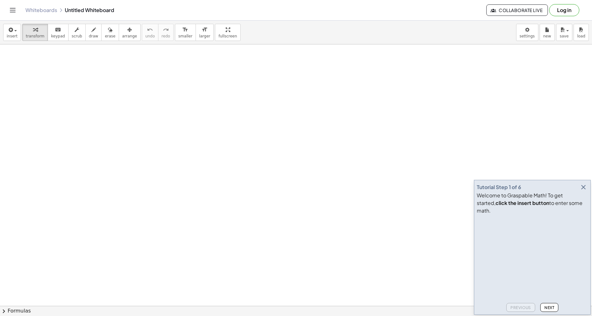
click at [586, 191] on icon "button" at bounding box center [584, 188] width 8 height 8
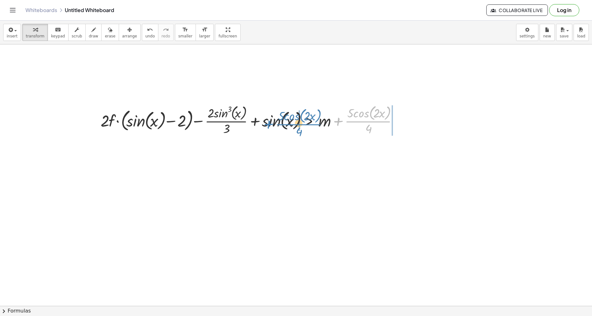
drag, startPoint x: 338, startPoint y: 121, endPoint x: 268, endPoint y: 124, distance: 69.6
click at [268, 124] on div at bounding box center [251, 120] width 309 height 34
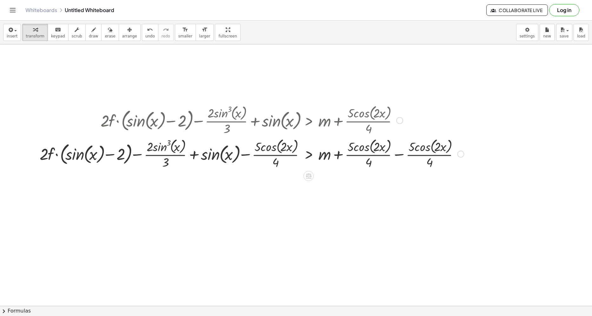
click at [403, 158] on div at bounding box center [252, 154] width 431 height 34
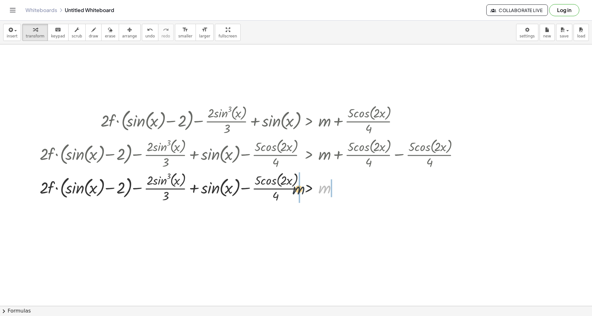
drag, startPoint x: 323, startPoint y: 190, endPoint x: 297, endPoint y: 191, distance: 26.4
click at [297, 191] on div at bounding box center [252, 188] width 431 height 34
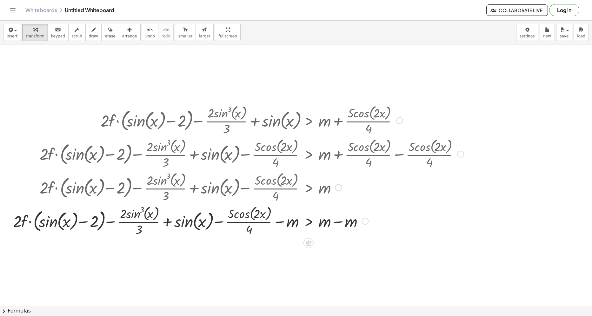
click at [344, 210] on div at bounding box center [238, 221] width 457 height 34
click at [339, 222] on div at bounding box center [238, 221] width 457 height 34
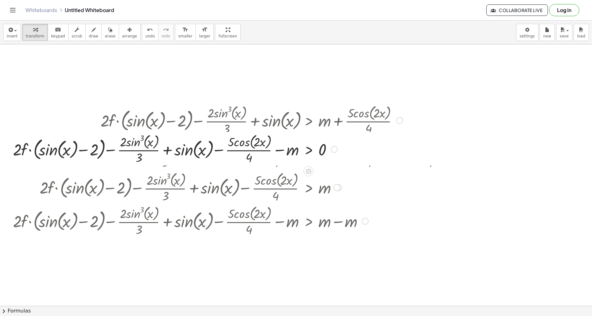
drag, startPoint x: 332, startPoint y: 256, endPoint x: 333, endPoint y: 157, distance: 99.4
click at [334, 153] on div at bounding box center [334, 149] width 7 height 7
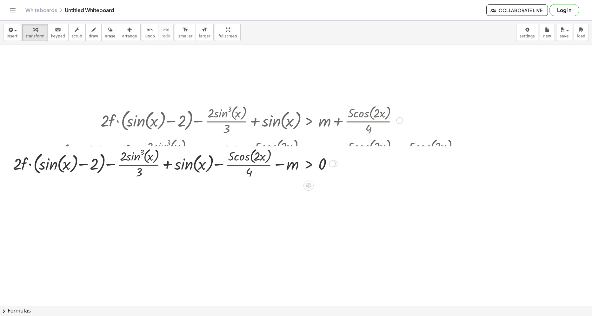
drag, startPoint x: 335, startPoint y: 224, endPoint x: 329, endPoint y: 163, distance: 61.3
click at [309, 164] on div "+ · 2 · f · ( + sin ( , x ) − 2 ) − · 2 · sin ( , x ) 3 · 3 + sin ( , x ) > − ·…" at bounding box center [309, 164] width 0 height 0
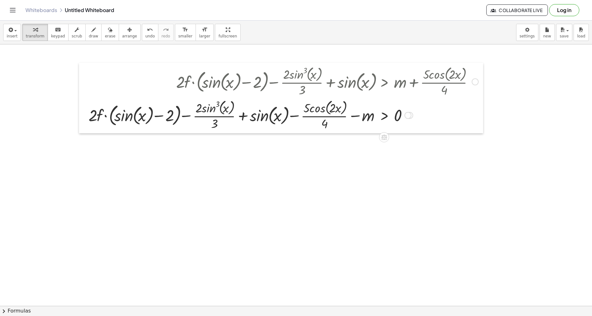
drag, startPoint x: 11, startPoint y: 137, endPoint x: 81, endPoint y: 98, distance: 80.4
click at [81, 98] on div at bounding box center [84, 98] width 10 height 71
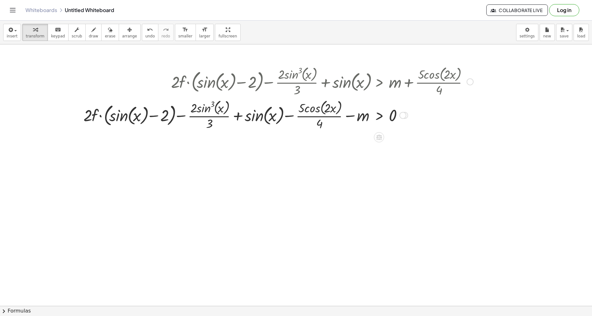
click at [405, 114] on div at bounding box center [403, 115] width 7 height 7
click at [142, 34] on button "undo undo" at bounding box center [150, 32] width 17 height 17
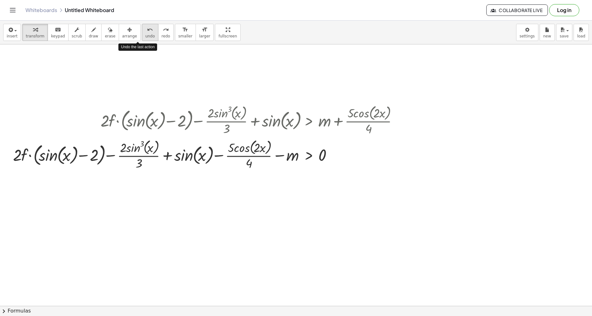
click at [142, 34] on button "undo undo" at bounding box center [150, 32] width 17 height 17
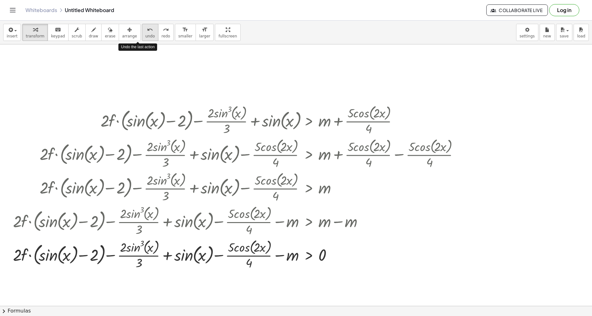
click at [142, 34] on button "undo undo" at bounding box center [150, 32] width 17 height 17
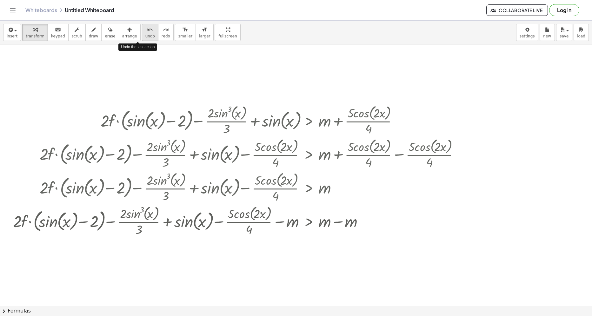
click at [142, 34] on button "undo undo" at bounding box center [150, 32] width 17 height 17
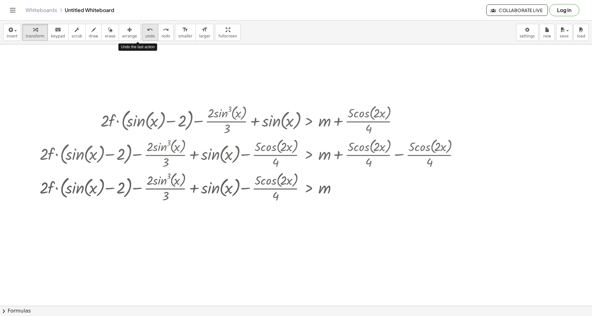
click at [142, 34] on button "undo undo" at bounding box center [150, 32] width 17 height 17
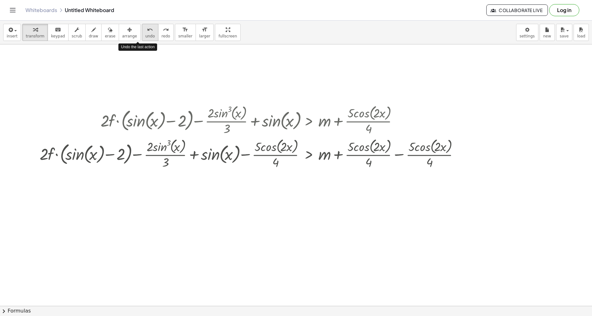
click at [142, 34] on button "undo undo" at bounding box center [150, 32] width 17 height 17
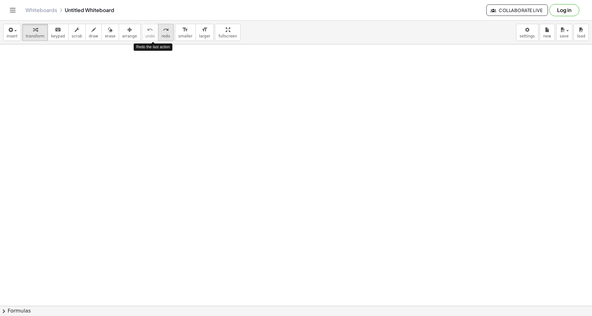
click at [162, 35] on span "redo" at bounding box center [166, 36] width 9 height 4
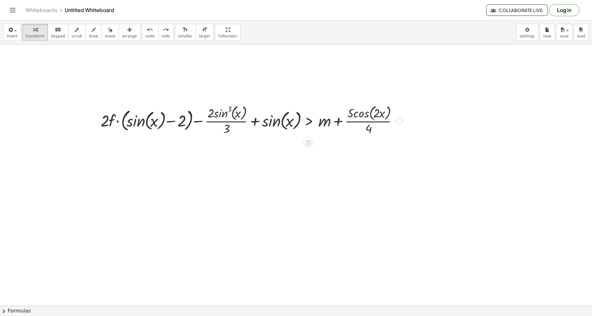
click at [398, 122] on div at bounding box center [399, 120] width 7 height 7
click at [420, 104] on span "Fix a mistake" at bounding box center [426, 101] width 26 height 5
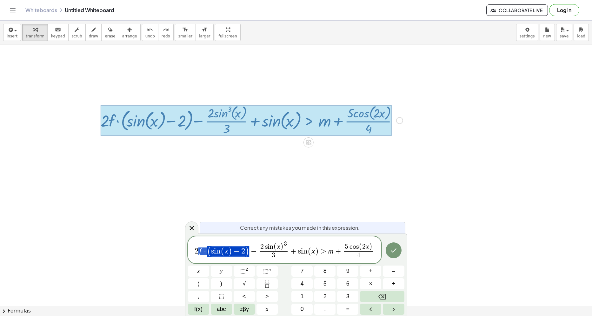
drag, startPoint x: 210, startPoint y: 249, endPoint x: 200, endPoint y: 250, distance: 9.9
drag, startPoint x: 199, startPoint y: 250, endPoint x: 210, endPoint y: 251, distance: 10.5
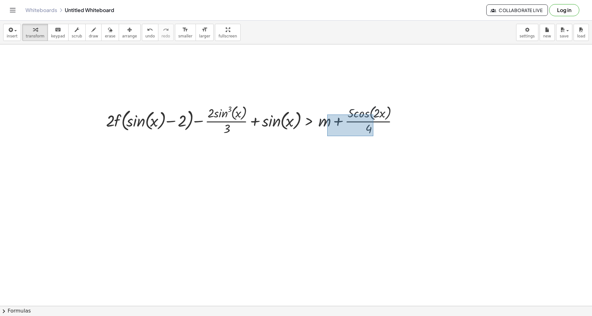
drag, startPoint x: 327, startPoint y: 115, endPoint x: 372, endPoint y: 129, distance: 46.7
click at [373, 130] on div at bounding box center [254, 120] width 303 height 34
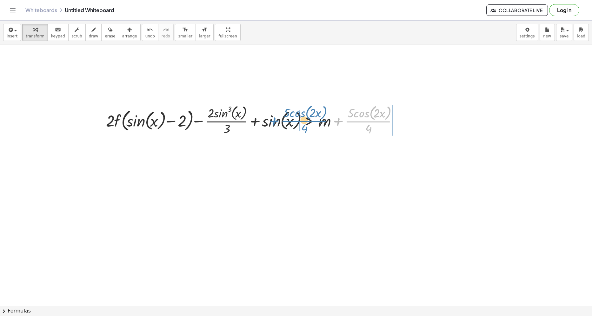
drag, startPoint x: 368, startPoint y: 124, endPoint x: 304, endPoint y: 123, distance: 64.2
click at [304, 123] on div at bounding box center [254, 120] width 303 height 34
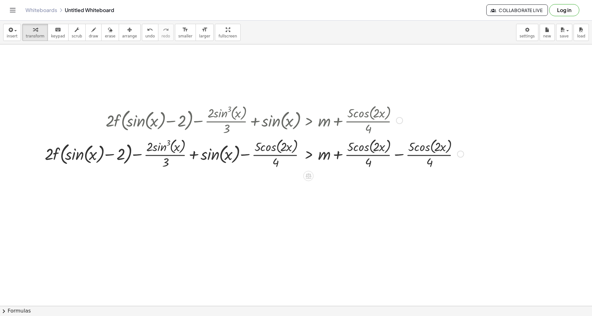
click at [401, 157] on div at bounding box center [255, 154] width 426 height 34
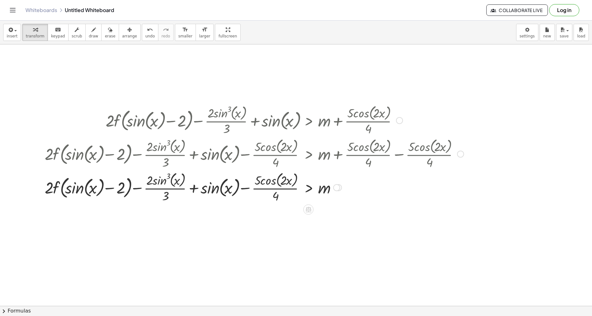
drag, startPoint x: 340, startPoint y: 188, endPoint x: 336, endPoint y: 152, distance: 36.1
click at [336, 184] on div at bounding box center [336, 187] width 7 height 7
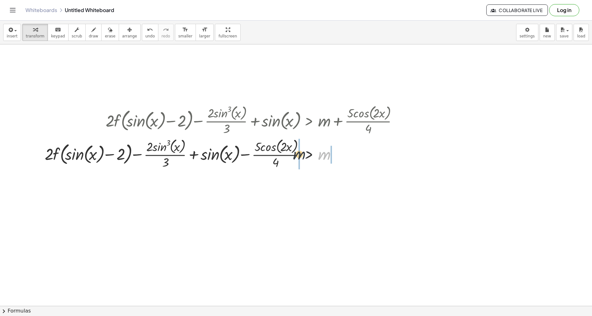
drag, startPoint x: 322, startPoint y: 155, endPoint x: 296, endPoint y: 154, distance: 25.7
click at [296, 154] on div at bounding box center [224, 154] width 365 height 34
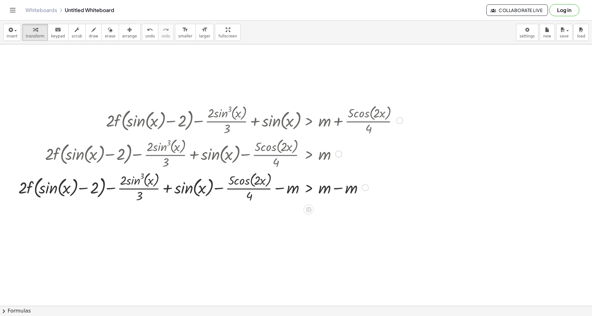
click at [343, 182] on div at bounding box center [210, 188] width 391 height 34
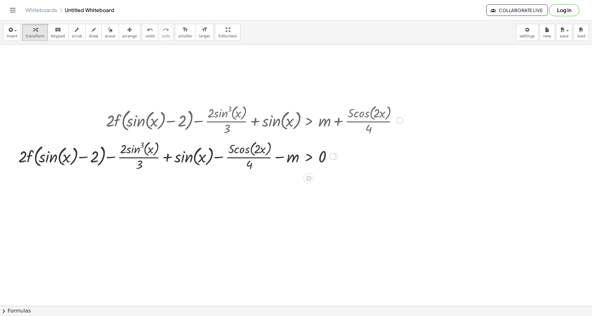
drag, startPoint x: 333, startPoint y: 220, endPoint x: 328, endPoint y: 154, distance: 66.3
click at [309, 157] on div "+ · 2 · f ( , + sin ( , x ) − 2 ) − · 2 · sin ( , x ) 3 · 3 + sin ( , x ) > − ·…" at bounding box center [309, 157] width 0 height 0
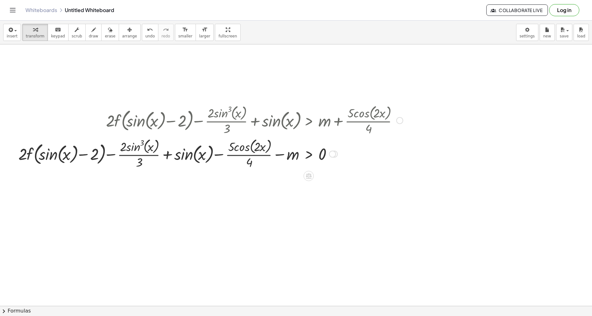
click at [337, 152] on div "Fix a mistake Transform line Copy line as LaTeX Copy derivation as LaTeX Expand…" at bounding box center [334, 154] width 7 height 7
click at [335, 156] on div "Transform line Copy line as LaTeX Copy derivation as LaTeX Expand new lines: On" at bounding box center [332, 154] width 7 height 7
drag, startPoint x: 294, startPoint y: 159, endPoint x: 331, endPoint y: 157, distance: 37.5
click at [331, 157] on div at bounding box center [210, 154] width 391 height 34
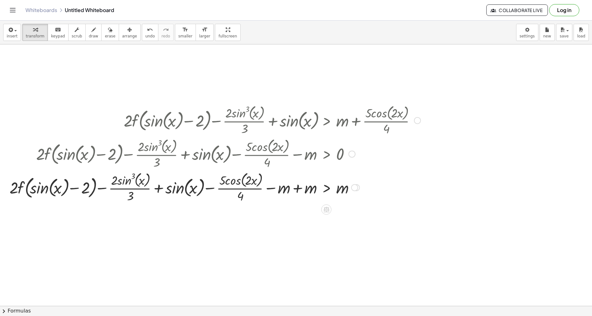
click at [298, 186] on div at bounding box center [215, 188] width 418 height 34
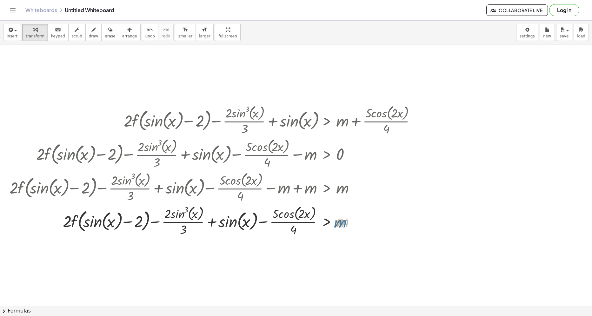
click at [354, 228] on div at bounding box center [215, 221] width 418 height 34
drag, startPoint x: 359, startPoint y: 224, endPoint x: 358, endPoint y: 215, distance: 8.9
click at [358, 215] on div at bounding box center [215, 221] width 418 height 34
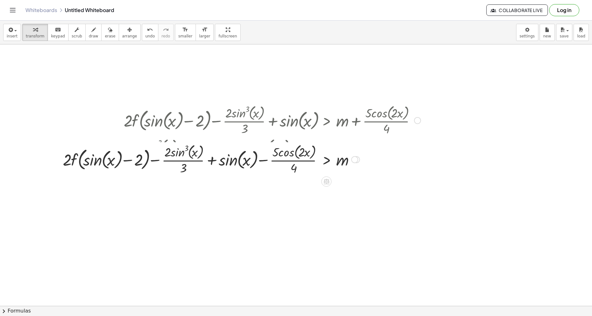
drag, startPoint x: 356, startPoint y: 223, endPoint x: 356, endPoint y: 158, distance: 64.5
click at [356, 158] on div "Transform line Copy line as LaTeX Copy derivation as LaTeX Expand new lines: On" at bounding box center [354, 159] width 7 height 7
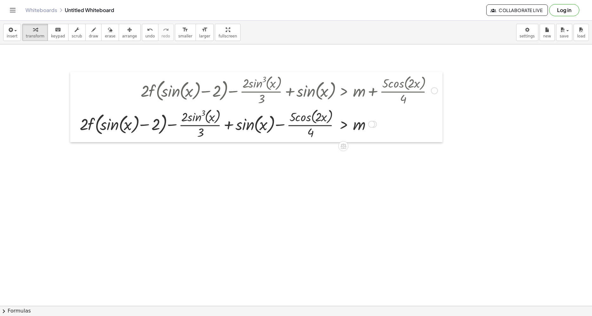
drag, startPoint x: 60, startPoint y: 142, endPoint x: 77, endPoint y: 112, distance: 34.3
click at [77, 112] on div at bounding box center [75, 107] width 10 height 71
click at [153, 310] on button "chevron_right Formulas" at bounding box center [296, 311] width 592 height 10
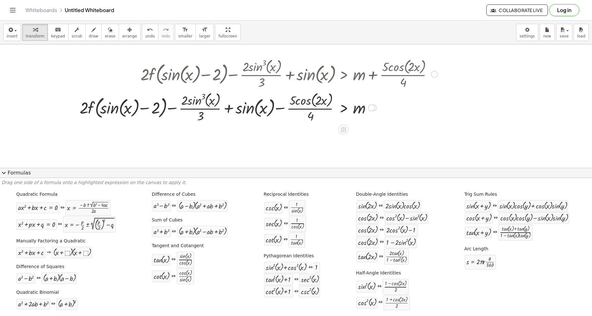
scroll to position [32, 0]
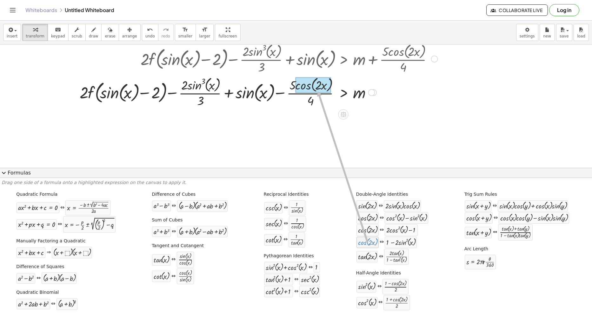
drag, startPoint x: 370, startPoint y: 244, endPoint x: 316, endPoint y: 89, distance: 163.8
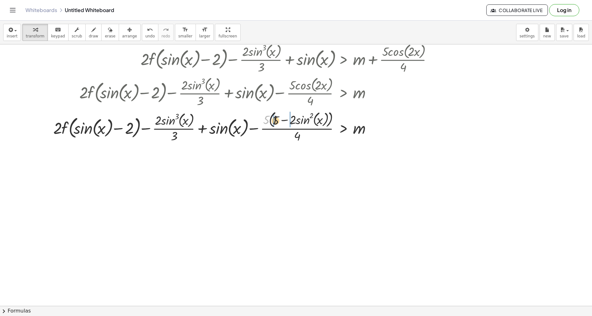
drag, startPoint x: 266, startPoint y: 119, endPoint x: 277, endPoint y: 120, distance: 11.2
click at [277, 120] on div at bounding box center [245, 126] width 391 height 35
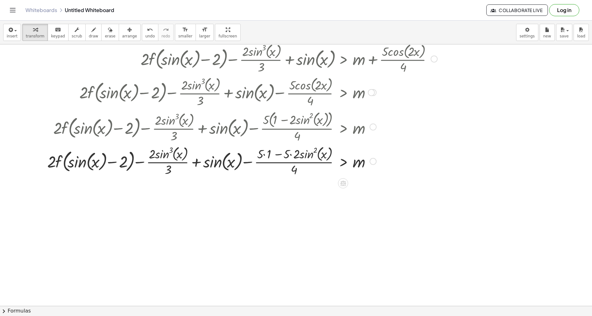
click at [295, 156] on div at bounding box center [242, 161] width 397 height 34
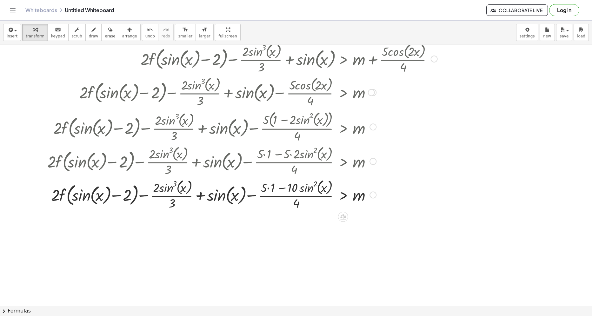
click at [273, 189] on div at bounding box center [242, 195] width 397 height 34
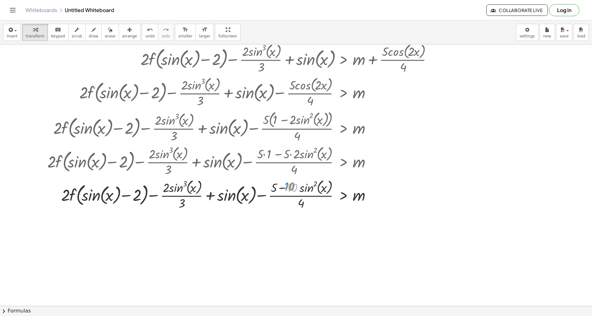
drag, startPoint x: 288, startPoint y: 189, endPoint x: 285, endPoint y: 188, distance: 3.4
click at [285, 188] on div at bounding box center [242, 195] width 397 height 34
drag, startPoint x: 272, startPoint y: 189, endPoint x: 258, endPoint y: 202, distance: 18.9
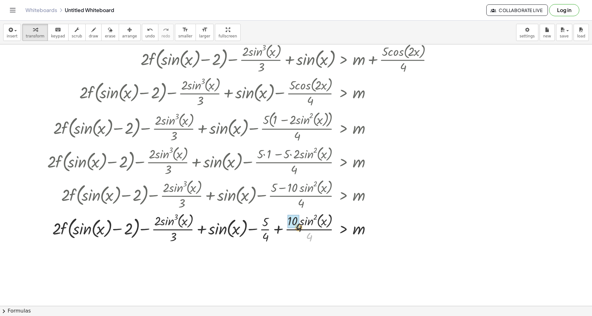
drag, startPoint x: 311, startPoint y: 240, endPoint x: 295, endPoint y: 226, distance: 21.4
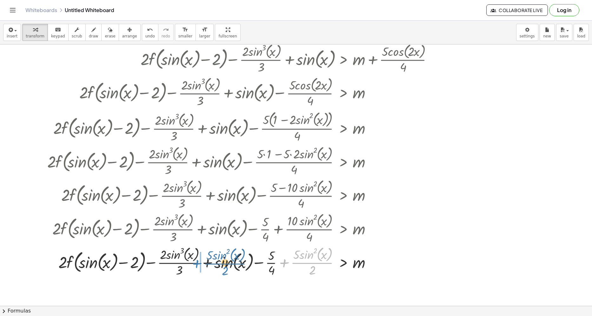
drag, startPoint x: 286, startPoint y: 263, endPoint x: 201, endPoint y: 263, distance: 84.8
click at [197, 263] on div at bounding box center [242, 262] width 397 height 34
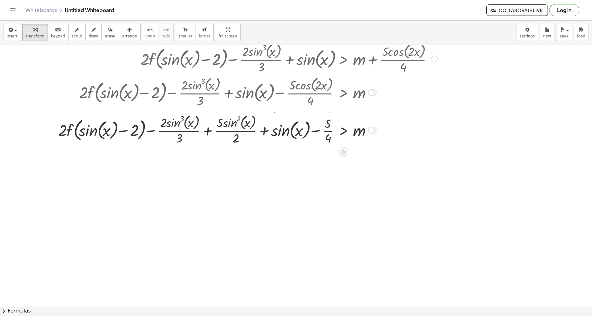
drag, startPoint x: 370, startPoint y: 264, endPoint x: 371, endPoint y: 132, distance: 132.1
click at [371, 132] on div "Transform line Copy line as LaTeX Copy derivation as LaTeX Expand new lines: On" at bounding box center [371, 130] width 7 height 7
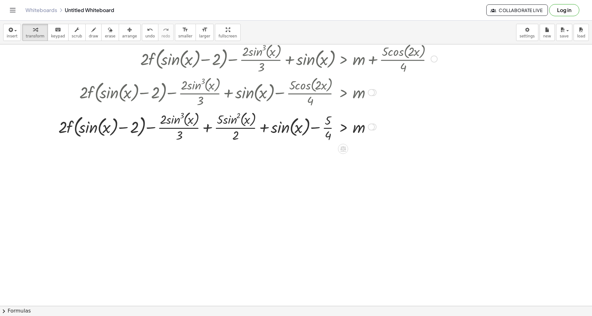
click at [372, 129] on div "Transform line Copy line as LaTeX Copy derivation as LaTeX Expand new lines: On" at bounding box center [371, 127] width 7 height 7
click at [392, 115] on span "Transform line" at bounding box center [399, 112] width 28 height 5
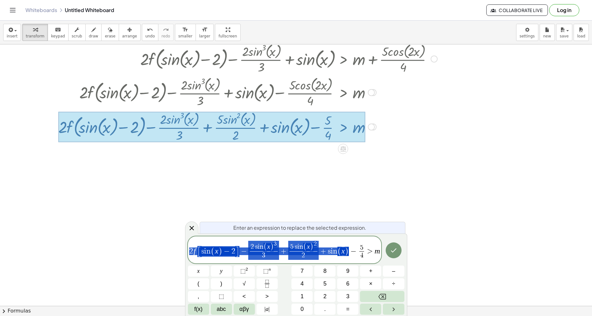
drag, startPoint x: 349, startPoint y: 252, endPoint x: 170, endPoint y: 252, distance: 179.4
drag, startPoint x: 191, startPoint y: 225, endPoint x: 143, endPoint y: 201, distance: 54.5
click at [191, 225] on icon at bounding box center [192, 229] width 8 height 8
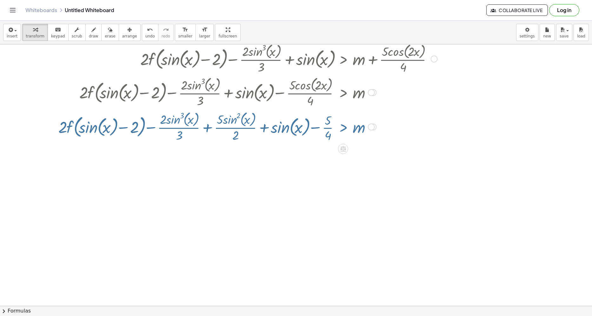
click at [142, 201] on div at bounding box center [296, 295] width 592 height 565
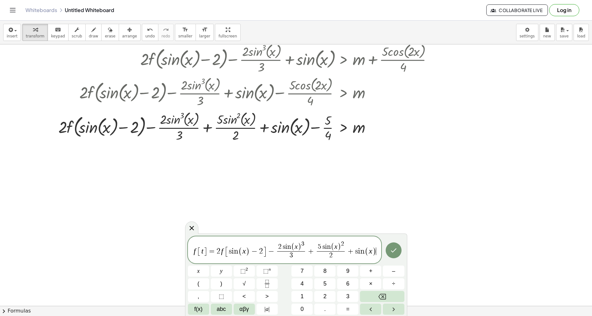
drag, startPoint x: 196, startPoint y: 250, endPoint x: 188, endPoint y: 250, distance: 7.9
click at [188, 250] on span "f [ t ] = 2 f [ s i n ( x ) − 2 ] − 2 s i n ( x ) 3 3 ​ + 5 s i n ( x ) 2 2 ​ +…" at bounding box center [285, 250] width 194 height 20
drag, startPoint x: 228, startPoint y: 253, endPoint x: 247, endPoint y: 251, distance: 18.5
click at [247, 251] on span "[ s i n ( x ) − 2 ]" at bounding box center [246, 251] width 42 height 11
drag, startPoint x: 290, startPoint y: 247, endPoint x: 273, endPoint y: 246, distance: 17.2
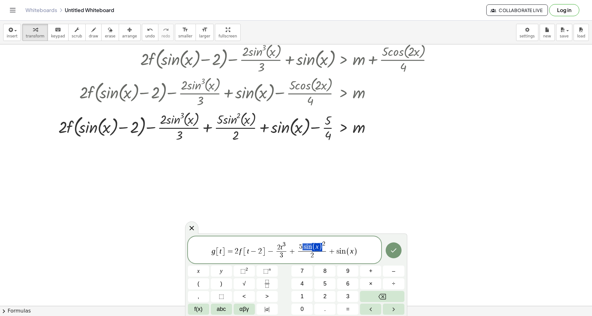
drag, startPoint x: 321, startPoint y: 247, endPoint x: 302, endPoint y: 248, distance: 18.4
drag, startPoint x: 347, startPoint y: 251, endPoint x: 328, endPoint y: 252, distance: 19.7
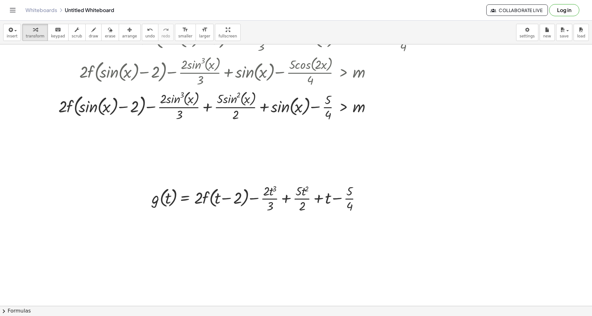
scroll to position [64, 0]
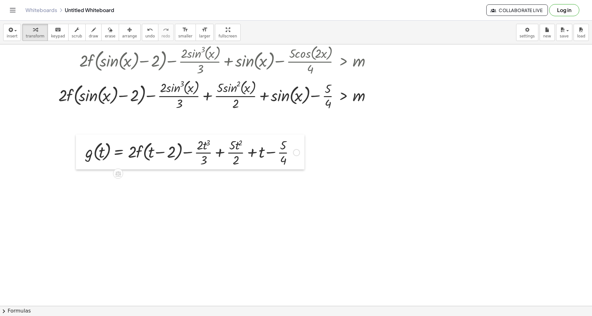
drag, startPoint x: 151, startPoint y: 188, endPoint x: 84, endPoint y: 153, distance: 75.0
click at [84, 153] on div at bounding box center [81, 152] width 10 height 35
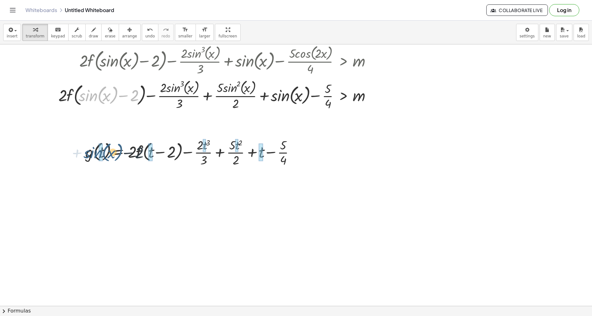
drag, startPoint x: 92, startPoint y: 102, endPoint x: 97, endPoint y: 159, distance: 57.4
click at [97, 159] on div "+ · 2 · f ( , + sin ( , x ) − 2 ) − · 2 · sin ( , x ) 3 · 3 + sin ( , x ) > + m…" at bounding box center [296, 263] width 592 height 565
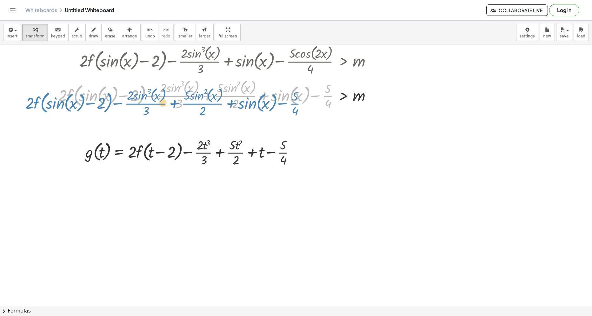
drag, startPoint x: 284, startPoint y: 98, endPoint x: 278, endPoint y: 102, distance: 6.9
click at [278, 102] on div at bounding box center [248, 95] width 386 height 34
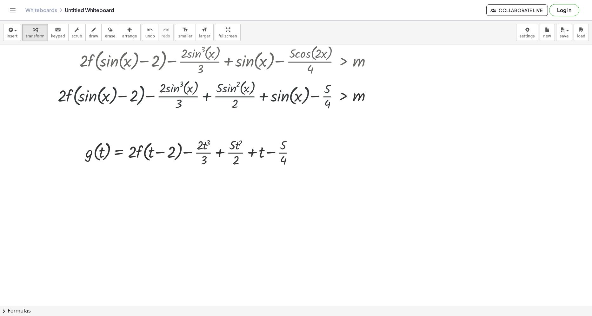
click at [105, 223] on div at bounding box center [296, 263] width 592 height 565
drag, startPoint x: 119, startPoint y: 235, endPoint x: 102, endPoint y: 154, distance: 82.7
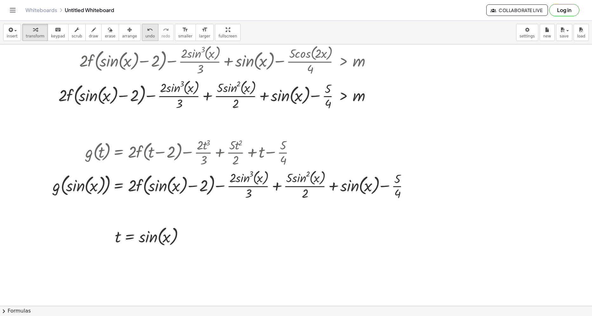
click at [145, 35] on span "undo" at bounding box center [150, 36] width 10 height 4
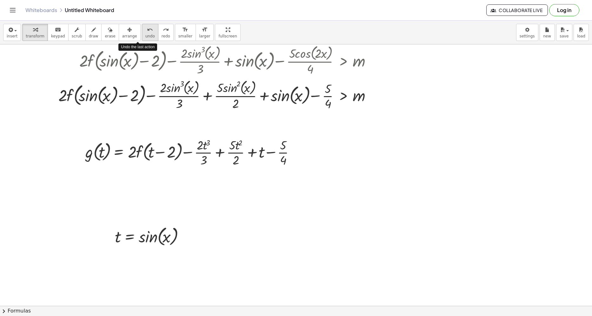
click at [145, 36] on span "undo" at bounding box center [150, 36] width 10 height 4
click at [87, 202] on div at bounding box center [296, 263] width 592 height 565
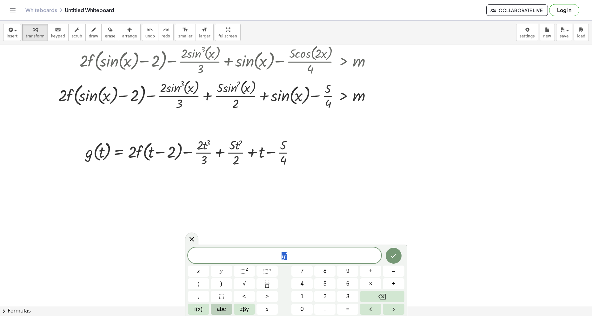
click at [217, 309] on span "abc" at bounding box center [221, 309] width 9 height 9
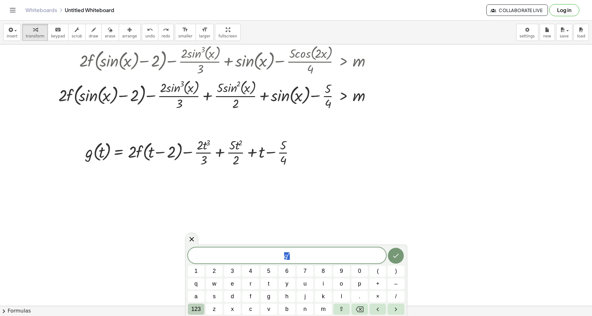
click at [199, 310] on span "123" at bounding box center [196, 309] width 10 height 9
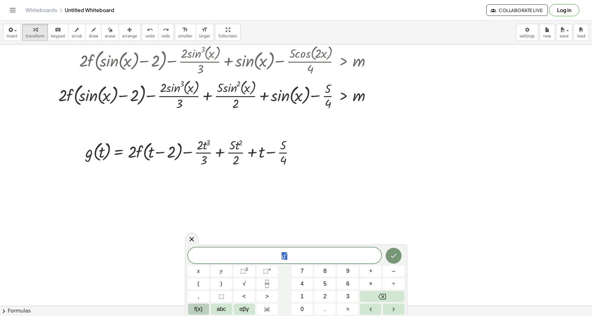
click at [198, 310] on span "f(x)" at bounding box center [198, 309] width 8 height 9
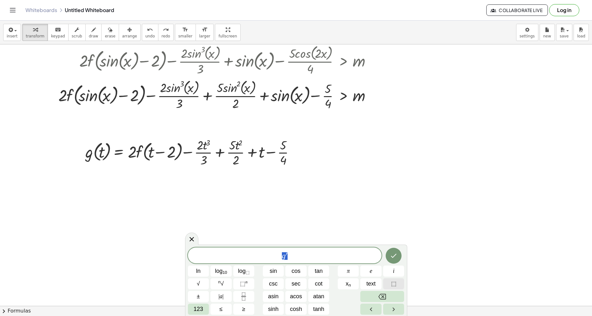
click at [393, 286] on span "⬚" at bounding box center [393, 284] width 5 height 9
click at [341, 261] on div "⬚ ​" at bounding box center [285, 256] width 194 height 16
click at [373, 295] on button "Backspace" at bounding box center [382, 296] width 44 height 11
click at [369, 285] on span "text" at bounding box center [370, 284] width 9 height 9
click at [310, 255] on span "g′ ​" at bounding box center [285, 256] width 194 height 9
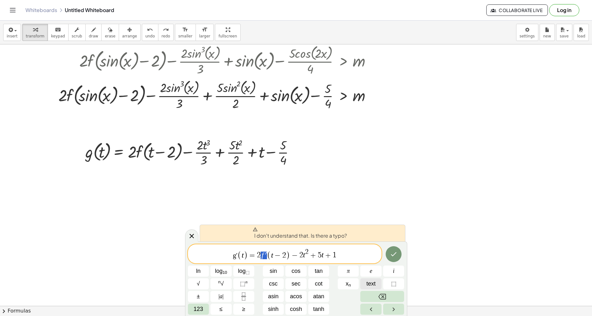
click at [362, 284] on button "text" at bounding box center [370, 284] width 21 height 11
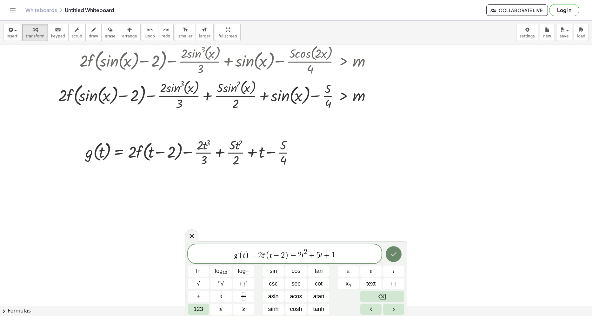
click at [394, 256] on icon "Done" at bounding box center [394, 255] width 8 height 8
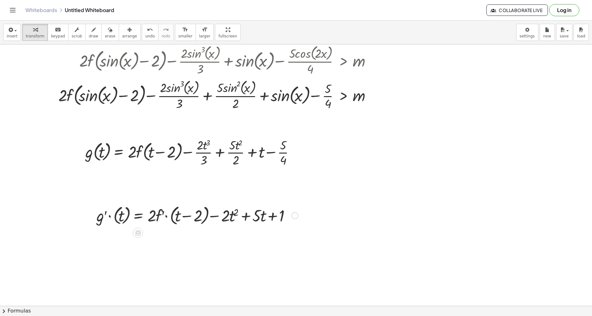
click at [293, 217] on div at bounding box center [295, 215] width 7 height 7
click at [314, 197] on span "Fix a mistake" at bounding box center [321, 196] width 26 height 5
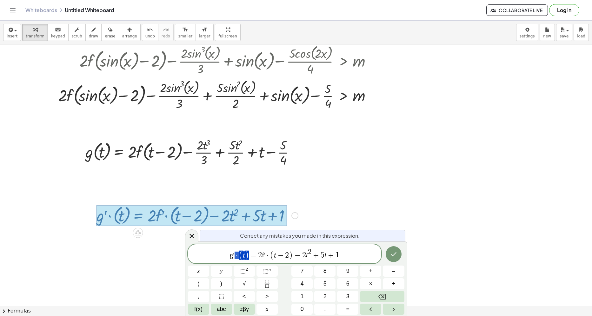
drag, startPoint x: 249, startPoint y: 256, endPoint x: 236, endPoint y: 256, distance: 12.7
click at [244, 255] on span at bounding box center [243, 256] width 3 height 8
click at [395, 253] on icon "Done" at bounding box center [394, 254] width 6 height 4
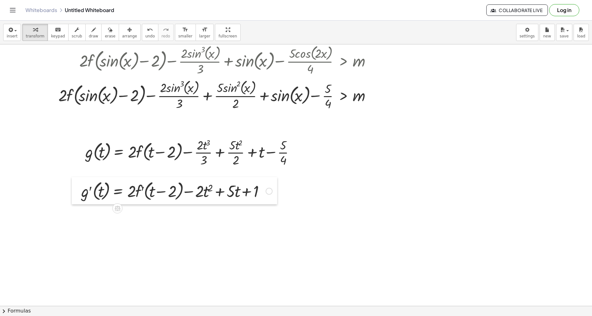
drag, startPoint x: 96, startPoint y: 215, endPoint x: 75, endPoint y: 193, distance: 30.1
click at [75, 190] on div at bounding box center [77, 190] width 10 height 27
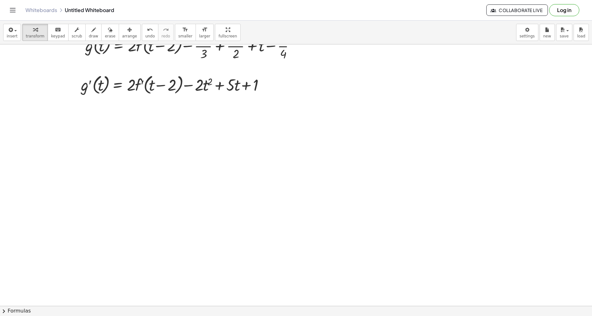
scroll to position [159, 0]
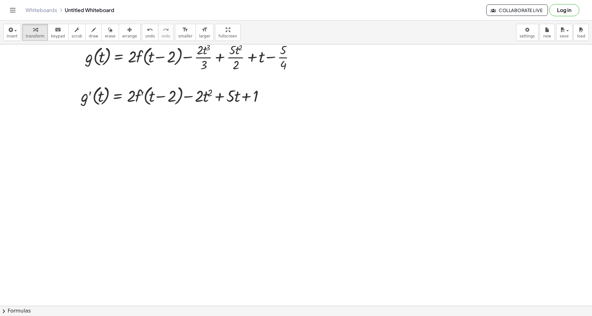
click at [78, 158] on div at bounding box center [296, 168] width 592 height 565
drag, startPoint x: 91, startPoint y: 173, endPoint x: 99, endPoint y: 99, distance: 74.4
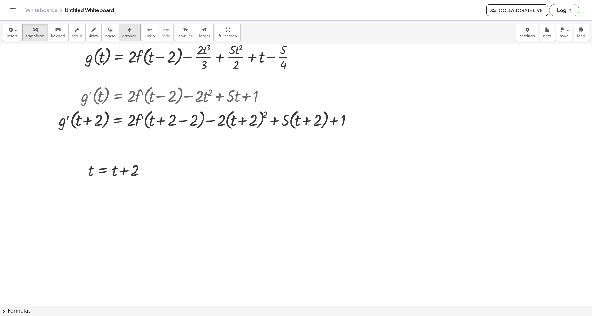
click at [126, 33] on button "arrange" at bounding box center [130, 32] width 22 height 17
click at [34, 37] on span "transform" at bounding box center [35, 36] width 19 height 4
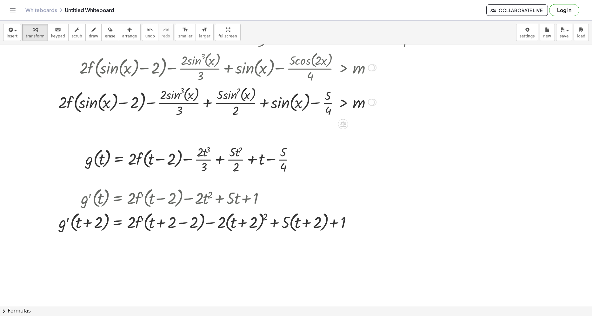
scroll to position [95, 0]
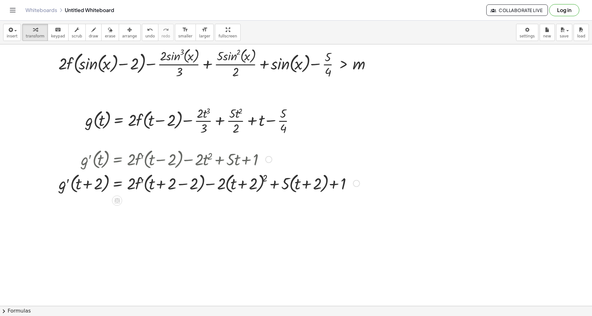
click at [183, 186] on div at bounding box center [209, 183] width 307 height 24
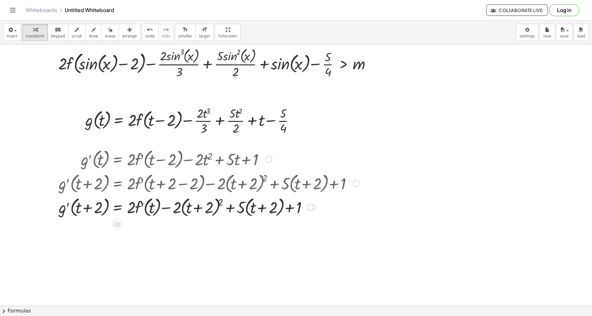
drag, startPoint x: 306, startPoint y: 208, endPoint x: 311, endPoint y: 209, distance: 5.2
click at [306, 208] on div at bounding box center [209, 207] width 307 height 24
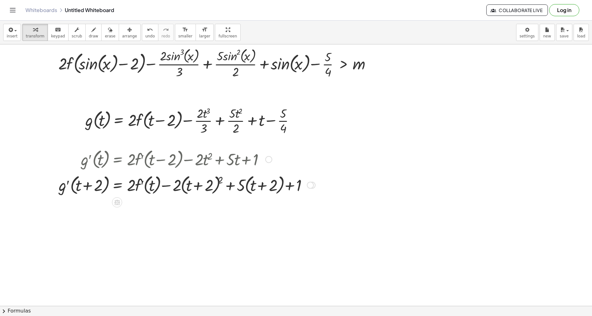
drag, startPoint x: 311, startPoint y: 209, endPoint x: 311, endPoint y: 187, distance: 22.2
click at [311, 187] on div at bounding box center [310, 185] width 7 height 7
click at [220, 177] on div at bounding box center [187, 183] width 263 height 24
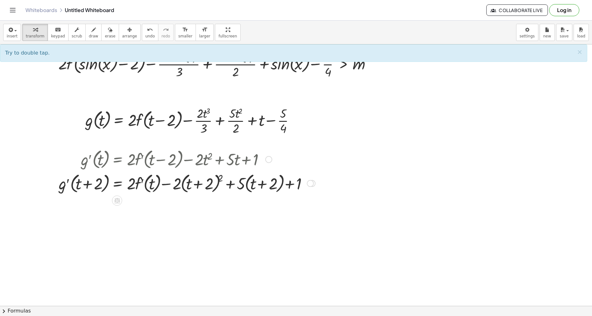
click at [220, 177] on div at bounding box center [187, 183] width 263 height 24
click at [219, 178] on div at bounding box center [187, 183] width 263 height 24
click at [221, 180] on div at bounding box center [187, 183] width 263 height 24
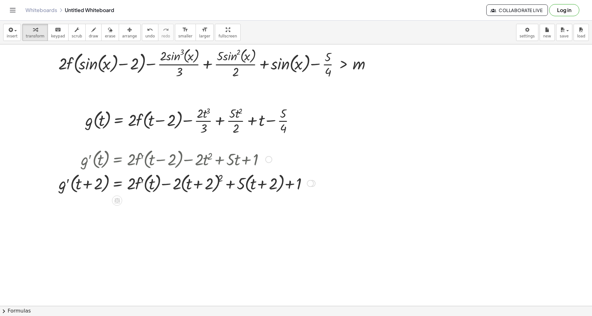
click at [221, 180] on div at bounding box center [187, 183] width 263 height 24
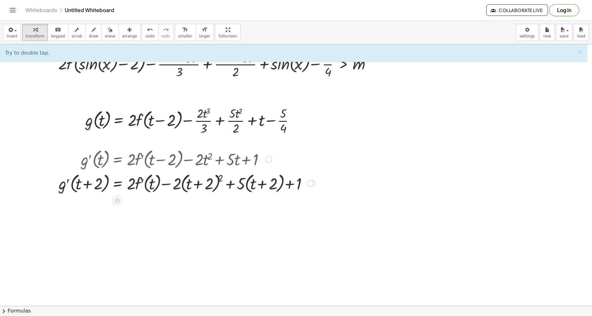
click at [219, 180] on div at bounding box center [187, 183] width 263 height 24
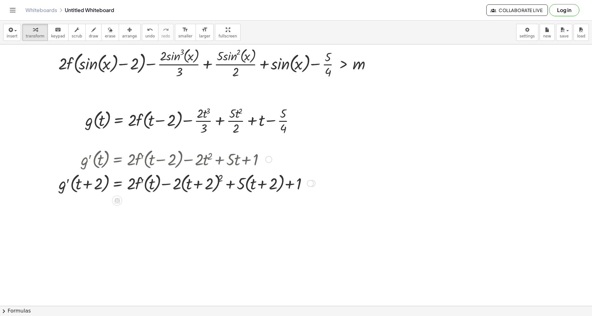
click at [219, 180] on div at bounding box center [187, 183] width 263 height 24
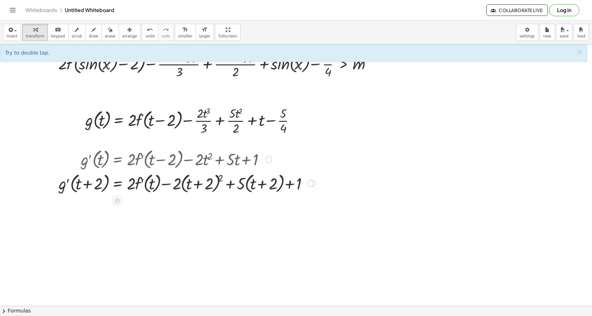
click at [221, 179] on div at bounding box center [187, 183] width 263 height 24
drag, startPoint x: 221, startPoint y: 179, endPoint x: 207, endPoint y: 186, distance: 15.2
click at [207, 186] on div at bounding box center [187, 183] width 263 height 24
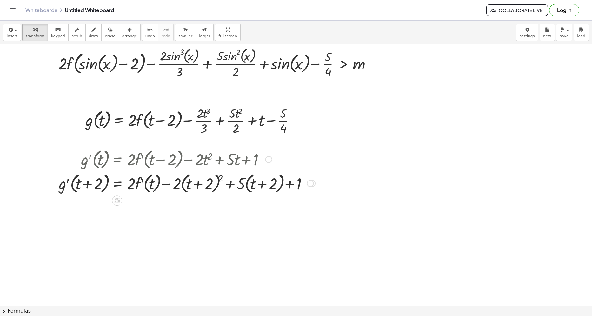
click at [219, 175] on div at bounding box center [187, 183] width 263 height 24
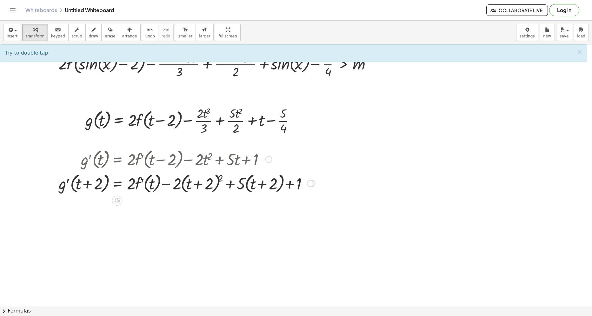
click at [219, 175] on div at bounding box center [187, 183] width 263 height 24
click at [219, 178] on div at bounding box center [187, 183] width 263 height 24
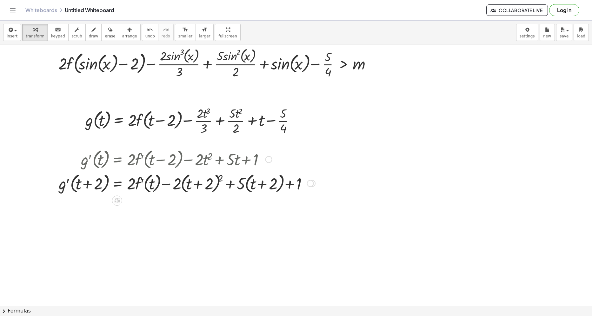
click at [219, 178] on div at bounding box center [187, 183] width 263 height 24
click at [219, 178] on div at bounding box center [205, 183] width 298 height 24
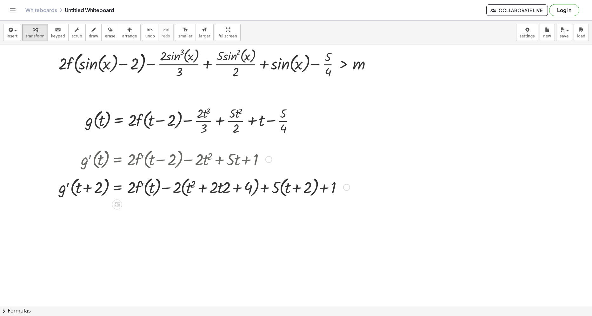
click at [219, 178] on div at bounding box center [205, 183] width 298 height 24
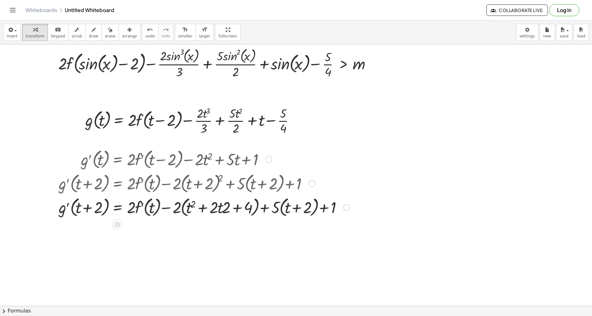
click at [219, 178] on div at bounding box center [205, 183] width 298 height 24
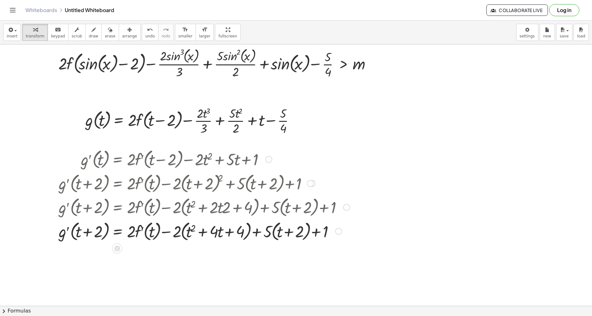
click at [183, 233] on div at bounding box center [205, 231] width 298 height 24
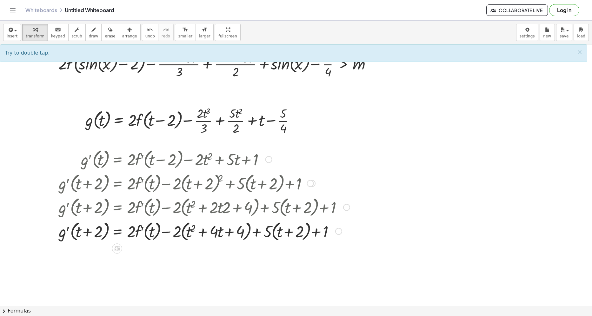
click at [182, 236] on div at bounding box center [205, 231] width 298 height 24
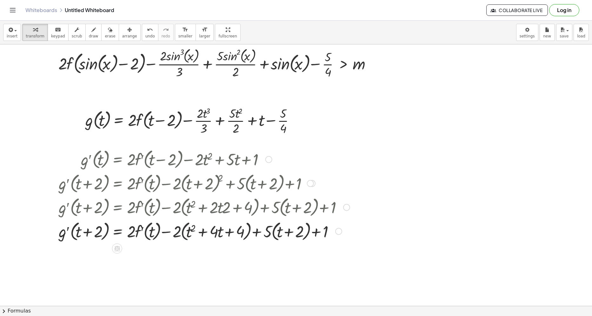
click at [182, 236] on div at bounding box center [205, 231] width 298 height 24
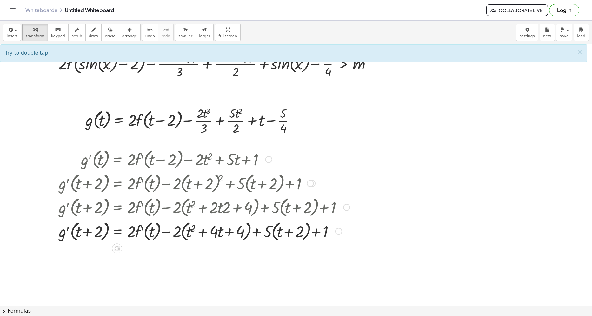
click at [182, 236] on div at bounding box center [205, 231] width 298 height 24
drag, startPoint x: 182, startPoint y: 236, endPoint x: 178, endPoint y: 234, distance: 4.8
click at [182, 236] on div at bounding box center [205, 231] width 298 height 24
drag, startPoint x: 178, startPoint y: 234, endPoint x: 186, endPoint y: 234, distance: 7.9
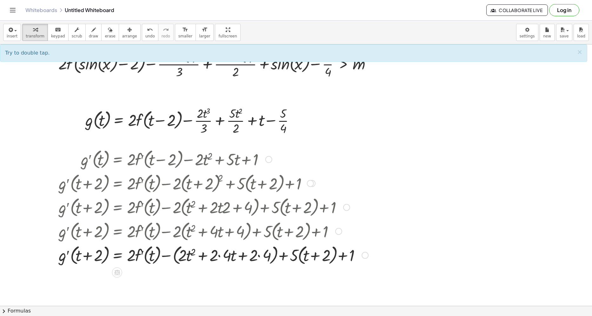
click at [173, 257] on div at bounding box center [214, 255] width 316 height 24
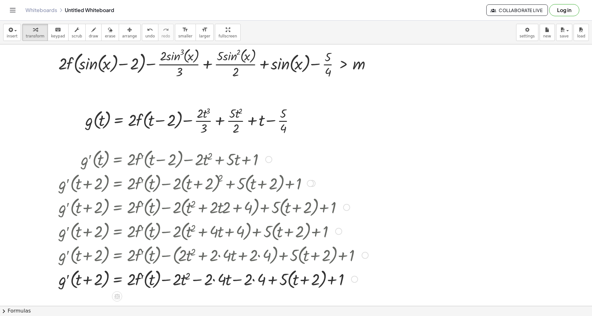
click at [289, 281] on div at bounding box center [214, 279] width 316 height 24
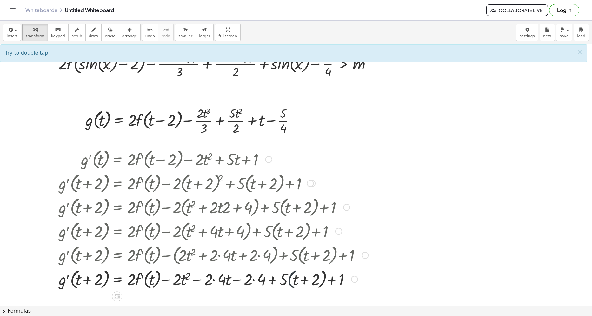
click at [289, 282] on div at bounding box center [214, 279] width 316 height 24
drag, startPoint x: 284, startPoint y: 282, endPoint x: 292, endPoint y: 282, distance: 7.6
click at [292, 282] on div at bounding box center [214, 279] width 316 height 24
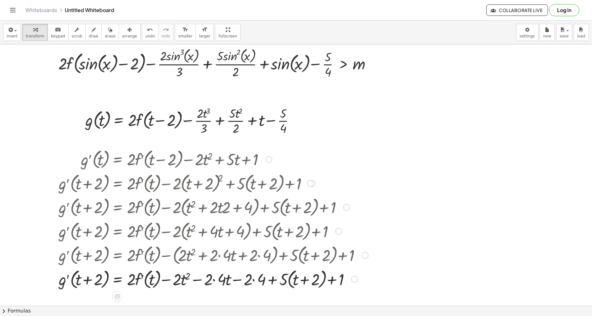
click at [287, 283] on div at bounding box center [214, 279] width 316 height 24
click at [287, 282] on div at bounding box center [214, 279] width 316 height 24
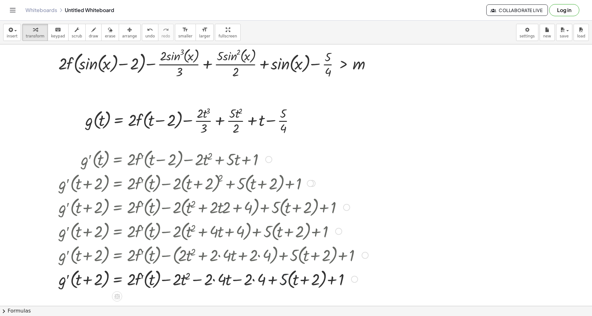
click at [287, 282] on div at bounding box center [214, 279] width 316 height 24
click at [288, 282] on div at bounding box center [214, 279] width 316 height 24
click at [290, 281] on div at bounding box center [214, 279] width 316 height 24
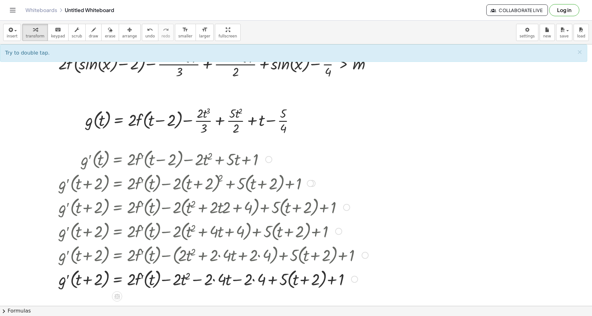
click at [290, 281] on div at bounding box center [214, 279] width 316 height 24
click at [288, 278] on div at bounding box center [214, 279] width 316 height 24
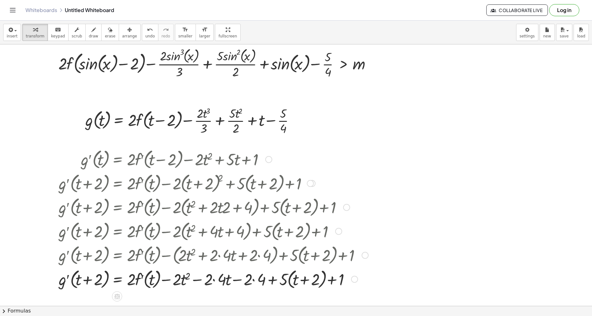
click at [288, 278] on div at bounding box center [214, 279] width 316 height 24
click at [316, 283] on div at bounding box center [214, 279] width 316 height 24
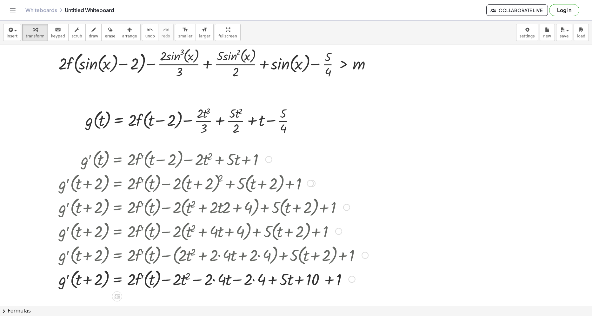
click at [256, 280] on div at bounding box center [214, 279] width 316 height 24
drag, startPoint x: 249, startPoint y: 282, endPoint x: 299, endPoint y: 280, distance: 50.2
click at [117, 279] on div "− 8 g′ ( , ) = + · 2 · f′ ( , ) + + 1 + t + 2 t t t 2 · · t 4 · 2 · · 2 − − − ·…" at bounding box center [117, 279] width 0 height 0
click at [216, 280] on div at bounding box center [214, 279] width 316 height 24
click at [236, 280] on div at bounding box center [214, 279] width 316 height 24
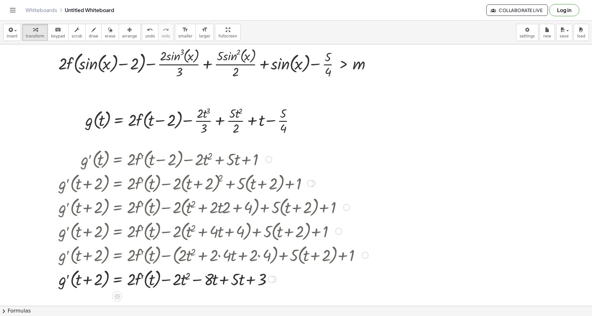
click at [226, 282] on div at bounding box center [214, 279] width 316 height 24
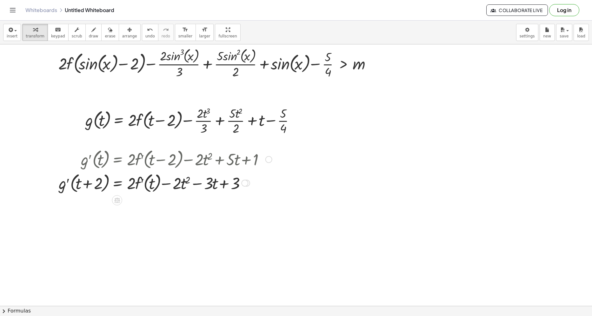
drag, startPoint x: 245, startPoint y: 279, endPoint x: 247, endPoint y: 183, distance: 96.3
click at [247, 183] on div at bounding box center [244, 183] width 7 height 7
drag, startPoint x: 129, startPoint y: 184, endPoint x: 80, endPoint y: 211, distance: 56.3
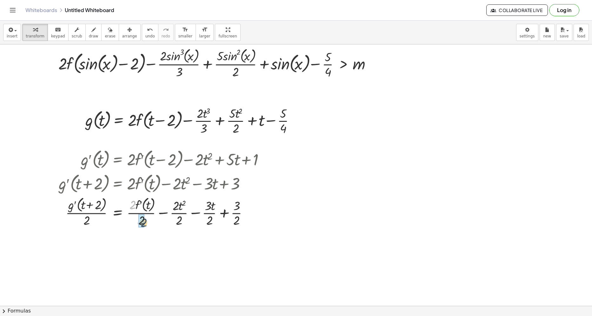
drag, startPoint x: 132, startPoint y: 204, endPoint x: 143, endPoint y: 221, distance: 21.0
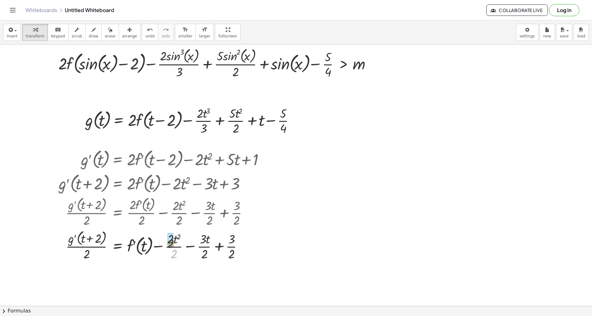
drag, startPoint x: 175, startPoint y: 252, endPoint x: 171, endPoint y: 240, distance: 13.0
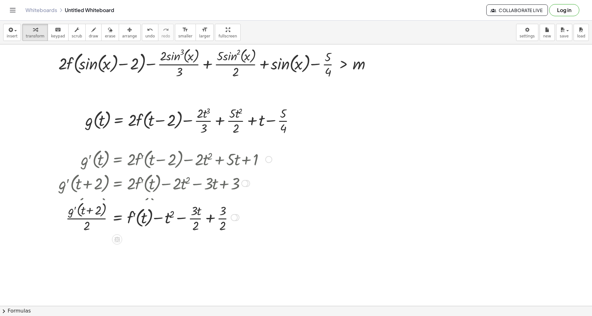
drag, startPoint x: 235, startPoint y: 249, endPoint x: 234, endPoint y: 220, distance: 28.6
click at [234, 220] on div at bounding box center [234, 217] width 7 height 7
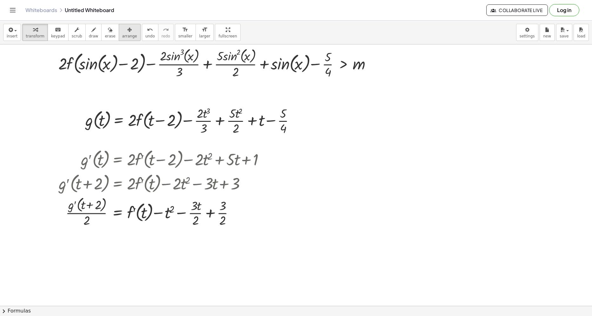
click at [122, 30] on div "button" at bounding box center [129, 30] width 15 height 8
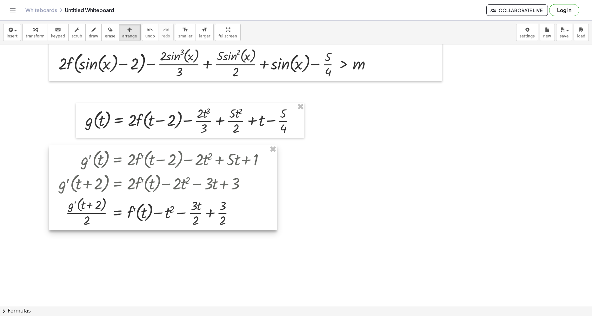
drag, startPoint x: 277, startPoint y: 151, endPoint x: 98, endPoint y: 79, distance: 192.0
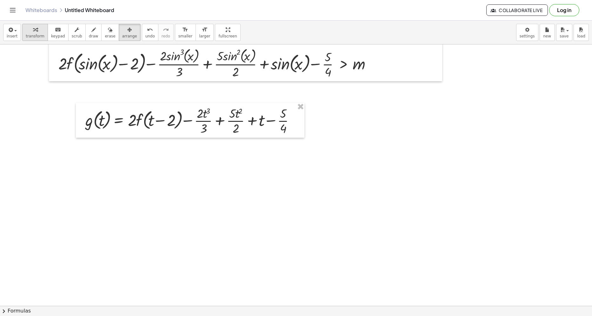
click at [30, 36] on span "transform" at bounding box center [35, 36] width 19 height 4
click at [98, 218] on div at bounding box center [296, 231] width 592 height 565
click at [98, 199] on div at bounding box center [296, 231] width 592 height 565
click at [142, 24] on button "undo undo" at bounding box center [150, 32] width 17 height 17
click at [96, 197] on div at bounding box center [296, 231] width 592 height 565
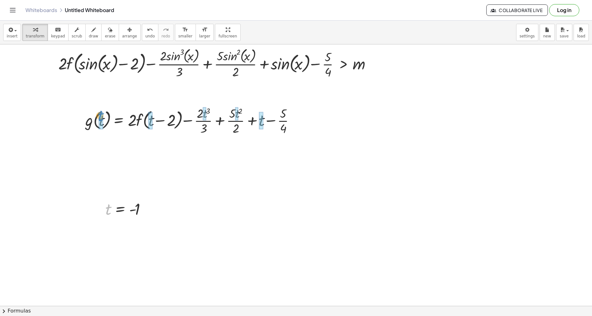
drag, startPoint x: 110, startPoint y: 210, endPoint x: 102, endPoint y: 117, distance: 94.0
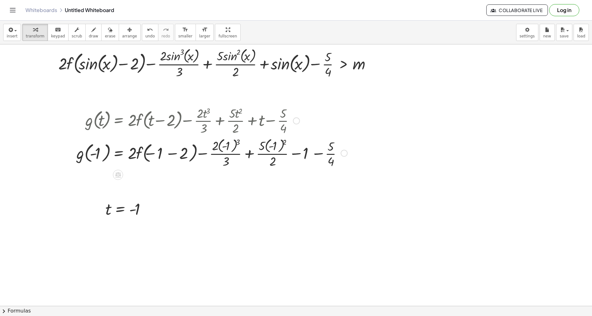
click at [176, 157] on div at bounding box center [211, 152] width 277 height 33
click at [173, 155] on div at bounding box center [211, 152] width 277 height 33
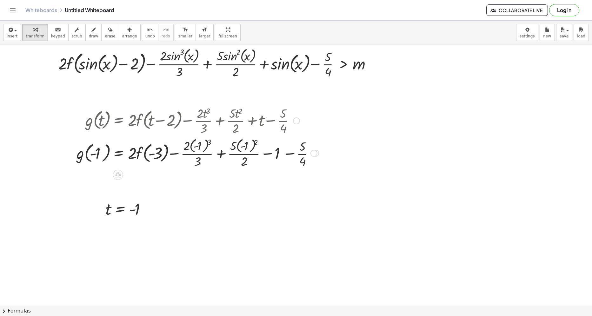
click at [210, 143] on div at bounding box center [197, 152] width 249 height 33
drag, startPoint x: 209, startPoint y: 142, endPoint x: 200, endPoint y: 146, distance: 10.5
click at [200, 146] on div at bounding box center [197, 152] width 249 height 33
click at [198, 147] on div at bounding box center [195, 152] width 245 height 33
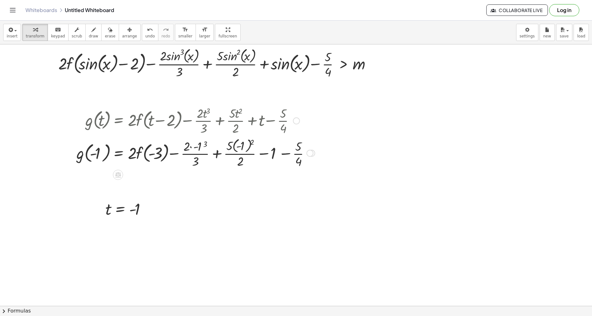
click at [204, 144] on div at bounding box center [195, 152] width 245 height 33
click at [198, 146] on div at bounding box center [193, 152] width 241 height 33
click at [191, 147] on div at bounding box center [193, 152] width 241 height 33
click at [190, 147] on div at bounding box center [193, 152] width 241 height 33
click at [247, 143] on div at bounding box center [193, 152] width 241 height 33
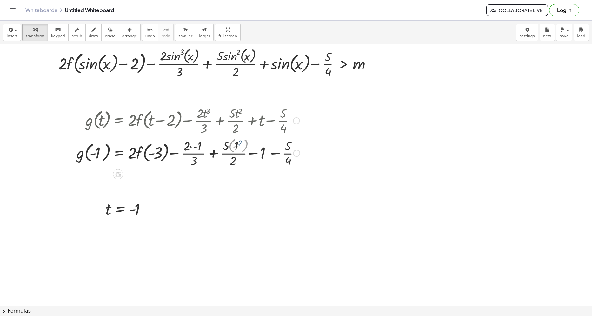
click at [247, 143] on div at bounding box center [188, 153] width 230 height 32
click at [232, 147] on div at bounding box center [188, 153] width 230 height 32
drag, startPoint x: 196, startPoint y: 148, endPoint x: 177, endPoint y: 154, distance: 20.0
click at [191, 148] on div at bounding box center [188, 153] width 230 height 32
click at [201, 154] on div at bounding box center [188, 153] width 230 height 32
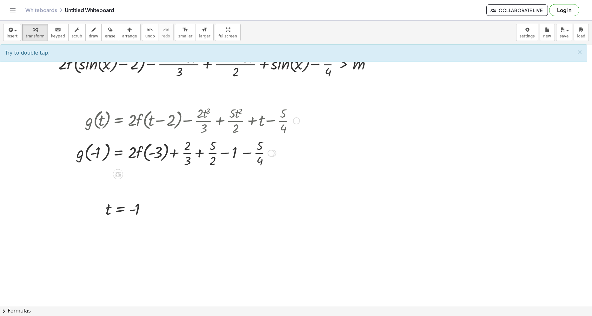
click at [201, 154] on div at bounding box center [188, 153] width 230 height 32
click at [199, 155] on div at bounding box center [188, 153] width 230 height 32
click at [198, 155] on div at bounding box center [188, 153] width 230 height 32
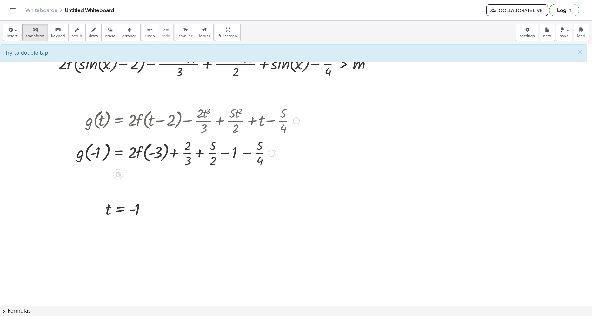
click at [198, 155] on div at bounding box center [188, 153] width 230 height 32
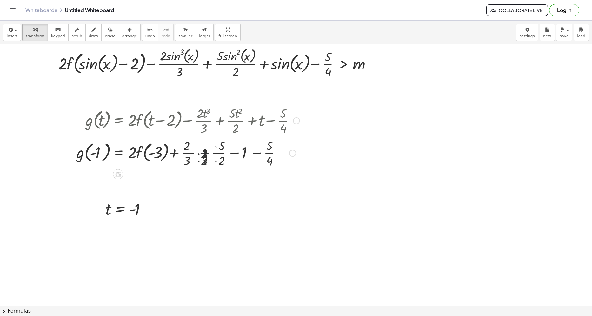
click at [198, 155] on div at bounding box center [188, 153] width 230 height 32
drag, startPoint x: 198, startPoint y: 155, endPoint x: 216, endPoint y: 157, distance: 17.6
click at [198, 155] on div at bounding box center [188, 153] width 230 height 32
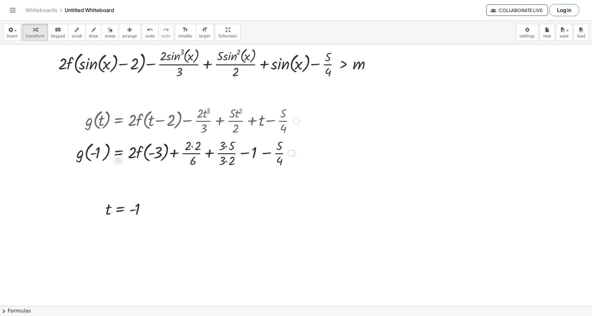
click at [216, 157] on div at bounding box center [188, 153] width 230 height 32
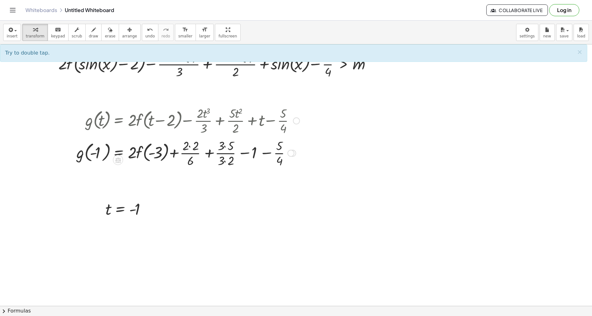
click at [225, 160] on div at bounding box center [188, 153] width 230 height 32
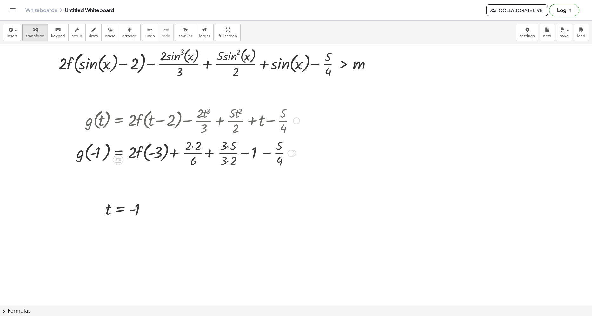
click at [213, 158] on div at bounding box center [188, 153] width 230 height 32
click at [194, 143] on div at bounding box center [188, 153] width 230 height 32
click at [214, 145] on div at bounding box center [188, 153] width 230 height 32
click at [197, 147] on div at bounding box center [188, 153] width 230 height 32
click at [231, 154] on div at bounding box center [188, 153] width 230 height 32
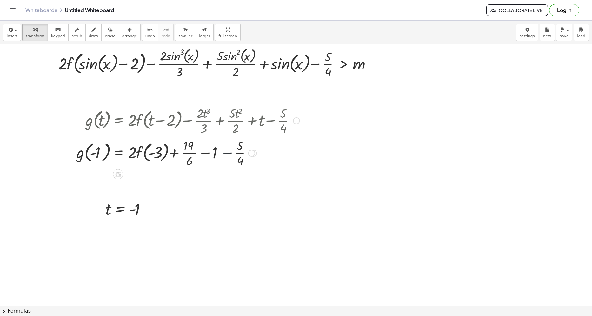
click at [231, 154] on div at bounding box center [188, 153] width 230 height 32
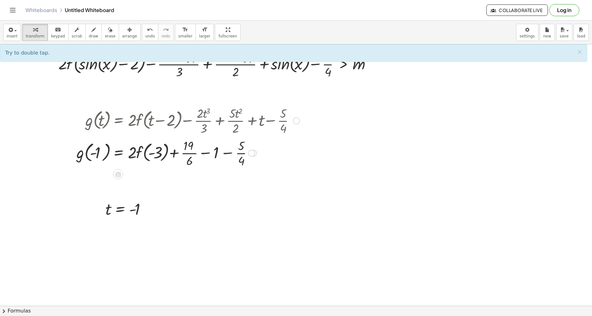
click at [231, 154] on div at bounding box center [188, 153] width 230 height 32
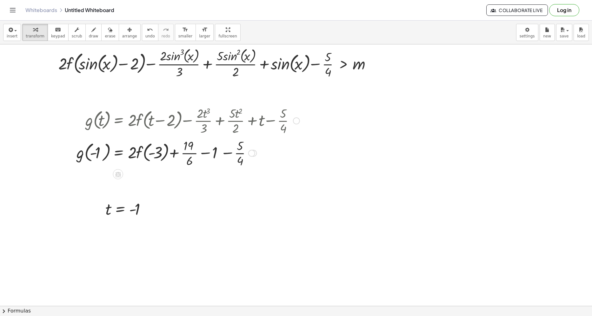
click at [231, 154] on div at bounding box center [188, 153] width 230 height 32
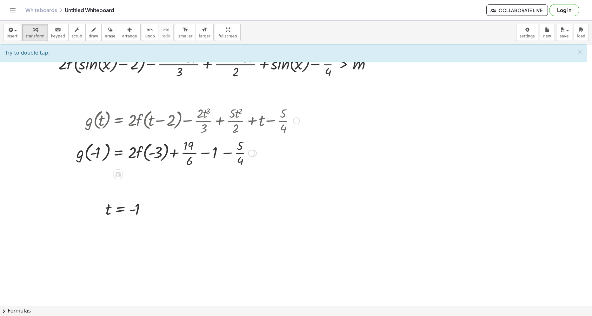
click at [231, 154] on div at bounding box center [188, 153] width 230 height 32
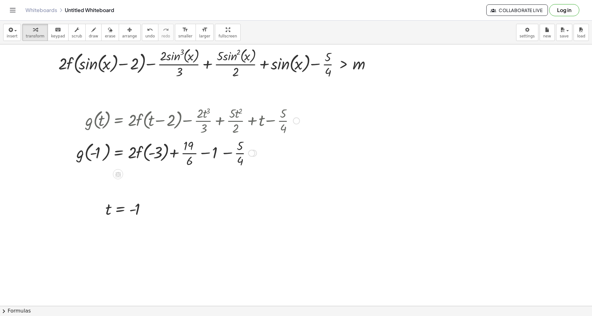
click at [231, 154] on div at bounding box center [188, 153] width 230 height 32
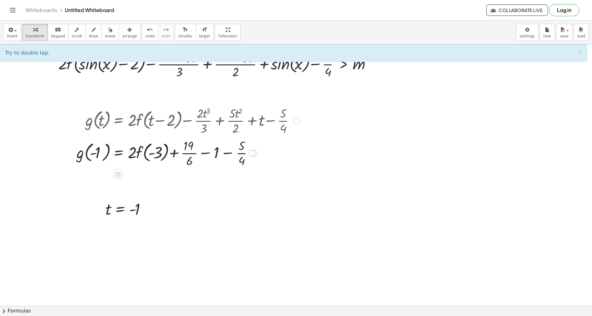
click at [231, 154] on div at bounding box center [188, 153] width 230 height 32
click at [231, 153] on div at bounding box center [188, 153] width 230 height 32
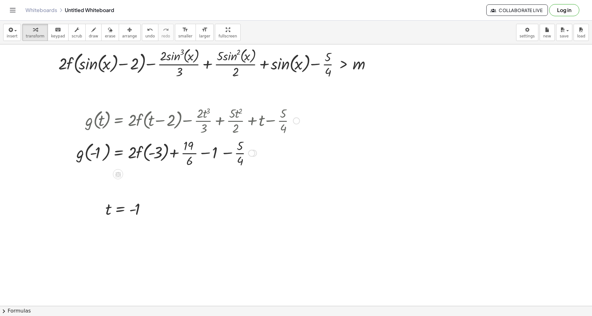
click at [231, 153] on div at bounding box center [188, 153] width 230 height 32
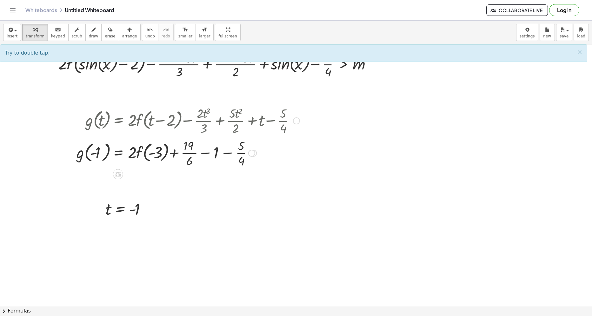
click at [231, 153] on div at bounding box center [188, 153] width 230 height 32
click at [203, 154] on div at bounding box center [188, 153] width 230 height 32
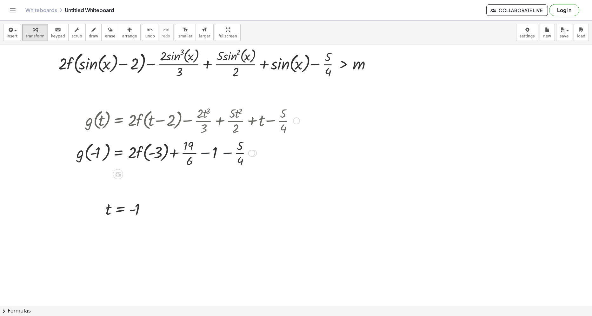
click at [203, 154] on div at bounding box center [188, 153] width 230 height 32
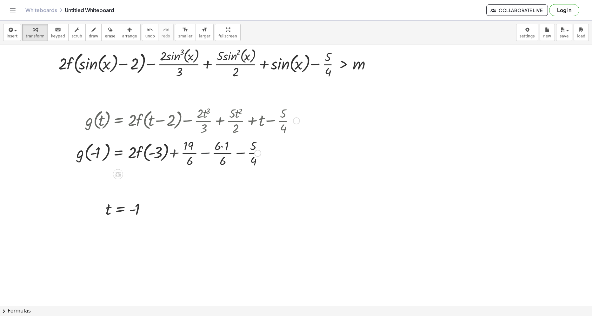
click at [224, 147] on div at bounding box center [188, 153] width 230 height 32
click at [239, 152] on div at bounding box center [188, 153] width 230 height 32
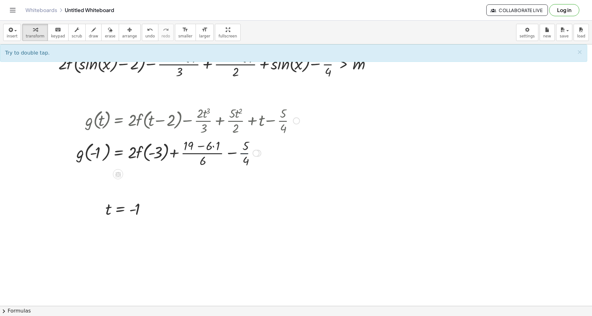
click at [239, 152] on div at bounding box center [188, 153] width 230 height 32
click at [231, 156] on div at bounding box center [188, 153] width 230 height 32
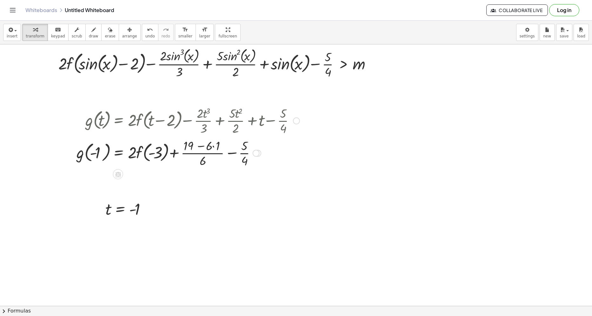
click at [212, 148] on div at bounding box center [188, 153] width 230 height 32
click at [198, 146] on div at bounding box center [188, 153] width 230 height 32
click at [206, 154] on div at bounding box center [188, 153] width 230 height 32
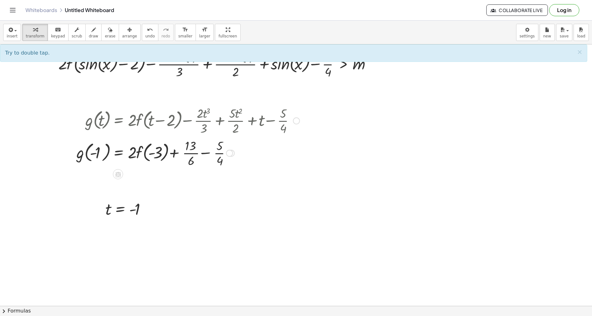
click at [206, 154] on div at bounding box center [188, 153] width 230 height 32
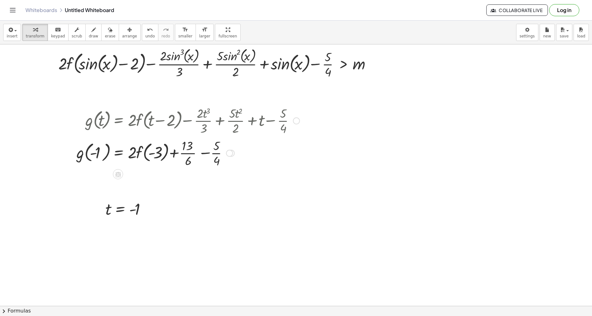
click at [206, 154] on div at bounding box center [188, 153] width 230 height 32
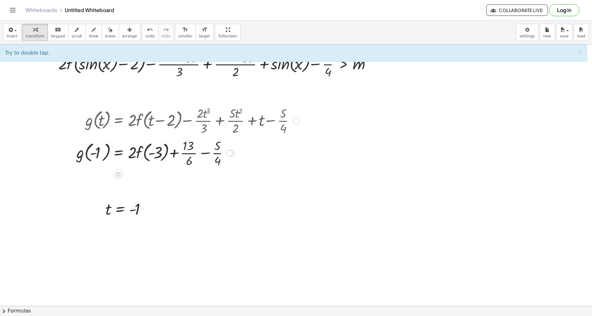
click at [206, 154] on div at bounding box center [188, 153] width 230 height 32
click at [206, 153] on div at bounding box center [188, 153] width 230 height 32
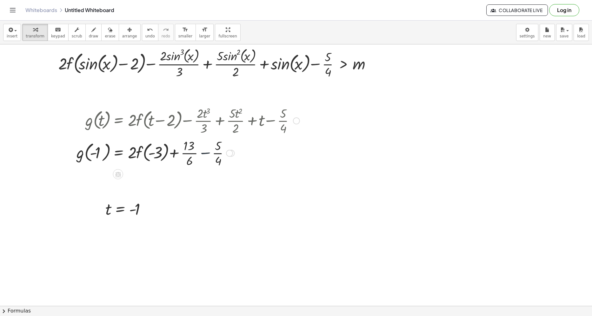
drag, startPoint x: 209, startPoint y: 151, endPoint x: 207, endPoint y: 157, distance: 6.2
click at [210, 150] on div at bounding box center [188, 153] width 230 height 32
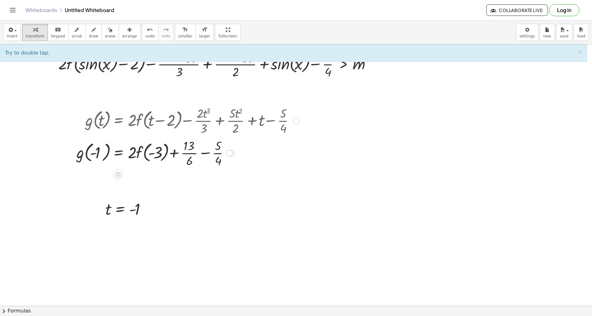
click at [193, 147] on div at bounding box center [188, 153] width 230 height 32
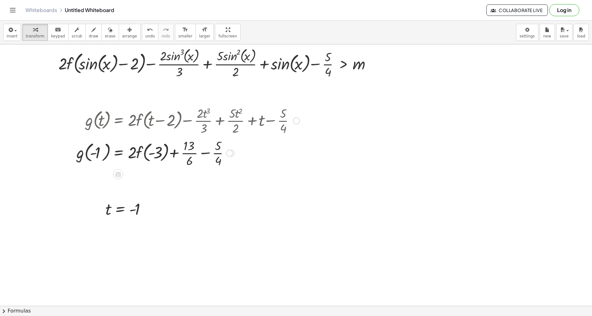
click at [201, 157] on div at bounding box center [188, 153] width 230 height 32
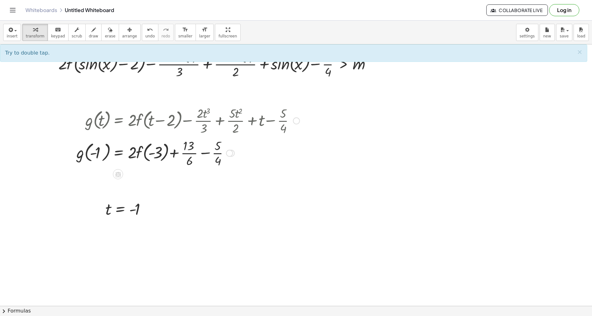
click at [201, 157] on div at bounding box center [188, 153] width 230 height 32
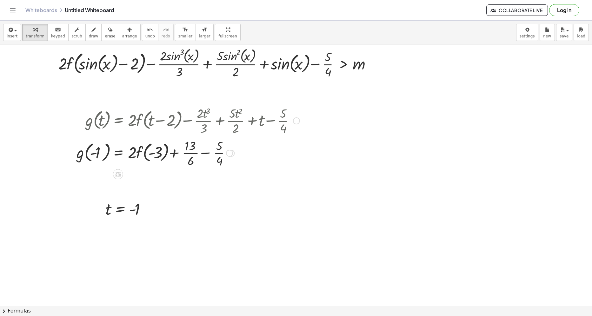
click at [201, 157] on div at bounding box center [188, 153] width 230 height 32
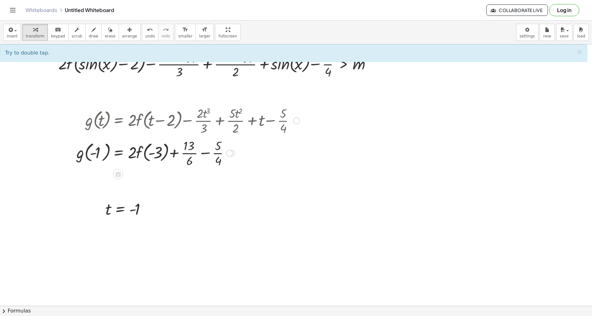
click at [206, 154] on div at bounding box center [188, 153] width 230 height 32
click at [206, 153] on div at bounding box center [188, 153] width 230 height 32
click at [206, 155] on div at bounding box center [188, 153] width 230 height 32
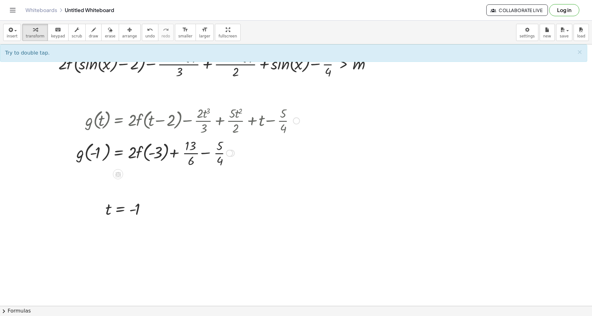
click at [206, 155] on div at bounding box center [188, 153] width 230 height 32
drag, startPoint x: 207, startPoint y: 154, endPoint x: 204, endPoint y: 158, distance: 4.5
click at [208, 150] on div at bounding box center [188, 153] width 230 height 32
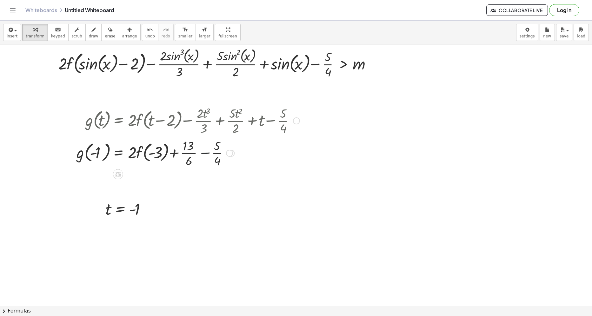
click at [204, 158] on div at bounding box center [188, 153] width 230 height 32
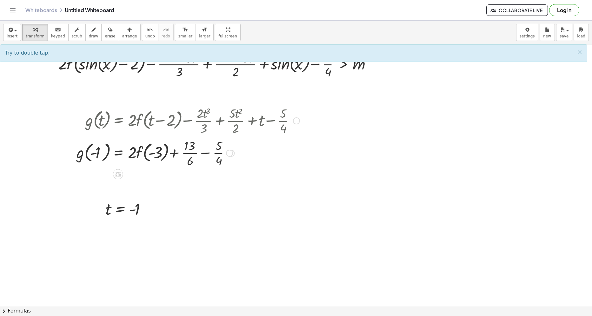
click at [204, 158] on div at bounding box center [188, 153] width 230 height 32
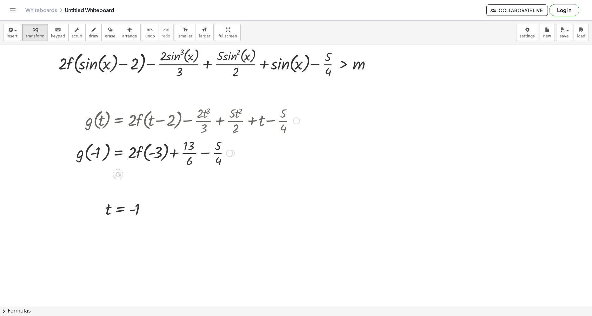
click at [204, 158] on div at bounding box center [188, 153] width 230 height 32
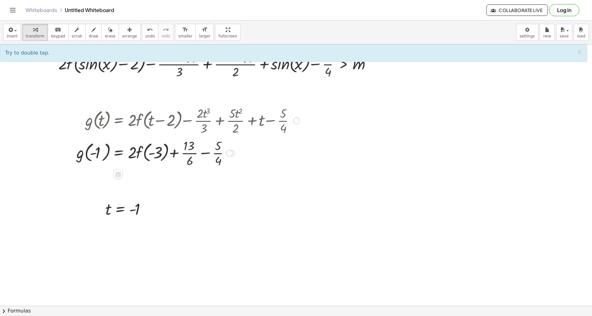
click at [205, 157] on div at bounding box center [188, 153] width 230 height 32
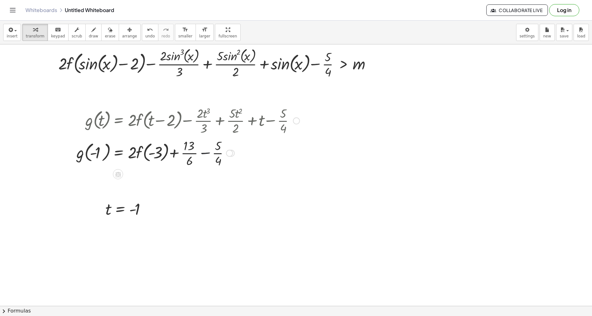
click at [205, 157] on div at bounding box center [188, 153] width 230 height 32
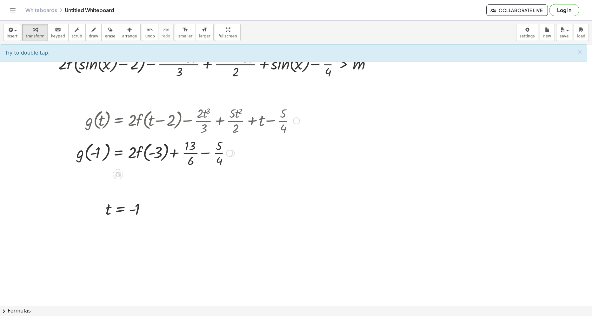
click at [205, 157] on div at bounding box center [188, 153] width 230 height 32
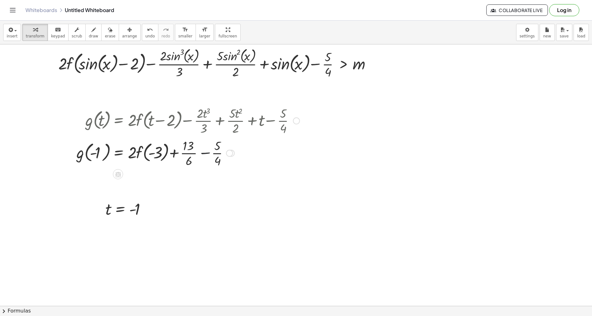
click at [205, 157] on div at bounding box center [188, 153] width 230 height 32
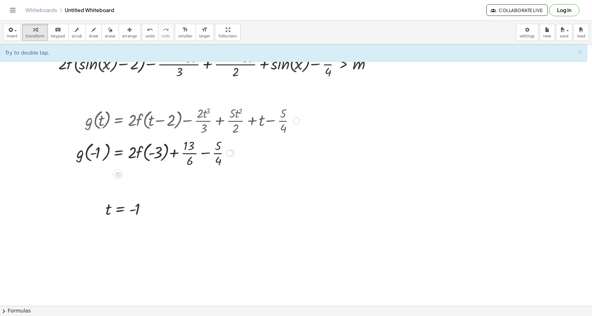
click at [205, 157] on div at bounding box center [188, 153] width 230 height 32
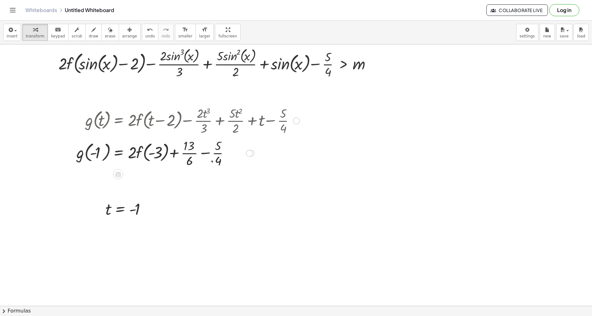
click at [205, 157] on div at bounding box center [188, 153] width 230 height 32
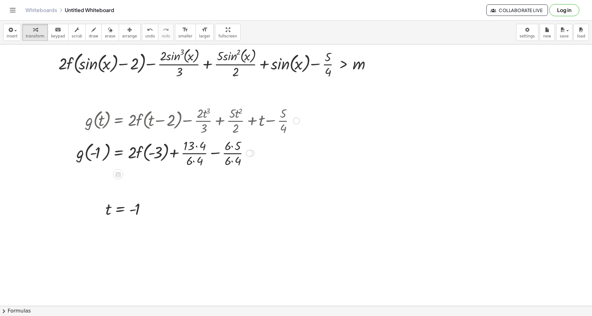
click at [205, 157] on div at bounding box center [188, 153] width 230 height 32
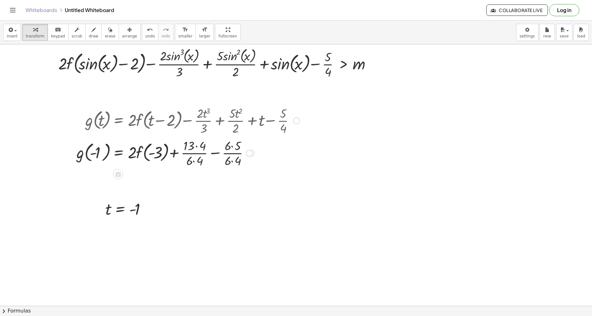
click at [205, 157] on div at bounding box center [188, 153] width 230 height 32
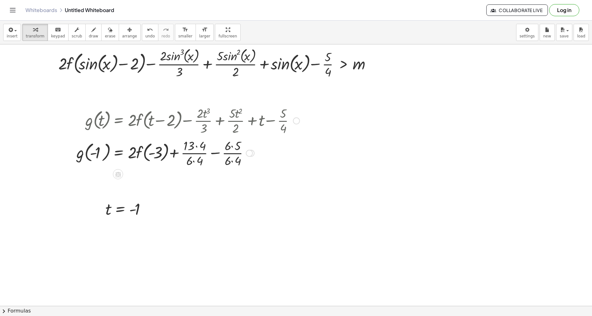
click at [205, 157] on div at bounding box center [188, 153] width 230 height 32
click at [205, 156] on div at bounding box center [188, 153] width 230 height 32
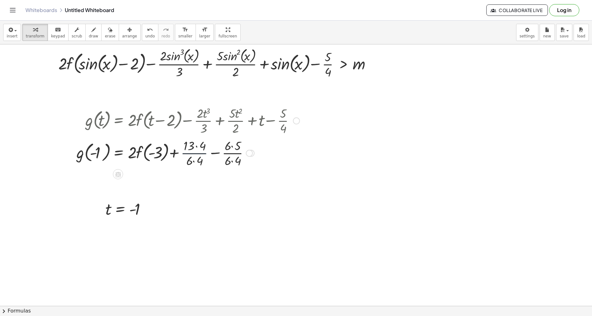
click at [205, 156] on div at bounding box center [188, 153] width 230 height 32
click at [206, 154] on div at bounding box center [188, 153] width 230 height 32
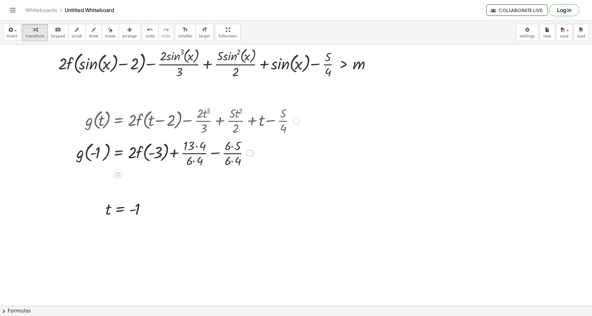
click at [215, 155] on div at bounding box center [188, 153] width 230 height 32
click at [531, 34] on body "Graspable Math Activities Get Started Activity Bank Assigned Work Classes White…" at bounding box center [296, 158] width 592 height 316
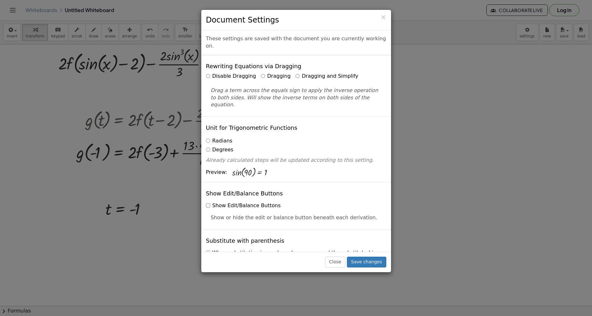
click at [228, 138] on label "Radians" at bounding box center [219, 141] width 26 height 7
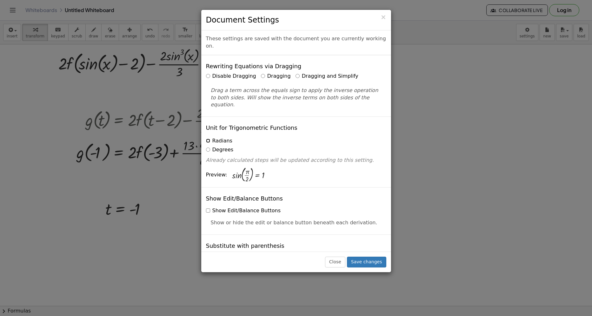
scroll to position [159, 0]
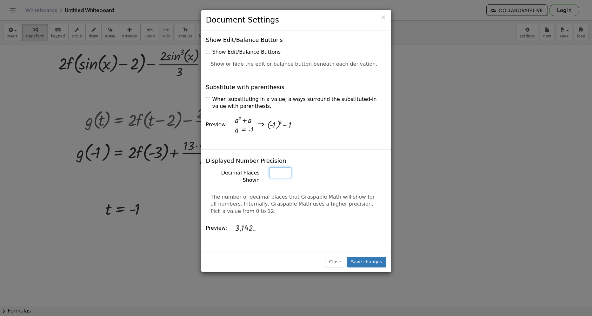
click at [282, 167] on input "*" at bounding box center [280, 172] width 22 height 11
type input "*"
click at [282, 167] on input "*" at bounding box center [280, 172] width 22 height 11
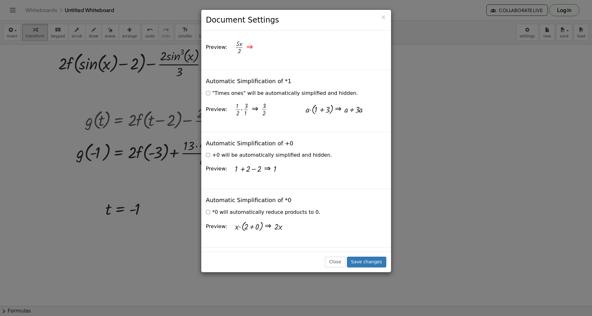
scroll to position [984, 0]
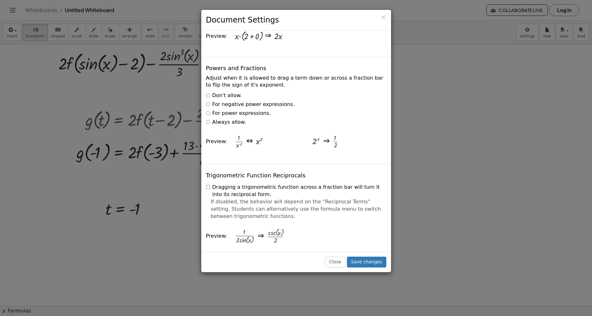
click at [216, 119] on label "Always allow." at bounding box center [226, 122] width 40 height 7
click at [216, 184] on label "Dragging a trigonometric function across a fraction bar will turn it into its r…" at bounding box center [296, 191] width 180 height 15
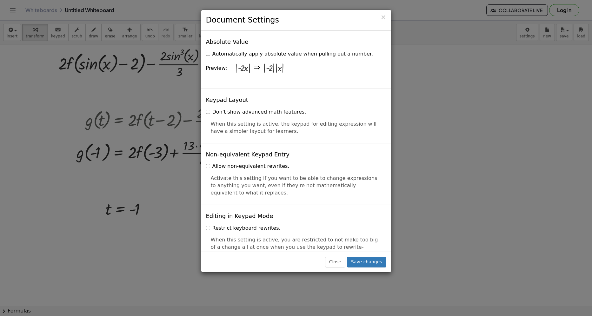
scroll to position [1270, 0]
click at [220, 50] on label "Automatically apply absolute value when pulling out a number." at bounding box center [289, 53] width 167 height 7
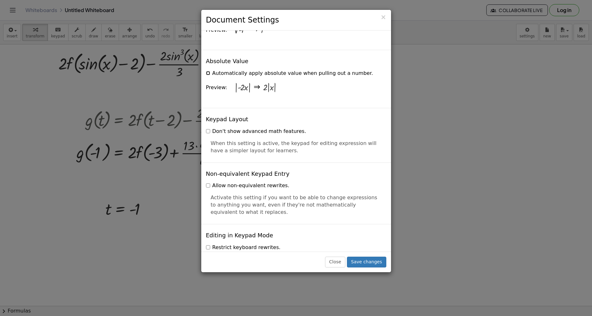
scroll to position [1175, 0]
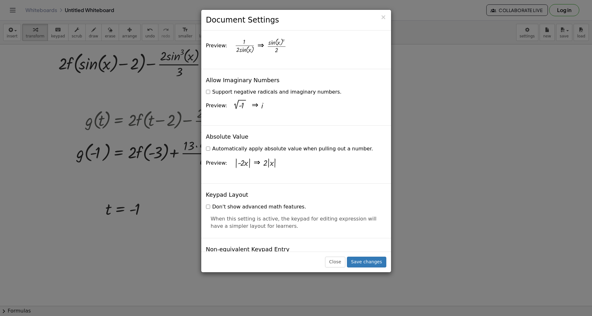
click at [230, 89] on label "Support negative radicals and imaginary numbers." at bounding box center [274, 92] width 136 height 7
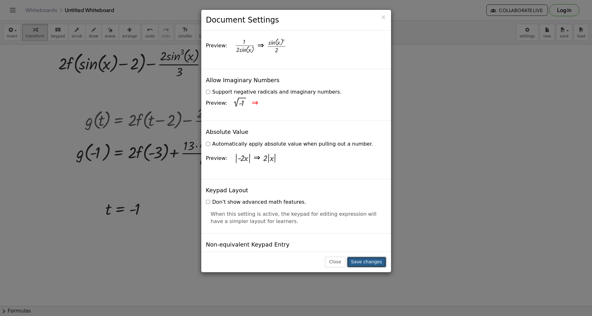
click at [366, 265] on button "Save changes" at bounding box center [366, 262] width 39 height 11
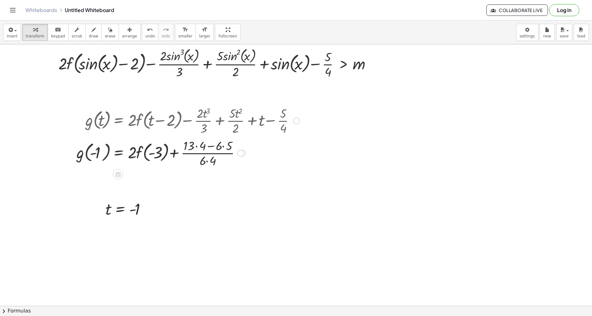
click at [197, 145] on div at bounding box center [188, 153] width 230 height 32
click at [221, 147] on div at bounding box center [188, 153] width 230 height 32
click at [201, 146] on div at bounding box center [188, 153] width 230 height 32
click at [201, 163] on div at bounding box center [188, 153] width 230 height 32
drag, startPoint x: 190, startPoint y: 163, endPoint x: 190, endPoint y: 151, distance: 11.8
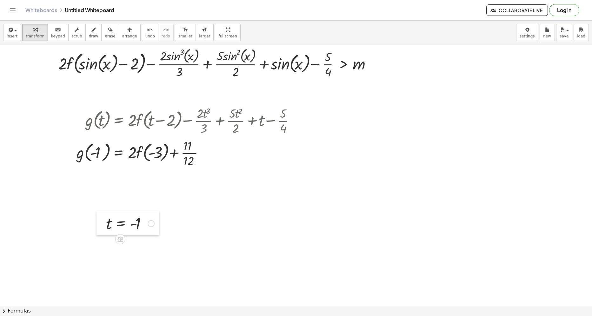
drag, startPoint x: 102, startPoint y: 209, endPoint x: 103, endPoint y: 224, distance: 14.6
click at [103, 224] on div at bounding box center [102, 223] width 10 height 24
drag, startPoint x: 294, startPoint y: 121, endPoint x: 297, endPoint y: 190, distance: 68.9
click at [297, 190] on div "+ · 2 · f ( , + sin ( , x ) − 2 ) − · 2 · sin ( , x ) 3 · 3 + sin ( , x ) > + m…" at bounding box center [296, 231] width 592 height 565
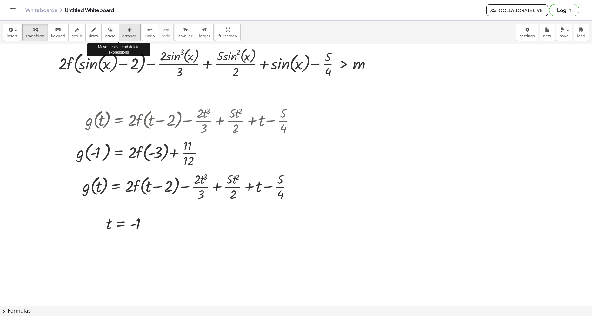
click at [127, 30] on icon "button" at bounding box center [129, 30] width 4 height 8
click at [33, 33] on icon "button" at bounding box center [35, 30] width 4 height 8
click at [117, 232] on div at bounding box center [296, 231] width 592 height 565
click at [114, 220] on div at bounding box center [296, 231] width 592 height 565
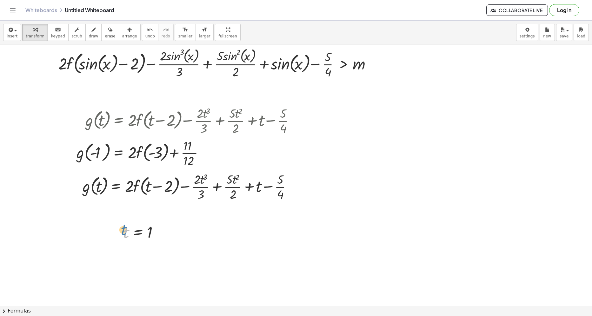
click at [125, 228] on div at bounding box center [144, 232] width 49 height 21
drag, startPoint x: 126, startPoint y: 230, endPoint x: 101, endPoint y: 191, distance: 46.9
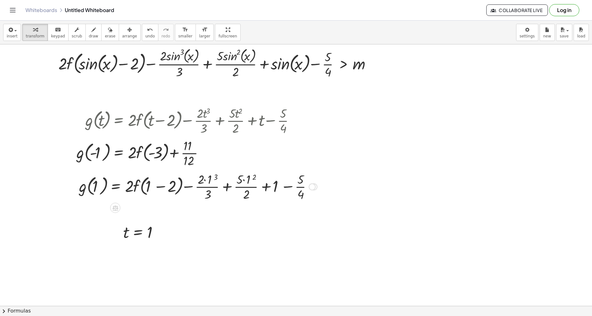
click at [161, 187] on div at bounding box center [198, 187] width 245 height 32
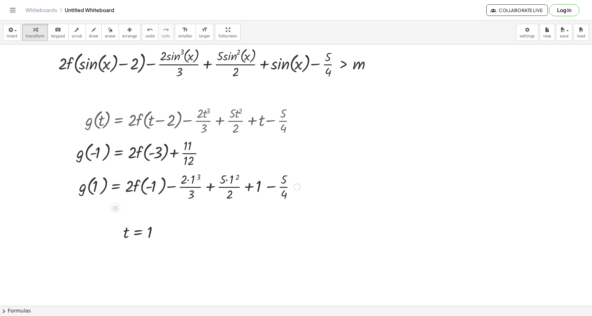
click at [197, 178] on div at bounding box center [190, 187] width 228 height 32
click at [235, 177] on div at bounding box center [188, 187] width 224 height 32
click at [222, 183] on div at bounding box center [186, 187] width 220 height 32
click at [190, 179] on div at bounding box center [186, 187] width 220 height 32
click at [217, 179] on div at bounding box center [181, 187] width 211 height 32
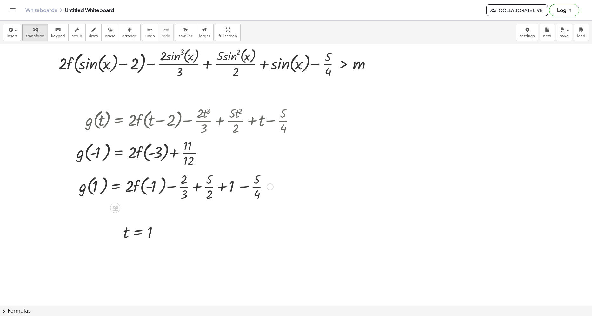
click at [197, 188] on div at bounding box center [176, 187] width 201 height 32
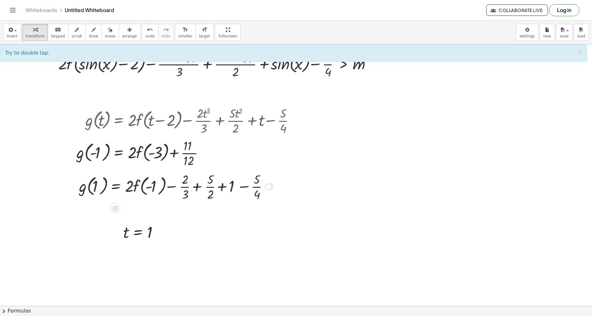
click at [197, 188] on div at bounding box center [176, 187] width 201 height 32
click at [197, 187] on div at bounding box center [176, 187] width 201 height 32
click at [197, 188] on div at bounding box center [176, 187] width 201 height 32
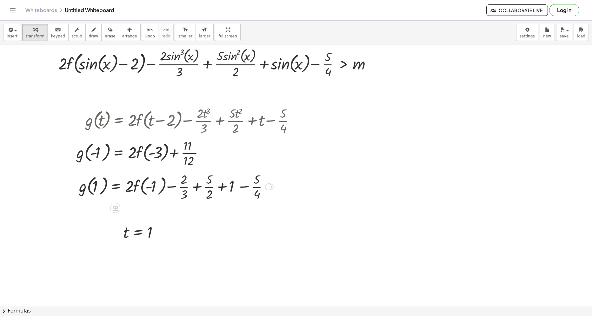
click at [197, 188] on div at bounding box center [176, 187] width 201 height 32
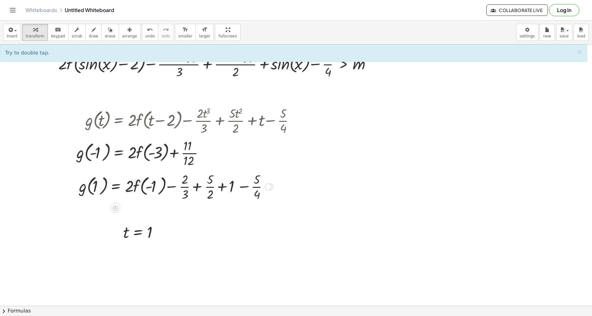
click at [197, 188] on div at bounding box center [176, 187] width 201 height 32
click at [197, 185] on div at bounding box center [176, 187] width 201 height 32
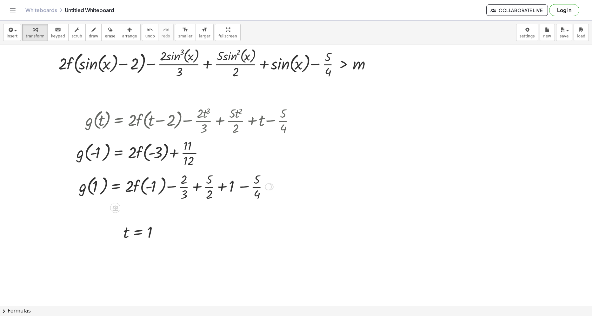
click at [197, 185] on div at bounding box center [176, 187] width 201 height 32
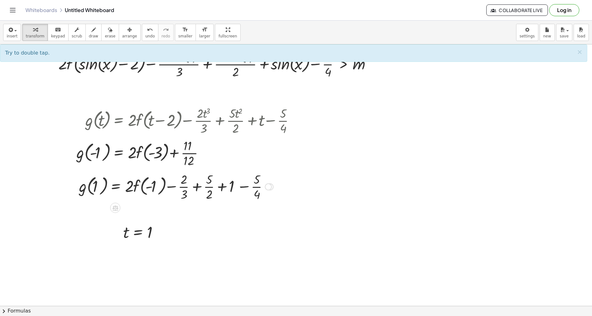
click at [196, 190] on div at bounding box center [176, 187] width 201 height 32
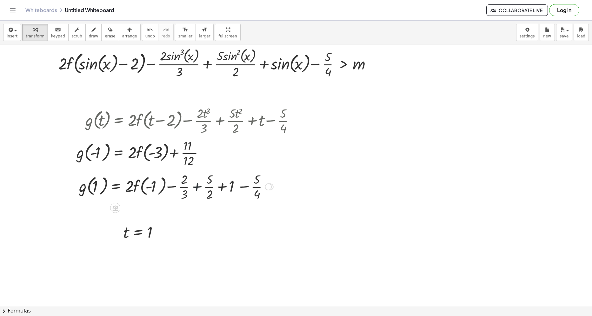
click at [196, 190] on div at bounding box center [176, 187] width 201 height 32
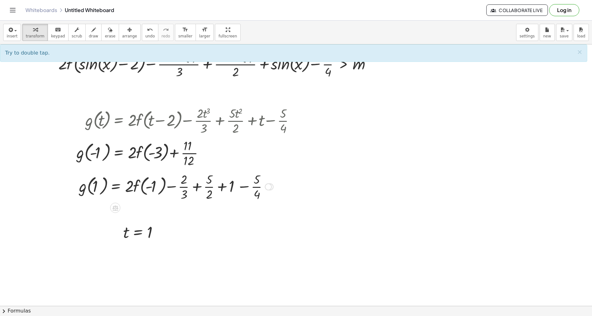
click at [196, 190] on div at bounding box center [176, 187] width 201 height 32
drag, startPoint x: 196, startPoint y: 190, endPoint x: 225, endPoint y: 174, distance: 33.0
click at [221, 177] on div at bounding box center [176, 187] width 201 height 32
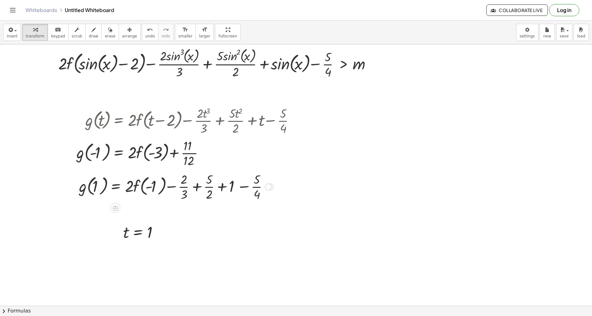
click at [200, 185] on div at bounding box center [176, 187] width 201 height 32
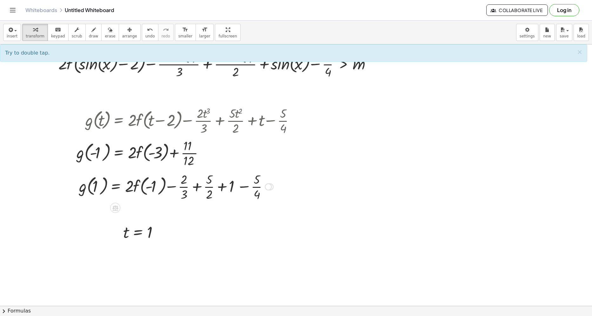
click at [197, 191] on div at bounding box center [176, 187] width 201 height 32
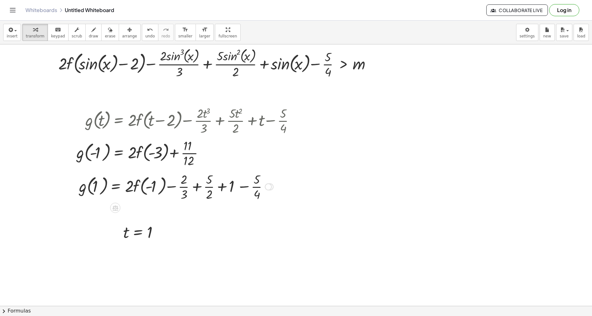
click at [197, 191] on div at bounding box center [176, 187] width 201 height 32
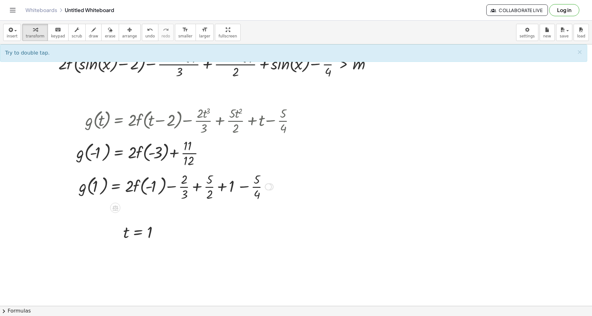
click at [197, 191] on div at bounding box center [176, 187] width 201 height 32
click at [194, 191] on div at bounding box center [176, 187] width 201 height 32
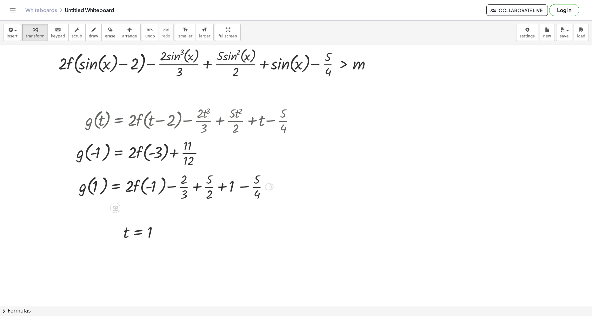
click at [194, 191] on div at bounding box center [176, 187] width 201 height 32
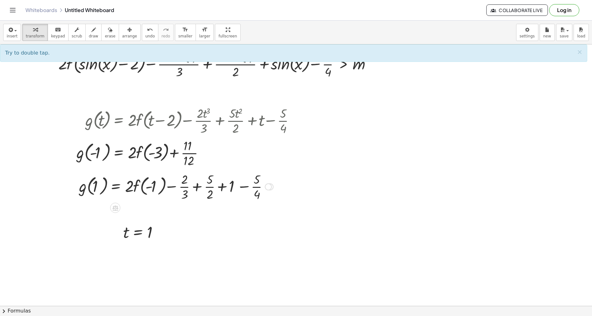
click at [194, 191] on div at bounding box center [176, 187] width 201 height 32
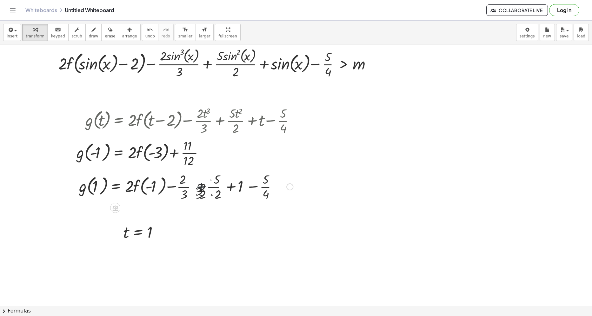
click at [194, 191] on div at bounding box center [186, 187] width 220 height 32
click at [195, 191] on div at bounding box center [186, 187] width 220 height 32
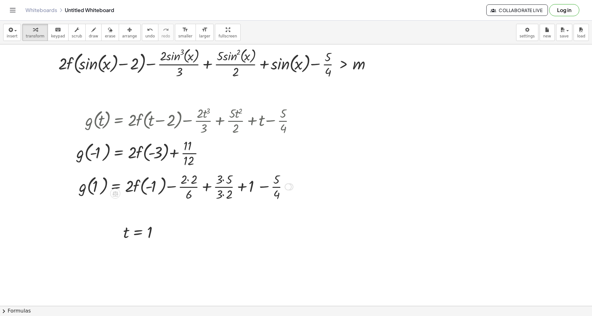
click at [195, 191] on div at bounding box center [186, 187] width 220 height 32
click at [197, 188] on div at bounding box center [186, 187] width 220 height 32
click at [212, 191] on div at bounding box center [186, 187] width 220 height 32
click at [221, 196] on div at bounding box center [186, 187] width 220 height 32
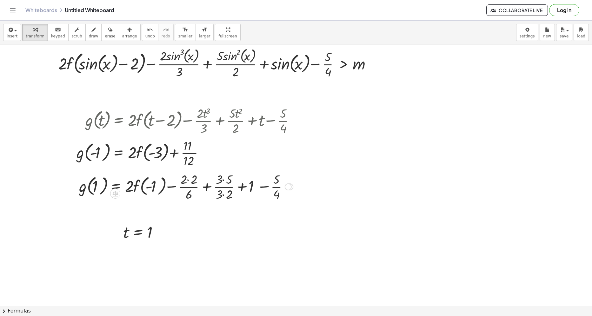
drag, startPoint x: 211, startPoint y: 188, endPoint x: 225, endPoint y: 195, distance: 15.9
click at [211, 188] on div at bounding box center [186, 187] width 220 height 32
drag, startPoint x: 225, startPoint y: 195, endPoint x: 211, endPoint y: 189, distance: 15.9
click at [225, 195] on div at bounding box center [186, 187] width 220 height 32
click at [211, 189] on div at bounding box center [186, 187] width 220 height 32
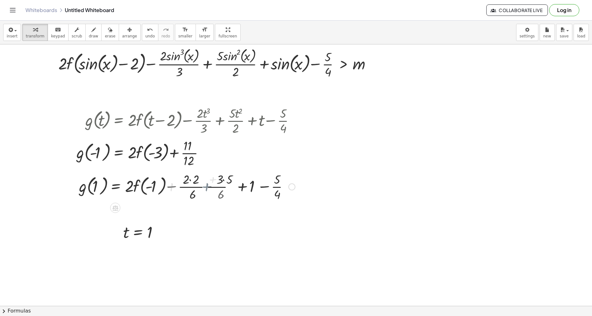
click at [225, 198] on div at bounding box center [187, 187] width 222 height 32
click at [203, 180] on div at bounding box center [185, 187] width 218 height 32
click at [205, 182] on div at bounding box center [180, 187] width 209 height 32
click at [217, 187] on div at bounding box center [166, 187] width 181 height 32
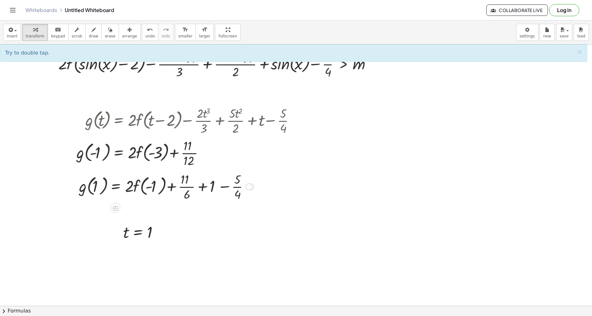
click at [221, 188] on div at bounding box center [166, 187] width 181 height 32
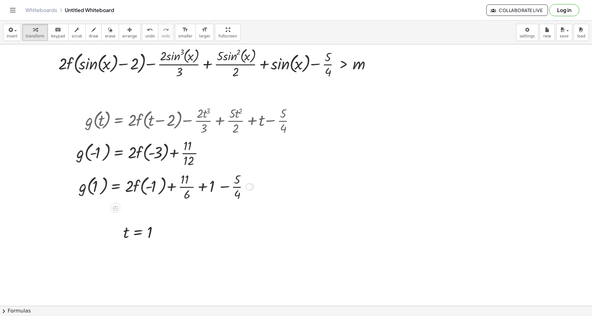
click at [221, 188] on div at bounding box center [166, 187] width 181 height 32
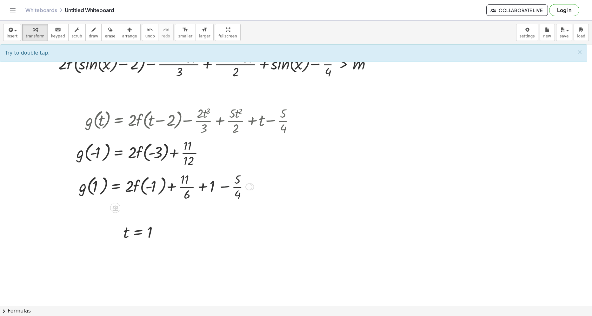
click at [221, 188] on div at bounding box center [166, 187] width 181 height 32
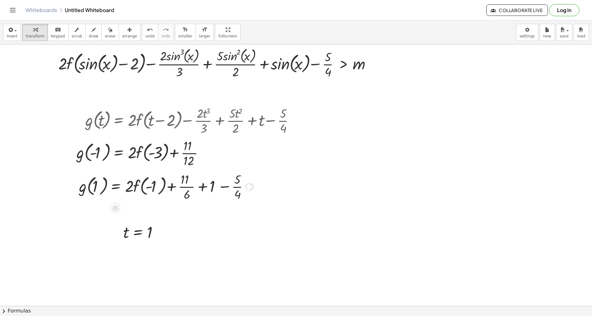
click at [221, 188] on div at bounding box center [166, 187] width 181 height 32
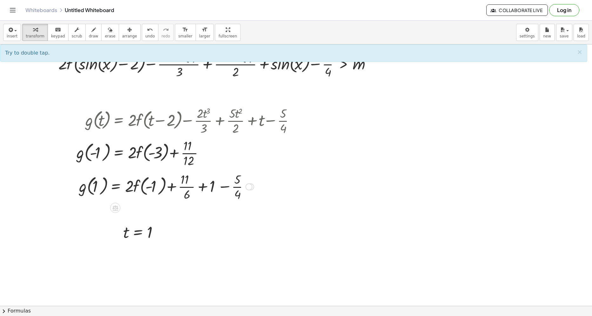
click at [221, 188] on div at bounding box center [166, 187] width 181 height 32
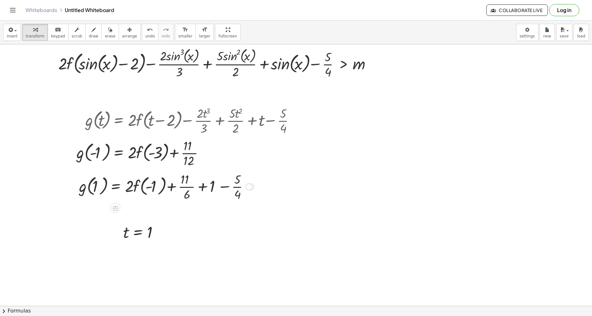
click at [221, 188] on div at bounding box center [166, 187] width 181 height 32
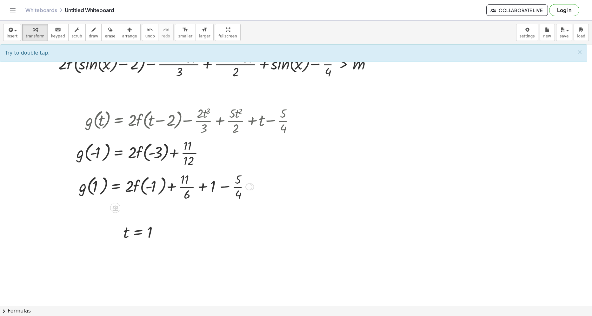
click at [221, 188] on div at bounding box center [166, 187] width 181 height 32
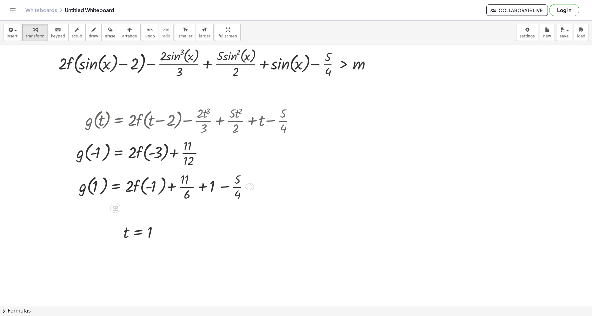
click at [221, 188] on div at bounding box center [166, 187] width 181 height 32
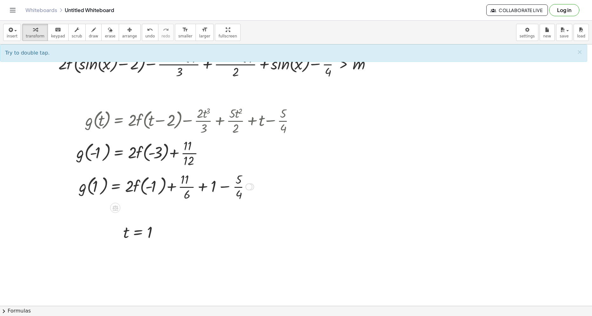
click at [221, 188] on div at bounding box center [166, 187] width 181 height 32
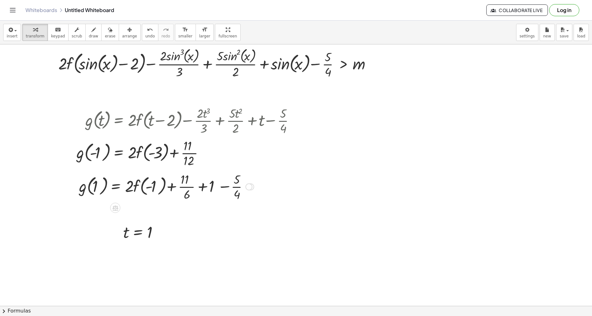
click at [221, 188] on div at bounding box center [166, 187] width 181 height 32
click at [221, 188] on div at bounding box center [173, 187] width 194 height 32
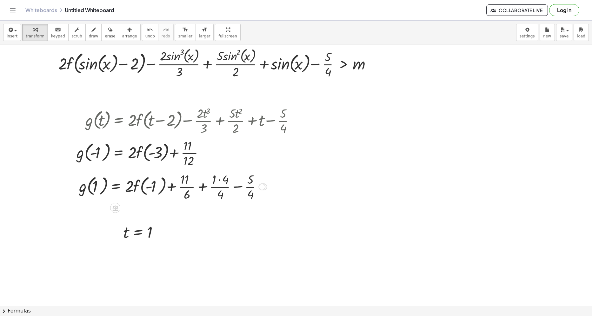
click at [221, 188] on div at bounding box center [173, 187] width 194 height 32
click at [222, 189] on div at bounding box center [173, 187] width 194 height 32
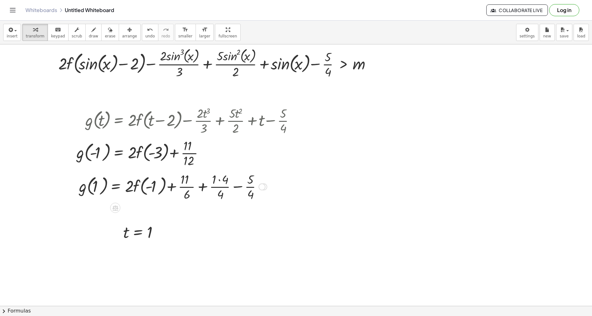
click at [222, 189] on div at bounding box center [173, 187] width 194 height 32
click at [223, 189] on div at bounding box center [173, 187] width 194 height 32
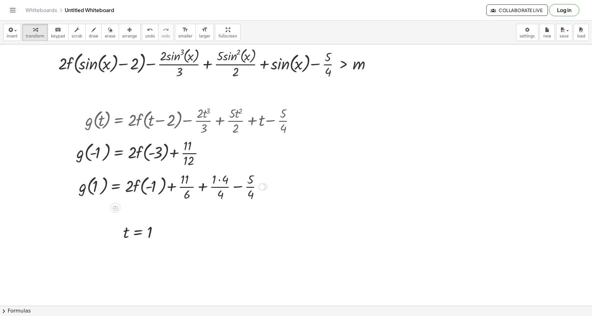
click at [223, 189] on div at bounding box center [173, 187] width 194 height 32
click at [226, 190] on div at bounding box center [173, 187] width 194 height 32
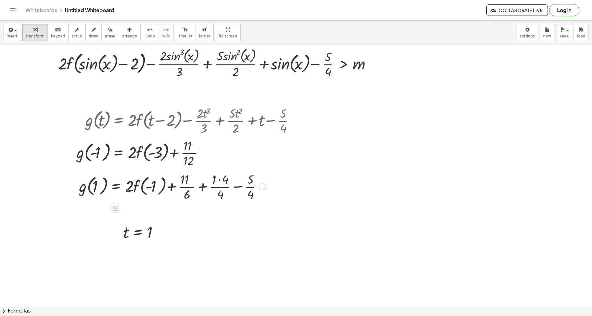
click at [226, 190] on div at bounding box center [173, 187] width 194 height 32
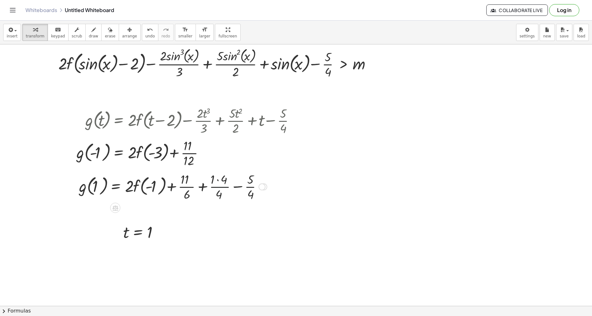
drag, startPoint x: 226, startPoint y: 190, endPoint x: 225, endPoint y: 193, distance: 3.7
click at [227, 191] on div at bounding box center [173, 187] width 194 height 32
click at [225, 193] on div at bounding box center [173, 187] width 194 height 32
click at [225, 190] on div at bounding box center [173, 187] width 194 height 32
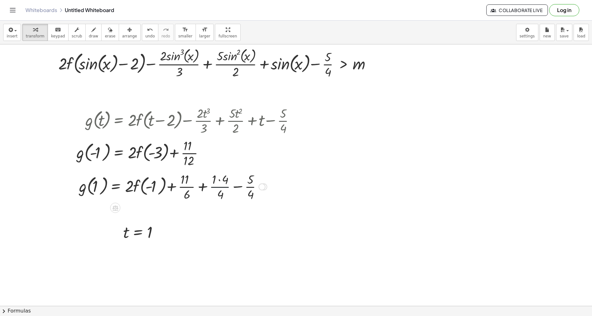
click at [225, 190] on div at bounding box center [173, 187] width 194 height 32
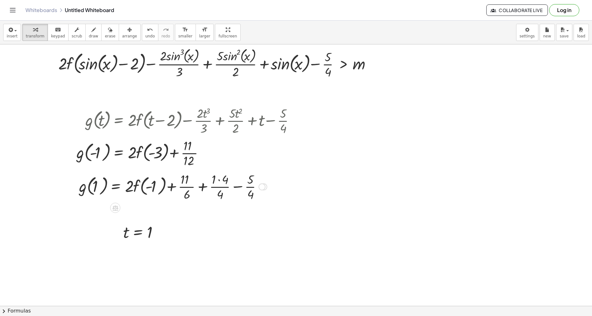
click at [225, 190] on div at bounding box center [173, 187] width 194 height 32
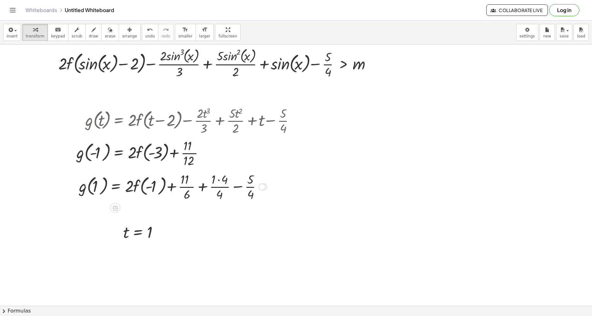
click at [225, 190] on div at bounding box center [173, 187] width 194 height 32
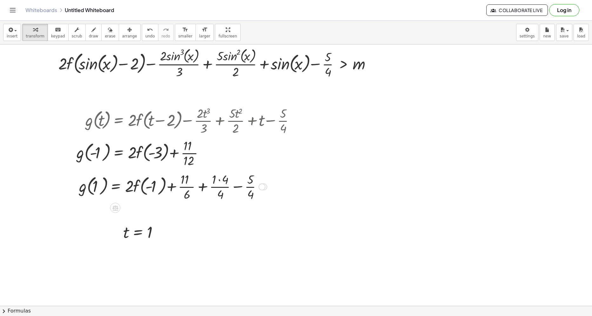
click at [225, 190] on div at bounding box center [173, 187] width 194 height 32
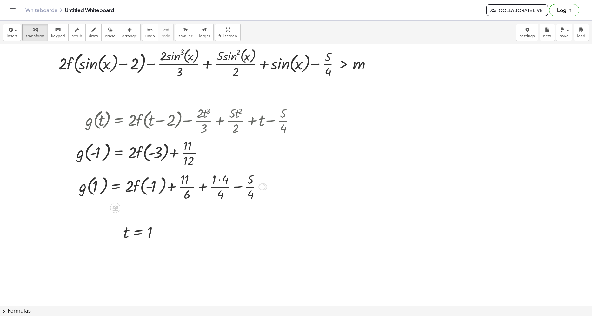
click at [225, 189] on div at bounding box center [173, 187] width 194 height 32
click at [242, 189] on div at bounding box center [173, 187] width 194 height 32
click at [238, 190] on div at bounding box center [168, 187] width 185 height 32
click at [231, 193] on div at bounding box center [168, 187] width 185 height 32
click at [237, 189] on div at bounding box center [168, 187] width 185 height 32
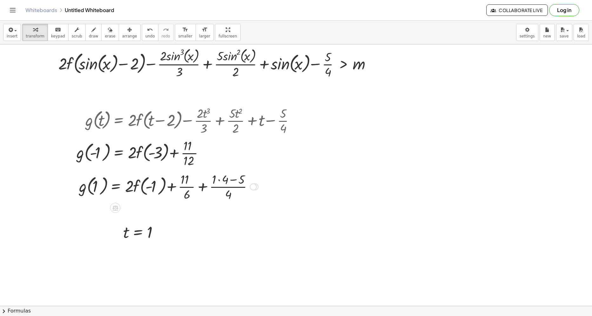
drag, startPoint x: 220, startPoint y: 180, endPoint x: 196, endPoint y: 200, distance: 31.6
click at [220, 180] on div at bounding box center [168, 187] width 185 height 32
drag, startPoint x: 227, startPoint y: 180, endPoint x: 222, endPoint y: 179, distance: 4.9
click at [227, 180] on div at bounding box center [164, 187] width 176 height 32
click at [222, 179] on div at bounding box center [157, 187] width 163 height 32
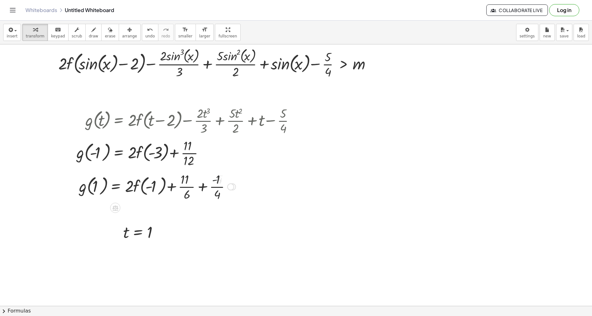
click at [234, 179] on div at bounding box center [157, 187] width 163 height 32
click at [225, 182] on div at bounding box center [157, 187] width 163 height 32
click at [203, 190] on div at bounding box center [157, 187] width 163 height 32
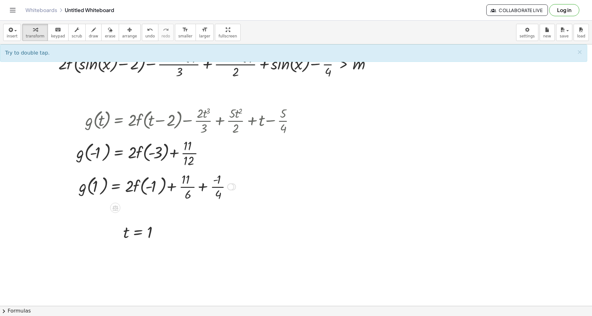
click at [203, 190] on div at bounding box center [157, 187] width 163 height 32
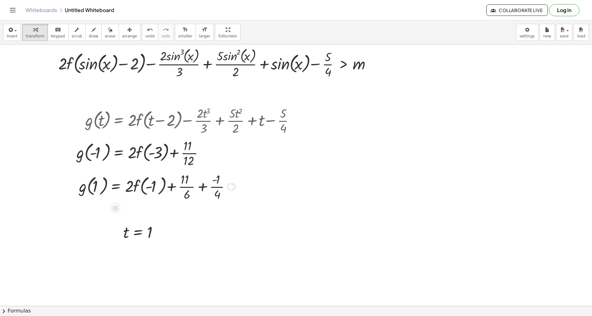
click at [203, 190] on div at bounding box center [157, 187] width 163 height 32
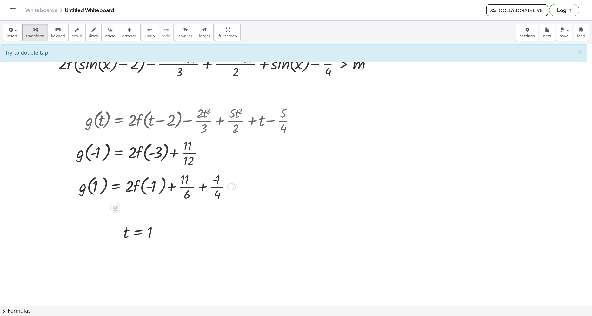
click at [203, 190] on div at bounding box center [157, 187] width 163 height 32
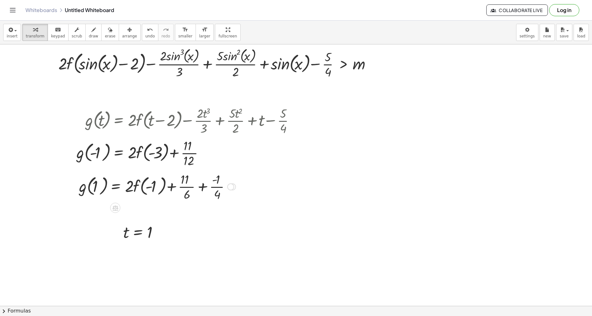
click at [203, 190] on div at bounding box center [157, 187] width 163 height 32
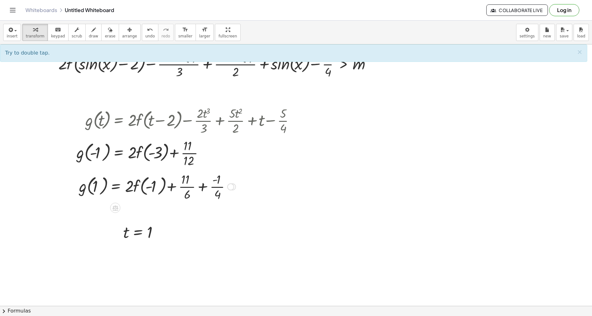
click at [203, 190] on div at bounding box center [157, 187] width 163 height 32
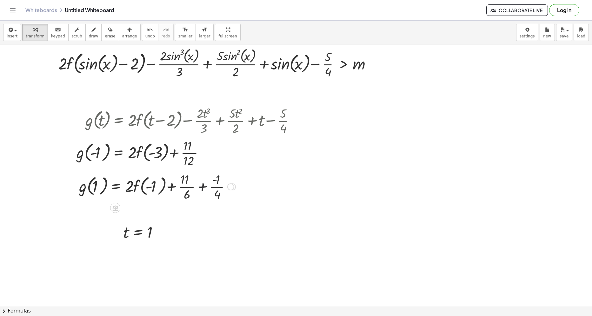
click at [203, 190] on div at bounding box center [157, 187] width 163 height 32
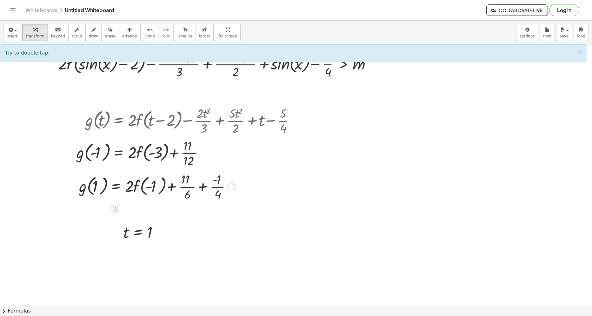
click at [203, 190] on div at bounding box center [157, 187] width 163 height 32
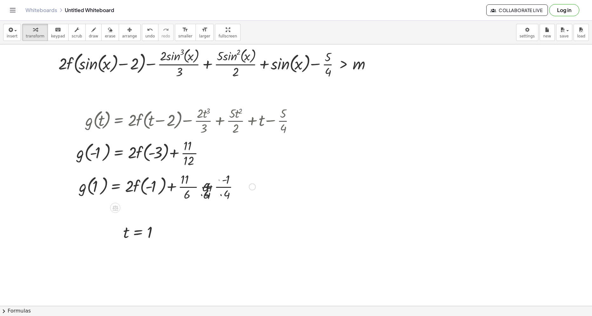
click at [203, 190] on div at bounding box center [167, 187] width 183 height 32
drag, startPoint x: 203, startPoint y: 190, endPoint x: 215, endPoint y: 189, distance: 11.8
click at [204, 190] on div at bounding box center [167, 187] width 183 height 32
click at [215, 189] on div at bounding box center [167, 187] width 183 height 32
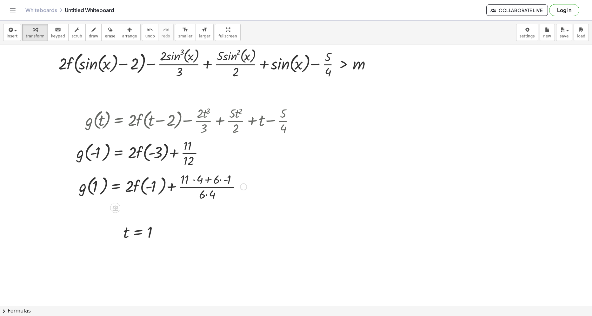
click at [228, 178] on div at bounding box center [163, 187] width 174 height 32
click at [212, 180] on div at bounding box center [158, 187] width 164 height 32
click at [192, 181] on div at bounding box center [156, 187] width 160 height 32
click at [194, 182] on div at bounding box center [156, 187] width 160 height 32
click at [198, 179] on div at bounding box center [151, 187] width 150 height 32
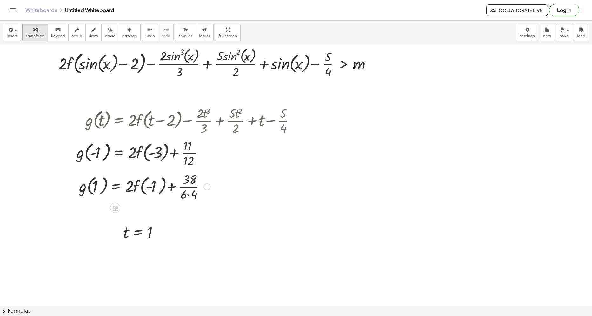
click at [195, 195] on div at bounding box center [145, 187] width 138 height 32
drag, startPoint x: 187, startPoint y: 196, endPoint x: 190, endPoint y: 180, distance: 16.2
click at [190, 180] on div at bounding box center [143, 187] width 134 height 32
click at [145, 37] on span "undo" at bounding box center [150, 36] width 10 height 4
drag, startPoint x: 189, startPoint y: 197, endPoint x: 189, endPoint y: 189, distance: 8.0
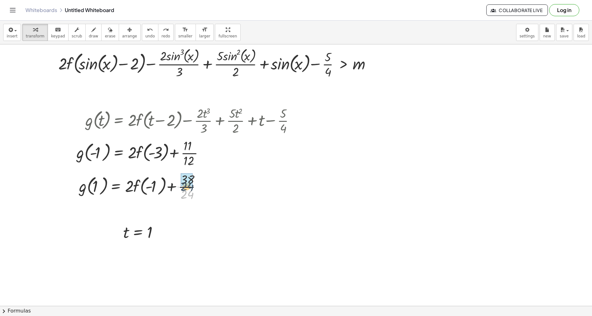
click at [189, 189] on div at bounding box center [143, 187] width 134 height 32
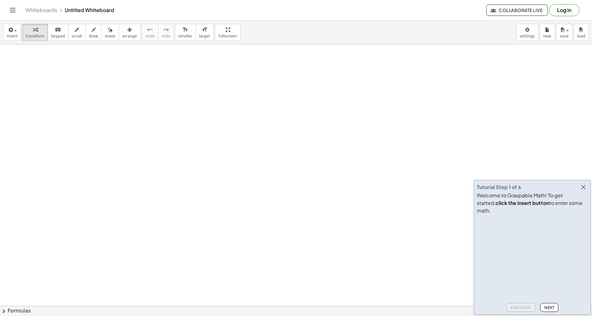
click at [582, 191] on icon "button" at bounding box center [584, 188] width 8 height 8
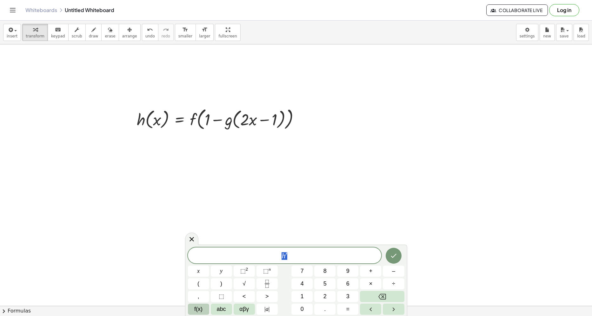
click at [192, 310] on button "f(x)" at bounding box center [198, 309] width 21 height 11
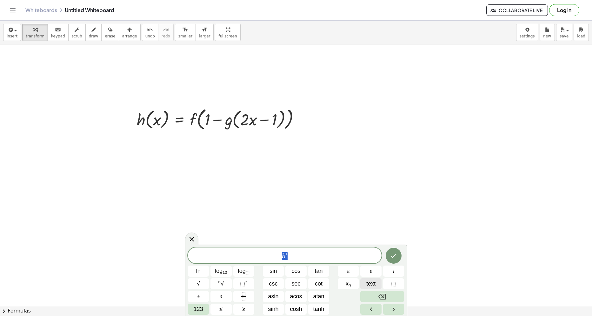
click at [374, 286] on span "text" at bounding box center [370, 284] width 9 height 9
click at [316, 257] on span "h′ ​" at bounding box center [285, 256] width 194 height 9
click at [366, 286] on button "text" at bounding box center [370, 284] width 21 height 11
drag, startPoint x: 305, startPoint y: 251, endPoint x: 295, endPoint y: 256, distance: 11.1
click at [295, 256] on span "h′ [ x ] = f ′" at bounding box center [285, 255] width 194 height 10
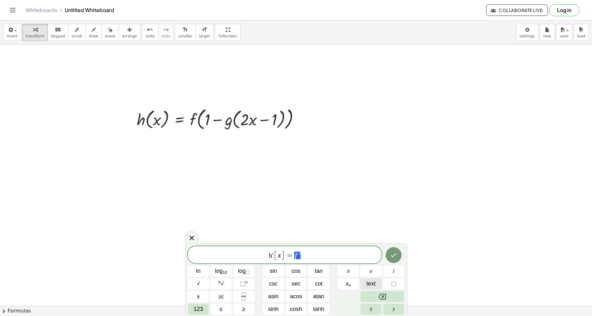
click at [366, 285] on button "text" at bounding box center [370, 284] width 21 height 11
click at [317, 260] on span "h′ [ x ] = f′ ​" at bounding box center [285, 255] width 194 height 10
click at [367, 286] on span "text" at bounding box center [370, 284] width 9 height 9
drag, startPoint x: 340, startPoint y: 253, endPoint x: 384, endPoint y: 241, distance: 45.9
click at [340, 253] on span "h′ [ x ] = f′ [ 1 − g [ 2 x − 1 ] ] ( − 1 ) g′ ​" at bounding box center [285, 255] width 194 height 12
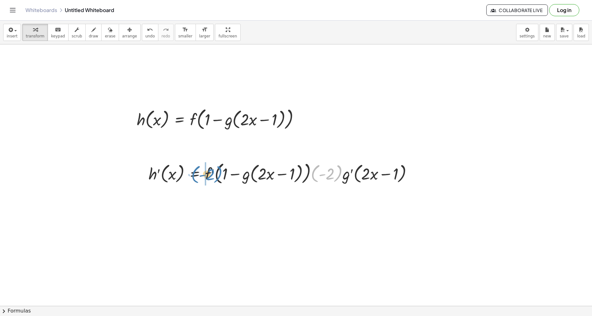
drag, startPoint x: 314, startPoint y: 175, endPoint x: 194, endPoint y: 175, distance: 120.0
click at [194, 175] on div at bounding box center [282, 173] width 275 height 26
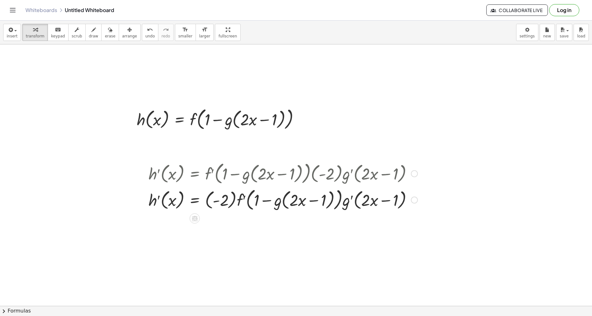
click at [208, 198] on div at bounding box center [282, 199] width 275 height 26
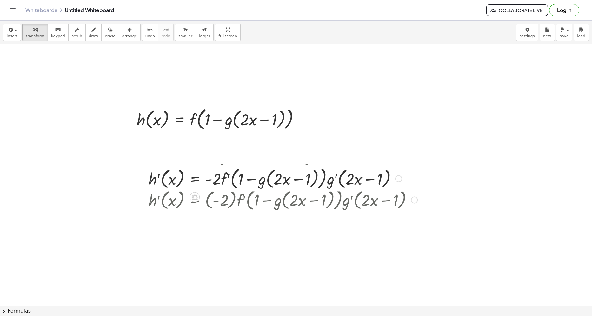
drag, startPoint x: 398, startPoint y: 228, endPoint x: 397, endPoint y: 180, distance: 47.7
click at [397, 180] on div at bounding box center [398, 179] width 7 height 7
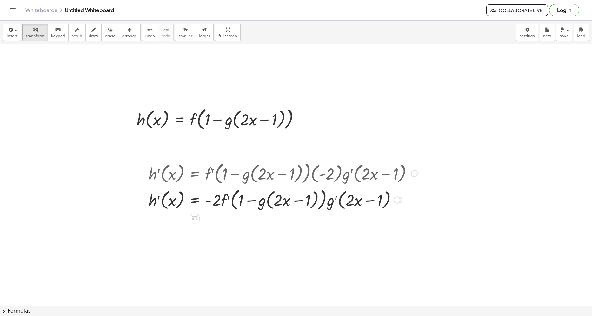
drag, startPoint x: 395, startPoint y: 200, endPoint x: 237, endPoint y: 187, distance: 158.3
click at [395, 197] on div at bounding box center [396, 200] width 7 height 7
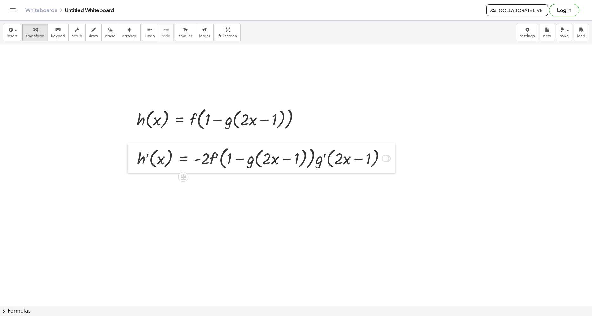
drag, startPoint x: 140, startPoint y: 178, endPoint x: 129, endPoint y: 162, distance: 19.1
click at [129, 162] on div at bounding box center [133, 158] width 10 height 30
click at [422, 89] on div at bounding box center [422, 90] width 7 height 7
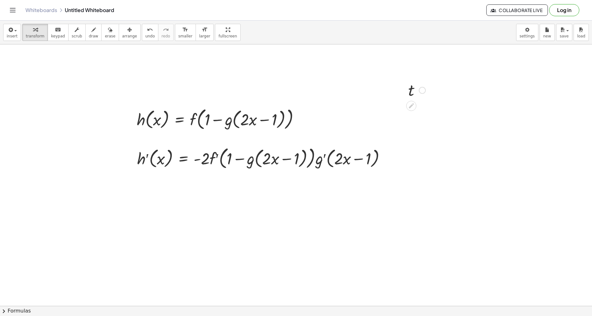
drag, startPoint x: 448, startPoint y: 97, endPoint x: 453, endPoint y: 88, distance: 9.8
click at [453, 88] on div at bounding box center [453, 90] width 10 height 27
drag, startPoint x: 83, startPoint y: 34, endPoint x: 441, endPoint y: 88, distance: 362.3
click at [89, 34] on span "draw" at bounding box center [94, 36] width 10 height 4
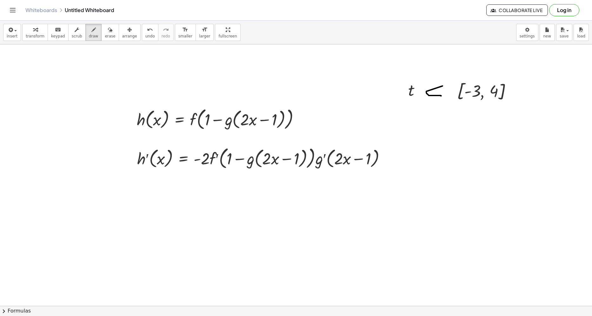
drag, startPoint x: 443, startPoint y: 86, endPoint x: 437, endPoint y: 95, distance: 10.7
drag, startPoint x: 425, startPoint y: 93, endPoint x: 442, endPoint y: 92, distance: 16.5
click at [27, 34] on span "transform" at bounding box center [35, 36] width 19 height 4
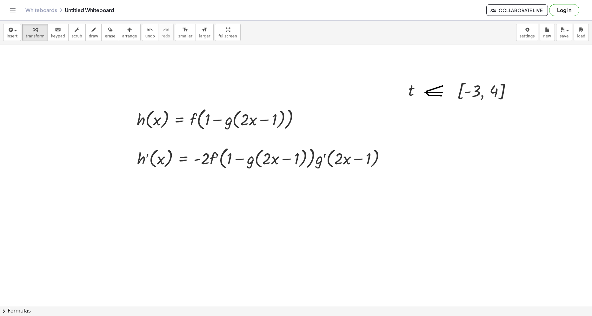
drag, startPoint x: 439, startPoint y: 200, endPoint x: 468, endPoint y: 209, distance: 30.4
click at [468, 209] on div at bounding box center [471, 205] width 81 height 22
drag, startPoint x: 468, startPoint y: 207, endPoint x: 310, endPoint y: 162, distance: 164.6
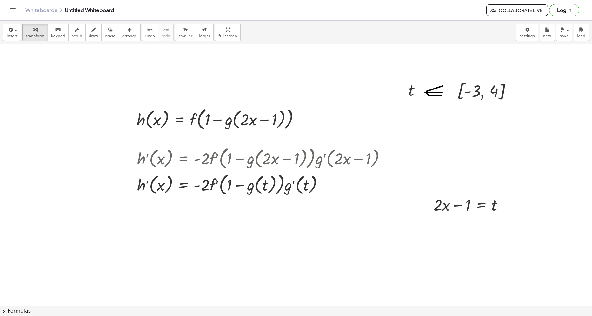
drag, startPoint x: 135, startPoint y: 39, endPoint x: 159, endPoint y: 60, distance: 32.0
click at [142, 39] on button "undo undo" at bounding box center [150, 32] width 17 height 17
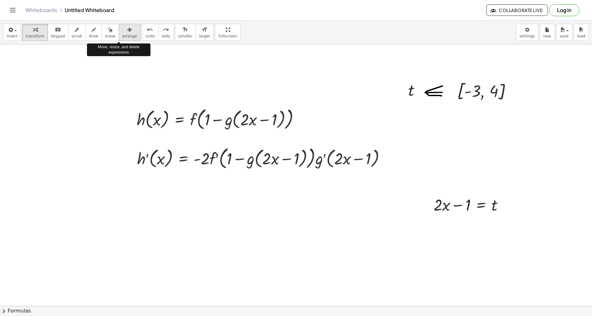
click at [122, 37] on span "arrange" at bounding box center [129, 36] width 15 height 4
click at [37, 33] on button "transform" at bounding box center [35, 32] width 26 height 17
drag, startPoint x: 468, startPoint y: 203, endPoint x: 437, endPoint y: 211, distance: 32.0
click at [437, 211] on div at bounding box center [471, 205] width 81 height 22
drag, startPoint x: 450, startPoint y: 206, endPoint x: 453, endPoint y: 205, distance: 3.4
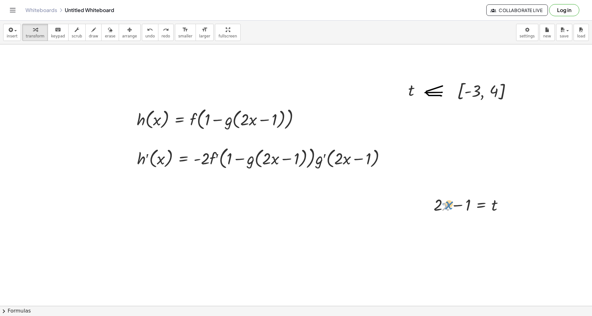
click at [453, 205] on div at bounding box center [471, 205] width 81 height 22
drag, startPoint x: 437, startPoint y: 204, endPoint x: 472, endPoint y: 211, distance: 35.5
click at [472, 211] on div at bounding box center [471, 205] width 81 height 22
drag, startPoint x: 442, startPoint y: 207, endPoint x: 290, endPoint y: 163, distance: 159.1
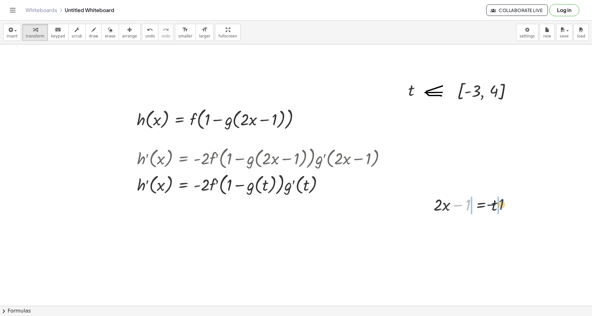
drag, startPoint x: 468, startPoint y: 209, endPoint x: 502, endPoint y: 208, distance: 33.7
click at [502, 208] on div at bounding box center [471, 205] width 81 height 22
click at [456, 230] on div at bounding box center [471, 226] width 122 height 22
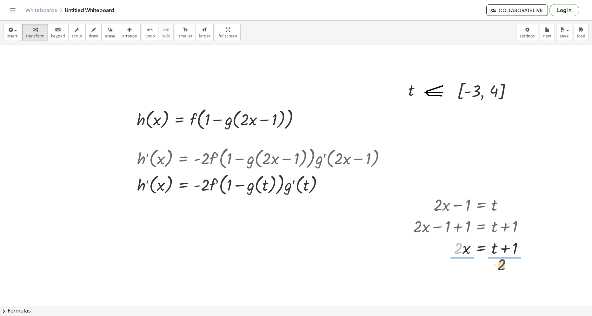
drag, startPoint x: 457, startPoint y: 250, endPoint x: 501, endPoint y: 266, distance: 46.5
drag, startPoint x: 461, startPoint y: 281, endPoint x: 460, endPoint y: 269, distance: 11.5
drag, startPoint x: 525, startPoint y: 278, endPoint x: 525, endPoint y: 239, distance: 38.4
click at [481, 237] on div "x = t + + 1 · ( ) · 2" at bounding box center [481, 237] width 0 height 0
drag, startPoint x: 470, startPoint y: 253, endPoint x: 167, endPoint y: 195, distance: 308.4
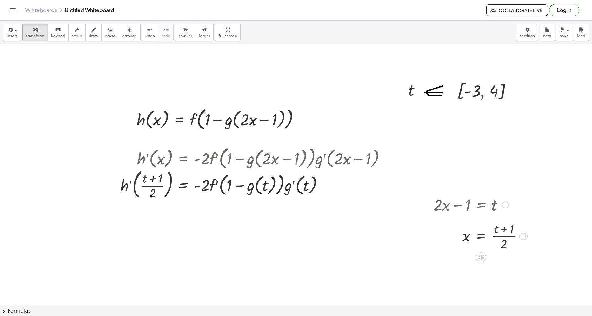
drag, startPoint x: 526, startPoint y: 251, endPoint x: 514, endPoint y: 237, distance: 18.1
click at [526, 237] on div at bounding box center [524, 236] width 7 height 7
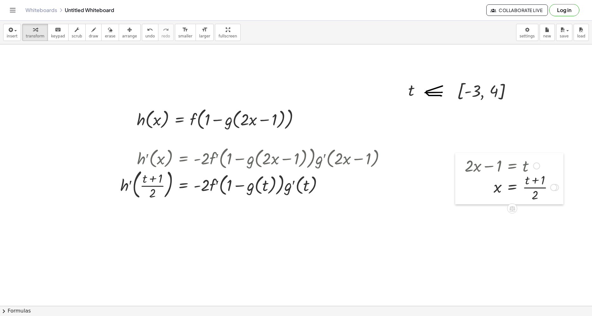
drag, startPoint x: 431, startPoint y: 218, endPoint x: 462, endPoint y: 179, distance: 49.9
click at [462, 179] on div at bounding box center [460, 178] width 10 height 51
click at [535, 166] on div at bounding box center [536, 166] width 7 height 7
click at [551, 158] on span "Go back to this line" at bounding box center [569, 156] width 38 height 5
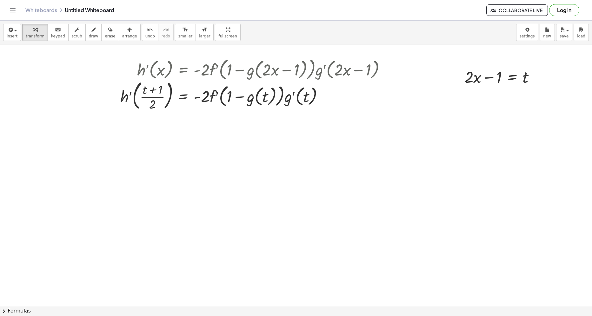
scroll to position [95, 0]
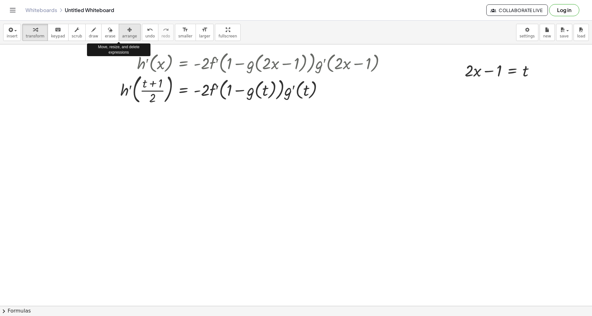
click at [122, 29] on div "button" at bounding box center [129, 30] width 15 height 8
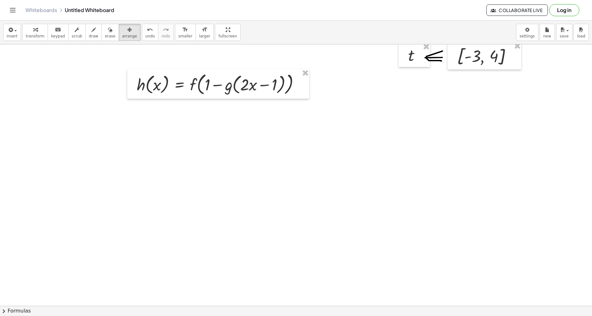
scroll to position [0, 0]
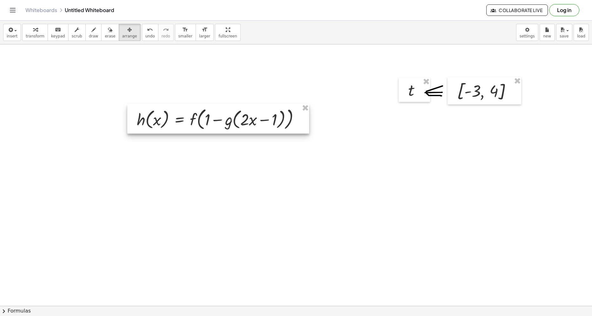
click at [298, 107] on div at bounding box center [218, 119] width 182 height 30
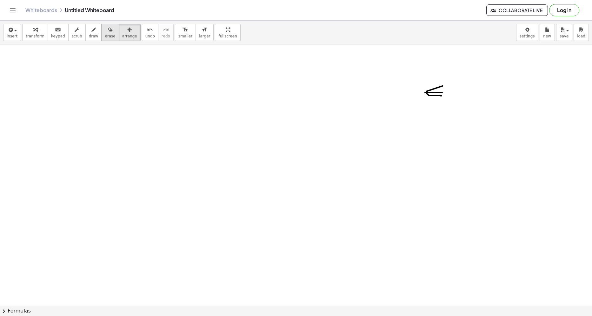
click at [105, 34] on span "erase" at bounding box center [110, 36] width 10 height 4
drag, startPoint x: 413, startPoint y: 76, endPoint x: 78, endPoint y: 57, distance: 335.5
drag, startPoint x: 38, startPoint y: 34, endPoint x: 40, endPoint y: 95, distance: 60.7
click at [37, 34] on span "transform" at bounding box center [35, 36] width 19 height 4
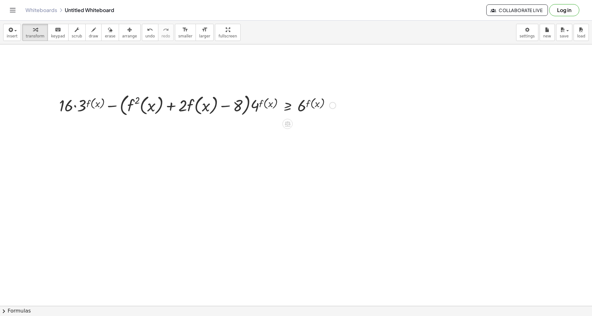
click at [331, 108] on div at bounding box center [332, 105] width 7 height 7
click at [353, 89] on li "Fix a mistake" at bounding box center [372, 87] width 54 height 10
click at [287, 111] on div at bounding box center [232, 105] width 353 height 26
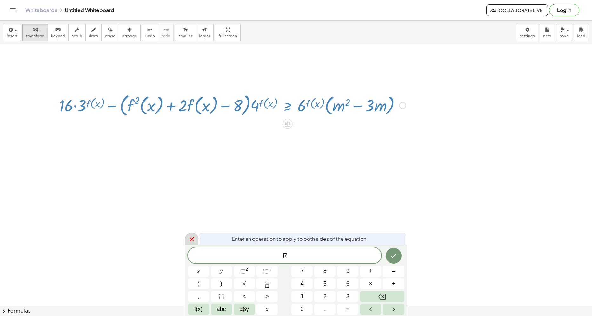
click at [191, 239] on icon at bounding box center [192, 240] width 8 height 8
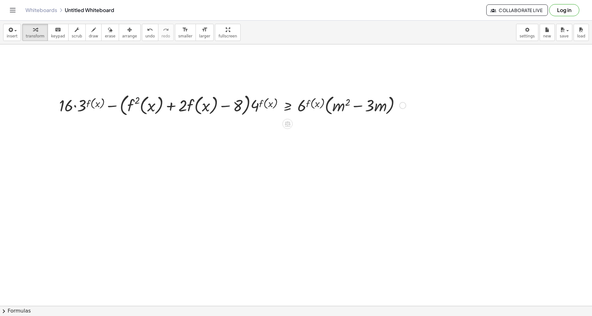
click at [289, 103] on div at bounding box center [232, 105] width 353 height 26
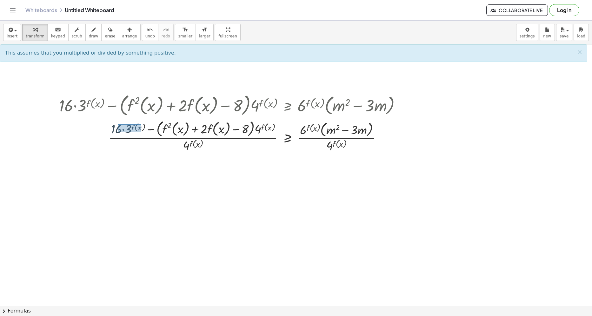
drag, startPoint x: 141, startPoint y: 124, endPoint x: 118, endPoint y: 132, distance: 24.1
click at [118, 132] on div at bounding box center [232, 135] width 353 height 35
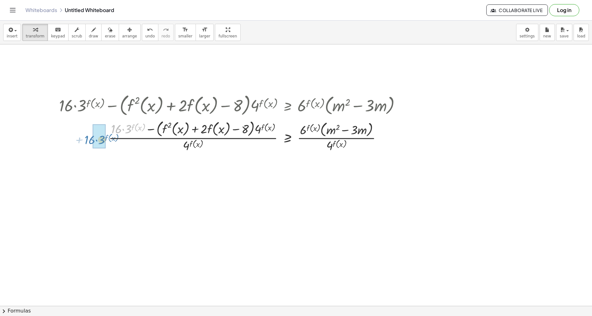
drag, startPoint x: 127, startPoint y: 130, endPoint x: 100, endPoint y: 140, distance: 29.1
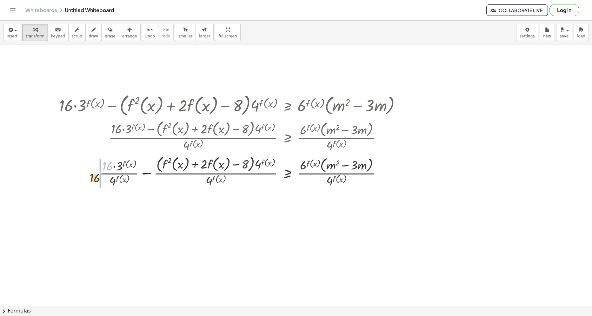
drag, startPoint x: 105, startPoint y: 165, endPoint x: 92, endPoint y: 178, distance: 18.0
click at [92, 178] on div at bounding box center [232, 170] width 353 height 35
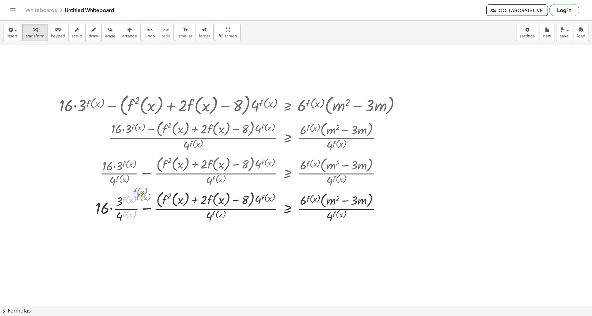
drag, startPoint x: 125, startPoint y: 197, endPoint x: 140, endPoint y: 194, distance: 14.6
click at [140, 194] on div at bounding box center [232, 206] width 353 height 35
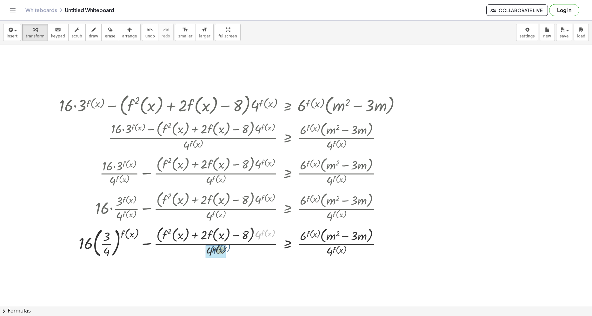
drag, startPoint x: 259, startPoint y: 236, endPoint x: 211, endPoint y: 249, distance: 49.9
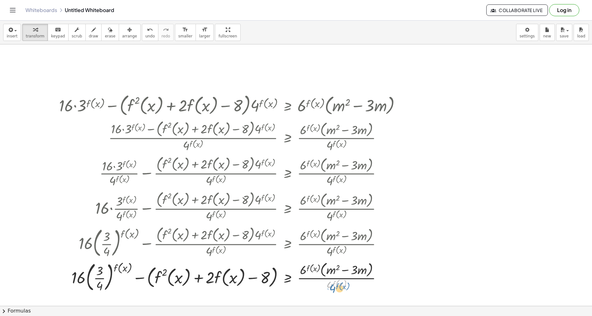
drag, startPoint x: 331, startPoint y: 284, endPoint x: 331, endPoint y: 279, distance: 4.1
click at [334, 286] on div at bounding box center [232, 277] width 353 height 34
drag, startPoint x: 325, startPoint y: 274, endPoint x: 378, endPoint y: 286, distance: 54.1
click at [378, 286] on div at bounding box center [232, 277] width 353 height 34
drag, startPoint x: 314, startPoint y: 272, endPoint x: 314, endPoint y: 275, distance: 3.2
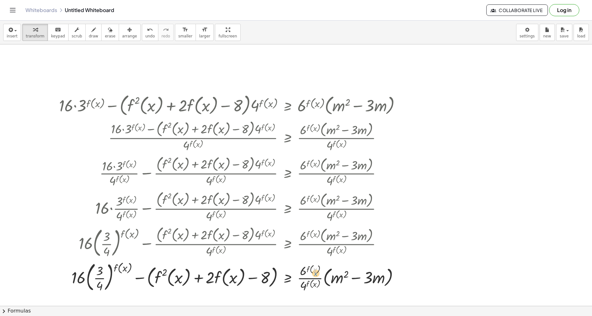
click at [314, 275] on div at bounding box center [232, 277] width 353 height 34
drag, startPoint x: 308, startPoint y: 272, endPoint x: 323, endPoint y: 262, distance: 18.2
click at [323, 262] on div at bounding box center [232, 277] width 353 height 34
drag, startPoint x: 309, startPoint y: 285, endPoint x: 311, endPoint y: 273, distance: 11.8
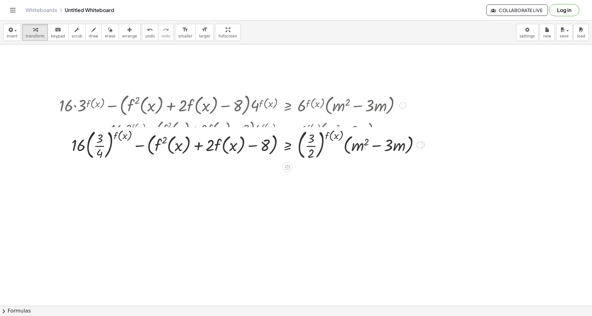
drag, startPoint x: 421, startPoint y: 279, endPoint x: 423, endPoint y: 145, distance: 133.4
click at [423, 145] on div at bounding box center [420, 145] width 7 height 7
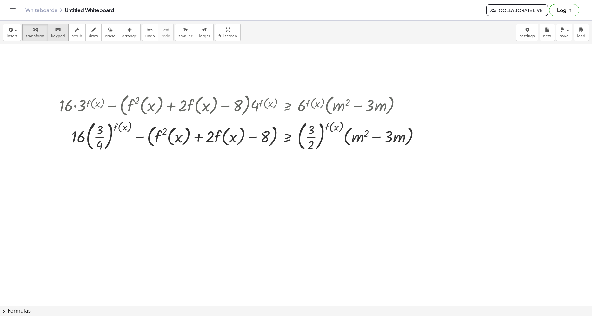
click at [53, 36] on span "keypad" at bounding box center [58, 36] width 14 height 4
click at [208, 138] on div at bounding box center [210, 137] width 9 height 18
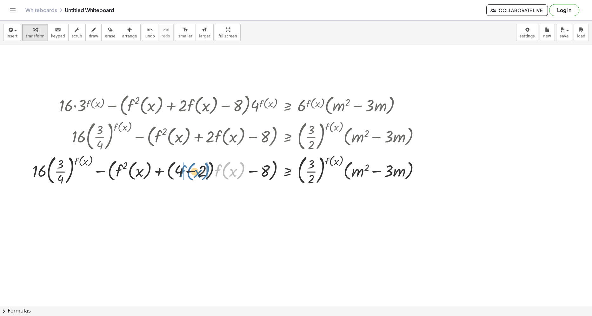
drag, startPoint x: 220, startPoint y: 171, endPoint x: 184, endPoint y: 172, distance: 35.6
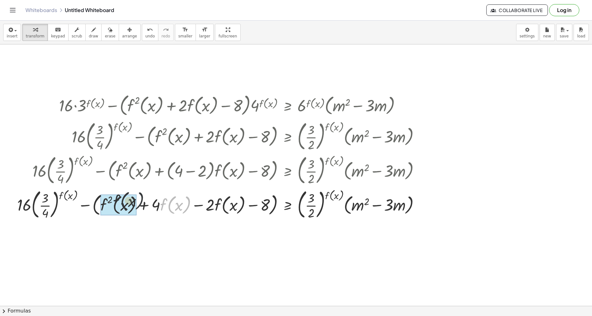
drag, startPoint x: 162, startPoint y: 209, endPoint x: 109, endPoint y: 205, distance: 52.9
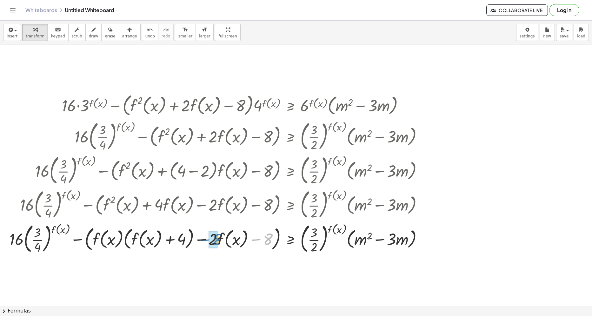
drag, startPoint x: 266, startPoint y: 235, endPoint x: 215, endPoint y: 235, distance: 51.1
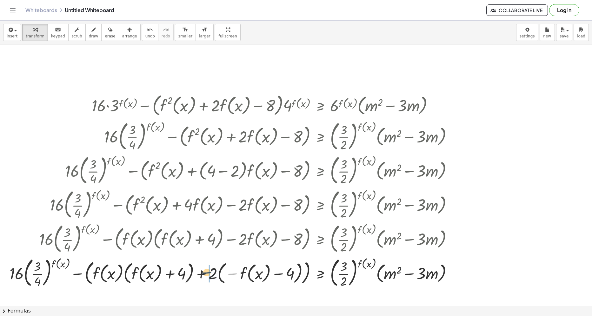
drag, startPoint x: 231, startPoint y: 275, endPoint x: 205, endPoint y: 274, distance: 26.1
click at [205, 274] on div at bounding box center [233, 272] width 454 height 34
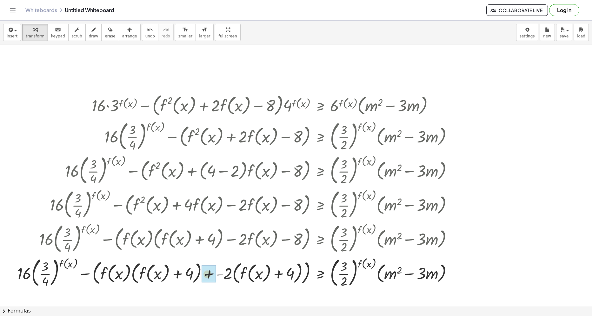
drag, startPoint x: 222, startPoint y: 277, endPoint x: 208, endPoint y: 277, distance: 14.0
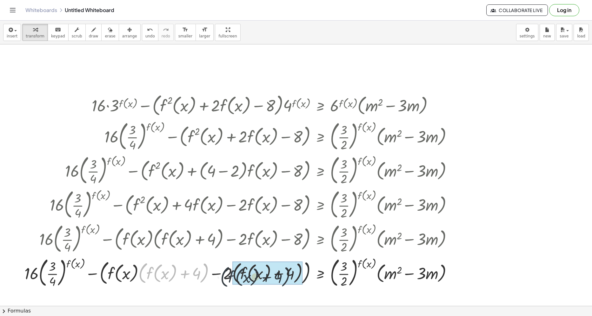
drag, startPoint x: 204, startPoint y: 276, endPoint x: 289, endPoint y: 279, distance: 85.2
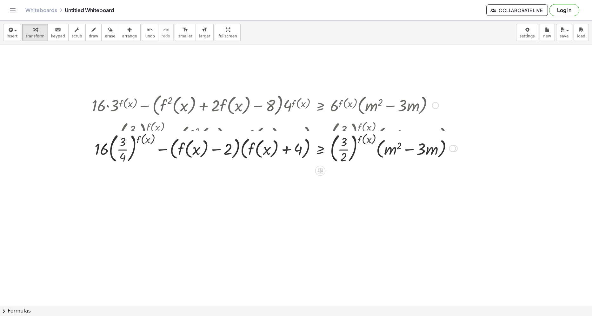
drag, startPoint x: 453, startPoint y: 274, endPoint x: 452, endPoint y: 149, distance: 124.5
click at [452, 149] on div at bounding box center [452, 148] width 7 height 7
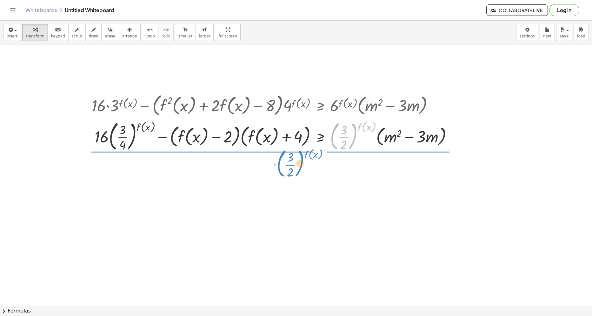
drag, startPoint x: 352, startPoint y: 142, endPoint x: 298, endPoint y: 169, distance: 59.9
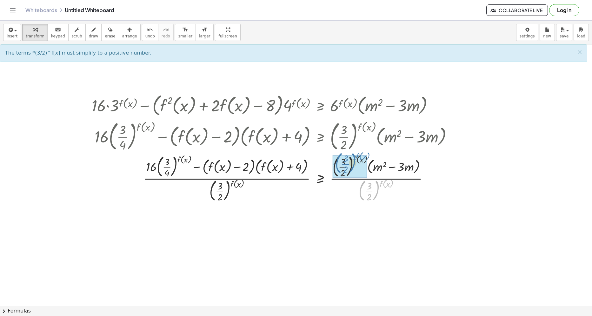
drag, startPoint x: 362, startPoint y: 199, endPoint x: 339, endPoint y: 171, distance: 36.3
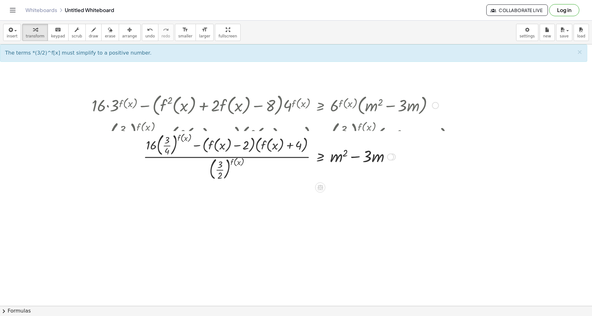
drag, startPoint x: 395, startPoint y: 229, endPoint x: 389, endPoint y: 157, distance: 72.6
click at [320, 157] on div "+ · 16 · 3 f ( , x ) − + + ≥ + m 2 − · 3 · m · 4 · ( ) 4 2 f ( , x ) f ( , x ) …" at bounding box center [320, 157] width 0 height 0
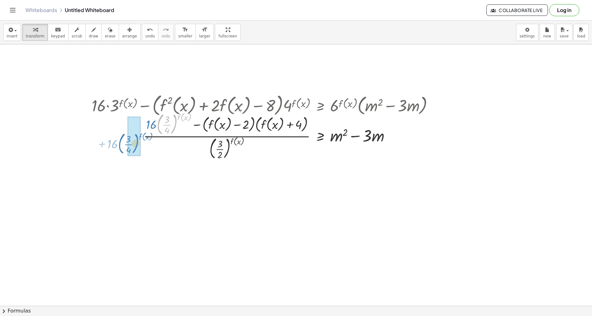
drag, startPoint x: 175, startPoint y: 124, endPoint x: 136, endPoint y: 144, distance: 43.5
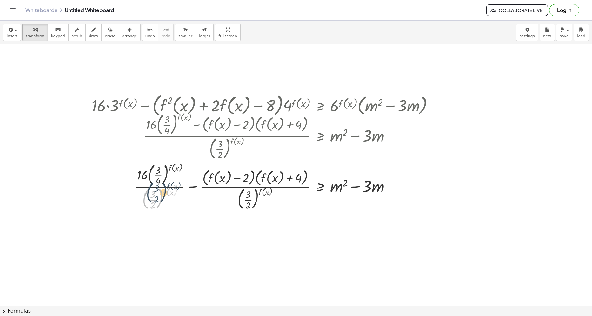
drag, startPoint x: 159, startPoint y: 198, endPoint x: 155, endPoint y: 191, distance: 8.4
click at [163, 192] on div at bounding box center [265, 186] width 353 height 51
drag, startPoint x: 141, startPoint y: 177, endPoint x: 124, endPoint y: 190, distance: 21.5
click at [124, 190] on div at bounding box center [265, 186] width 353 height 51
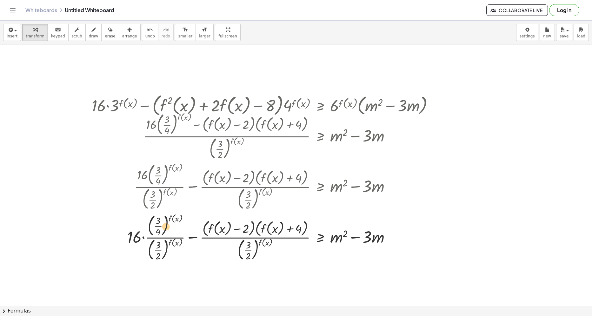
click at [169, 217] on div at bounding box center [265, 237] width 353 height 51
drag, startPoint x: 172, startPoint y: 217, endPoint x: 182, endPoint y: 233, distance: 18.8
click at [194, 227] on div at bounding box center [265, 237] width 353 height 51
drag, startPoint x: 152, startPoint y: 243, endPoint x: 152, endPoint y: 224, distance: 19.4
drag, startPoint x: 151, startPoint y: 254, endPoint x: 151, endPoint y: 223, distance: 30.8
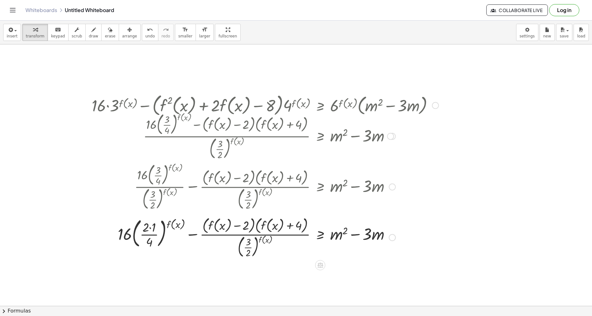
click at [153, 227] on div at bounding box center [265, 237] width 353 height 45
drag, startPoint x: 151, startPoint y: 245, endPoint x: 151, endPoint y: 234, distance: 10.8
drag, startPoint x: 168, startPoint y: 225, endPoint x: 149, endPoint y: 243, distance: 25.6
click at [149, 243] on div at bounding box center [265, 237] width 353 height 45
click at [168, 227] on div at bounding box center [265, 237] width 353 height 45
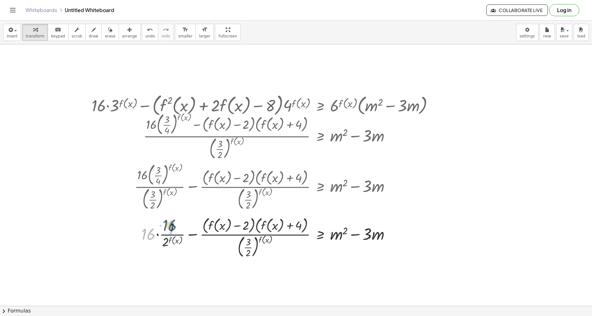
drag, startPoint x: 152, startPoint y: 238, endPoint x: 174, endPoint y: 229, distance: 23.5
click at [174, 229] on div at bounding box center [265, 237] width 353 height 45
drag, startPoint x: 262, startPoint y: 241, endPoint x: 248, endPoint y: 247, distance: 15.5
click at [248, 247] on div at bounding box center [265, 237] width 353 height 45
drag, startPoint x: 250, startPoint y: 253, endPoint x: 302, endPoint y: 228, distance: 58.2
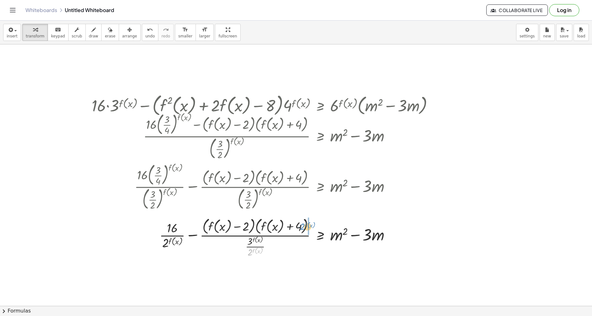
click at [302, 228] on div at bounding box center [265, 237] width 353 height 43
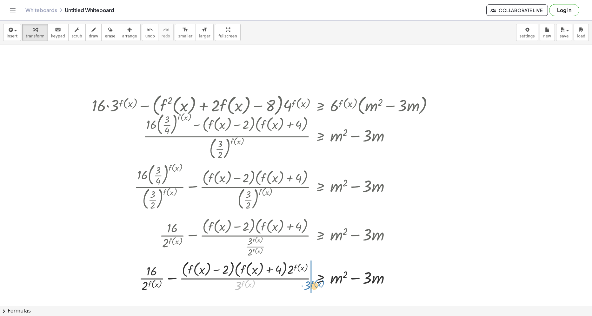
drag, startPoint x: 238, startPoint y: 285, endPoint x: 307, endPoint y: 285, distance: 69.2
click at [307, 285] on div at bounding box center [265, 276] width 353 height 35
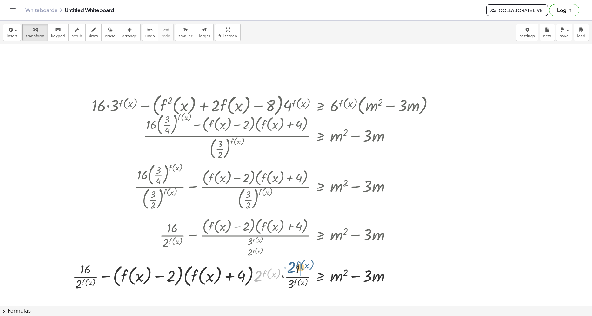
drag, startPoint x: 259, startPoint y: 280, endPoint x: 293, endPoint y: 272, distance: 34.4
click at [293, 272] on div at bounding box center [256, 276] width 373 height 32
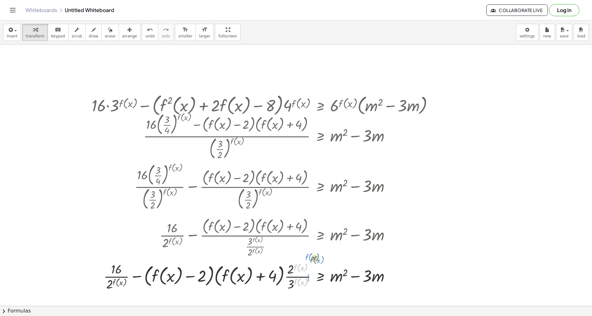
drag, startPoint x: 295, startPoint y: 270, endPoint x: 316, endPoint y: 267, distance: 21.5
click at [313, 262] on div at bounding box center [265, 276] width 353 height 32
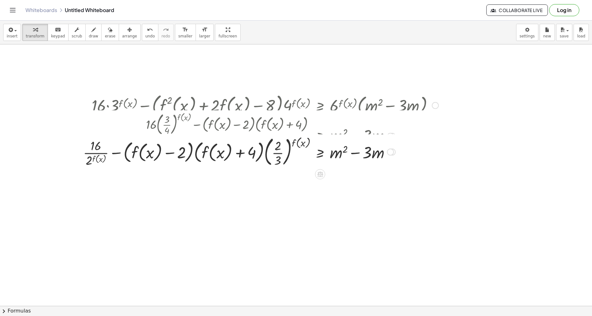
drag, startPoint x: 394, startPoint y: 279, endPoint x: 386, endPoint y: 151, distance: 128.2
click at [320, 152] on div "+ · 16 − + + ≥ + m 2 − · 3 · m 4 2 f ( , x ) f ( , x ) + · ( ) − ( ) · 3 · 2 · …" at bounding box center [320, 152] width 0 height 0
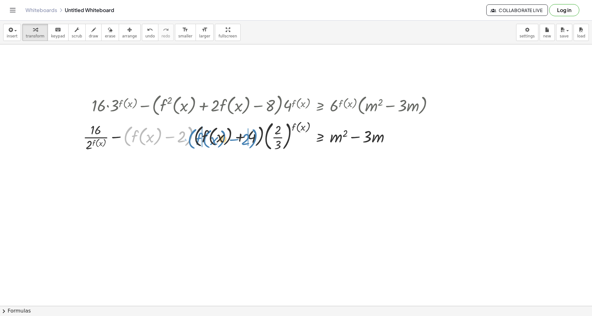
drag, startPoint x: 189, startPoint y: 142, endPoint x: 253, endPoint y: 144, distance: 64.2
click at [253, 144] on div at bounding box center [261, 136] width 362 height 34
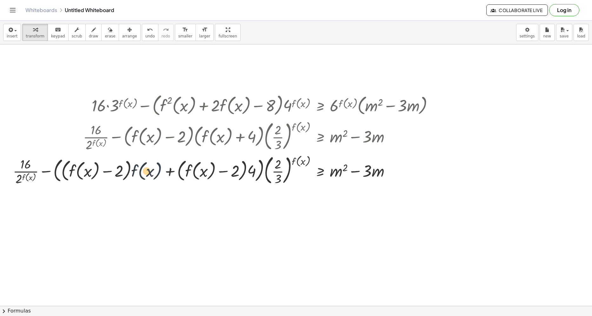
click at [141, 176] on div at bounding box center [226, 170] width 432 height 34
click at [145, 34] on span "undo" at bounding box center [150, 36] width 10 height 4
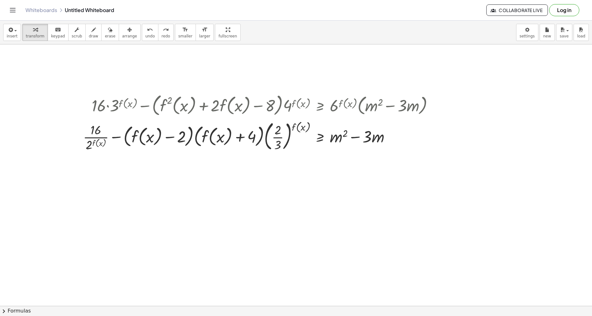
drag, startPoint x: 52, startPoint y: 37, endPoint x: 95, endPoint y: 130, distance: 102.1
click at [52, 37] on span "keypad" at bounding box center [58, 36] width 14 height 4
click at [95, 130] on div at bounding box center [96, 130] width 11 height 14
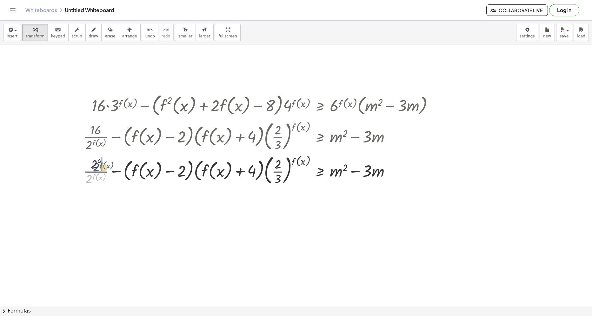
drag, startPoint x: 89, startPoint y: 179, endPoint x: 96, endPoint y: 167, distance: 13.7
click at [96, 167] on div at bounding box center [261, 170] width 362 height 34
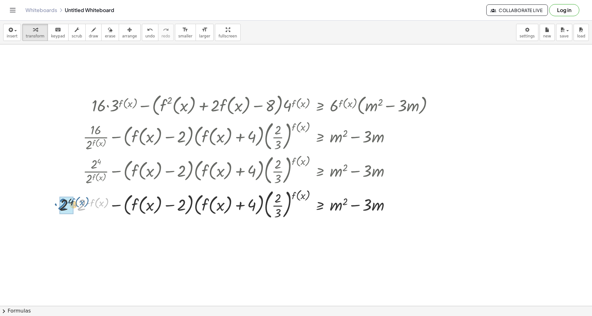
drag, startPoint x: 80, startPoint y: 208, endPoint x: 61, endPoint y: 207, distance: 19.7
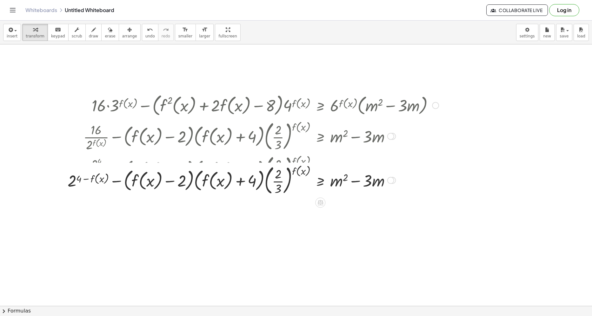
drag, startPoint x: 392, startPoint y: 241, endPoint x: 390, endPoint y: 180, distance: 60.4
click at [320, 181] on div "+ f ( , x ) − · ( + f ( , x ) − 2 ) · ( + f ( , x ) + 4 ) · ( · 2 · 3 ) f ( , x…" at bounding box center [320, 181] width 0 height 0
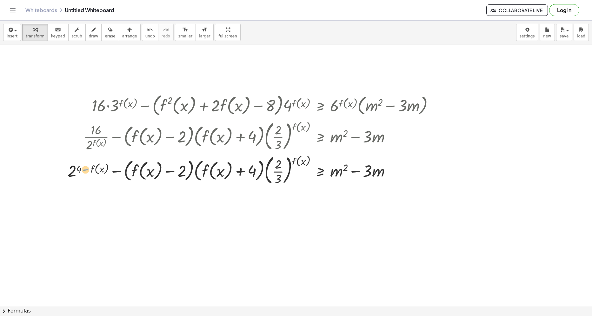
click at [89, 171] on div at bounding box center [253, 170] width 378 height 34
click at [89, 170] on div at bounding box center [253, 170] width 378 height 34
click at [316, 169] on div at bounding box center [253, 170] width 378 height 34
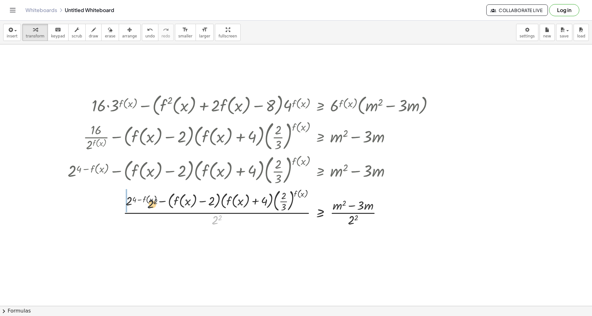
drag, startPoint x: 214, startPoint y: 222, endPoint x: 145, endPoint y: 204, distance: 71.4
click at [145, 204] on div at bounding box center [253, 207] width 378 height 41
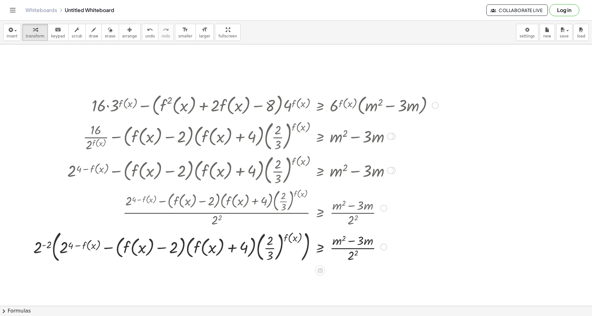
click at [52, 255] on div at bounding box center [236, 246] width 412 height 37
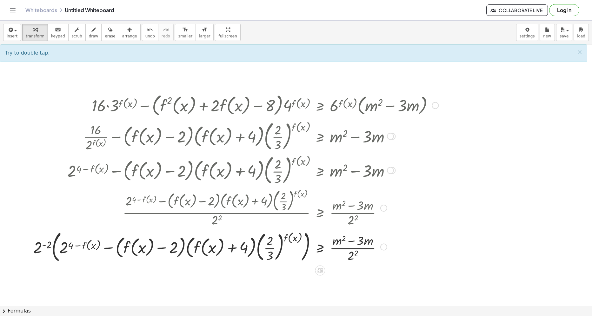
click at [52, 255] on div at bounding box center [236, 246] width 412 height 37
click at [56, 253] on div at bounding box center [236, 246] width 412 height 37
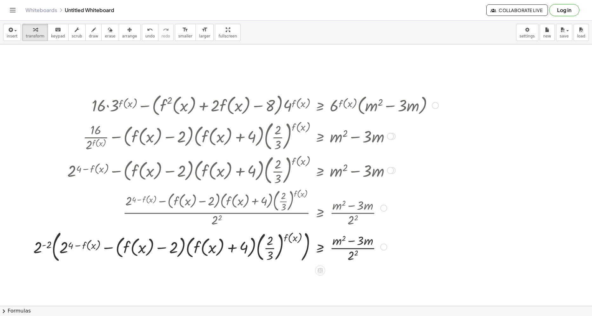
click at [56, 253] on div at bounding box center [236, 246] width 412 height 37
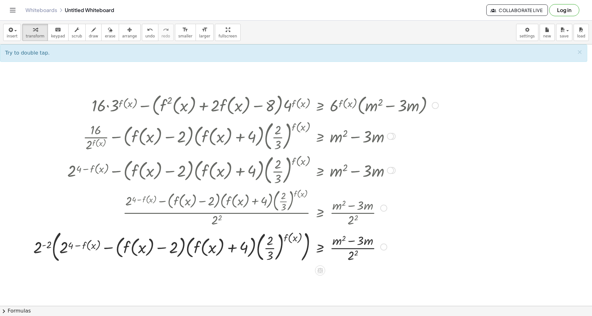
click at [53, 252] on div at bounding box center [236, 246] width 412 height 37
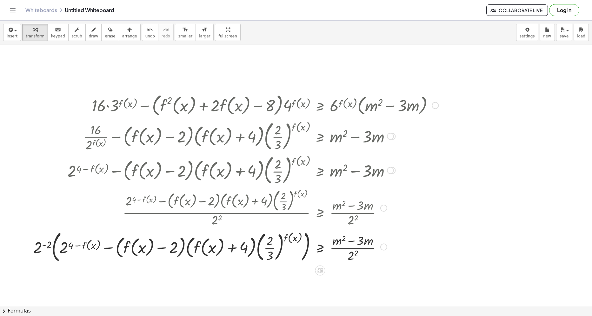
click at [53, 252] on div at bounding box center [236, 246] width 412 height 37
drag, startPoint x: 53, startPoint y: 252, endPoint x: 45, endPoint y: 249, distance: 8.8
click at [53, 252] on div at bounding box center [233, 247] width 418 height 34
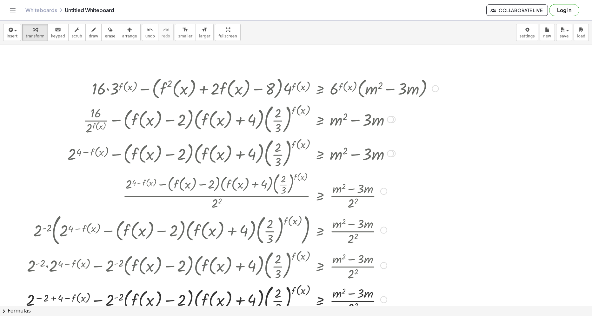
scroll to position [32, 0]
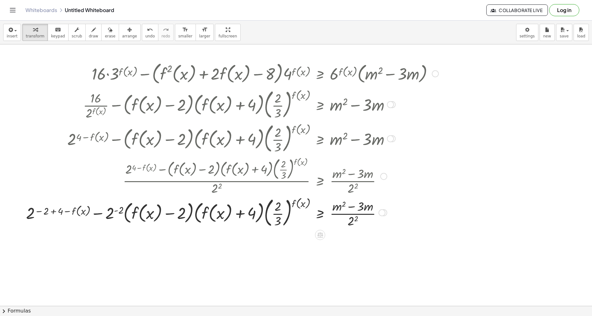
drag, startPoint x: 385, startPoint y: 287, endPoint x: 385, endPoint y: 215, distance: 72.4
click at [320, 213] on div "f ( , x ) − ( + f ( , x ) − 2 ) ( + f ( , x ) + 4 ) ( · 2 · 3 ) f ( , x ) ≥ + m…" at bounding box center [320, 213] width 0 height 0
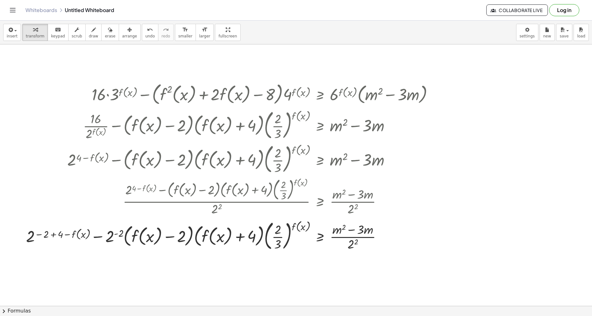
scroll to position [0, 0]
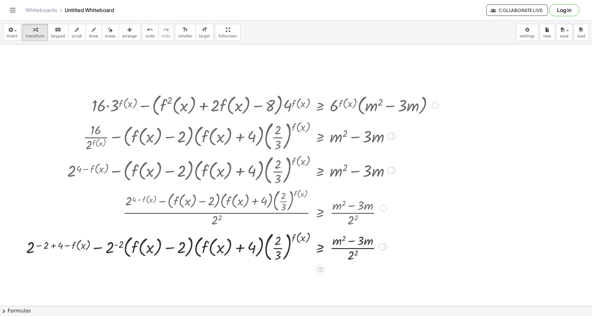
click at [53, 245] on div at bounding box center [232, 247] width 419 height 34
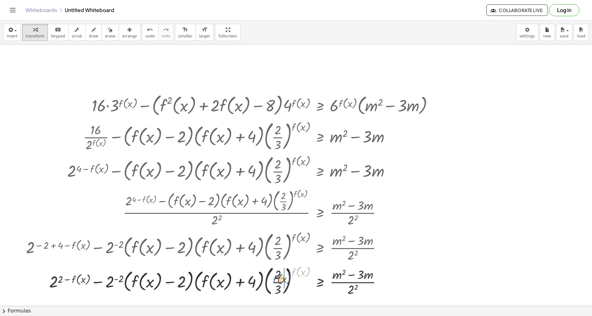
drag, startPoint x: 297, startPoint y: 274, endPoint x: 278, endPoint y: 282, distance: 21.1
click at [278, 281] on div at bounding box center [232, 281] width 419 height 34
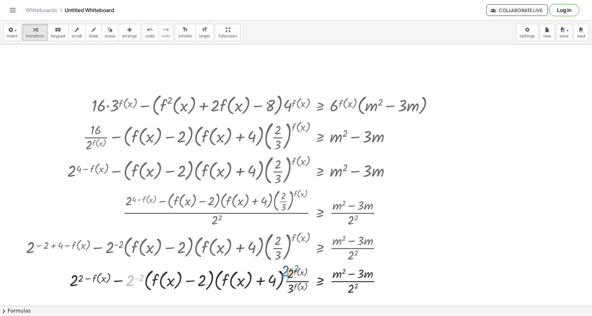
drag, startPoint x: 128, startPoint y: 282, endPoint x: 283, endPoint y: 272, distance: 155.3
click at [283, 272] on div at bounding box center [232, 281] width 419 height 32
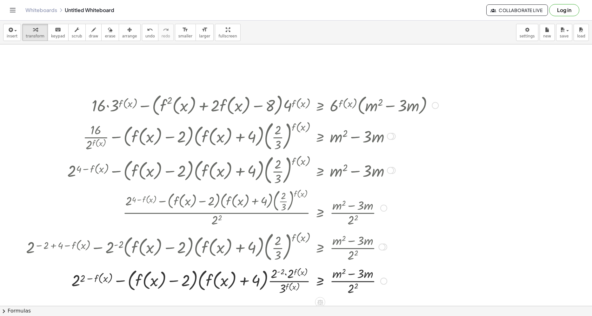
click at [285, 277] on div at bounding box center [232, 281] width 419 height 32
drag, startPoint x: 291, startPoint y: 273, endPoint x: 270, endPoint y: 273, distance: 21.0
click at [270, 273] on div at bounding box center [232, 281] width 419 height 32
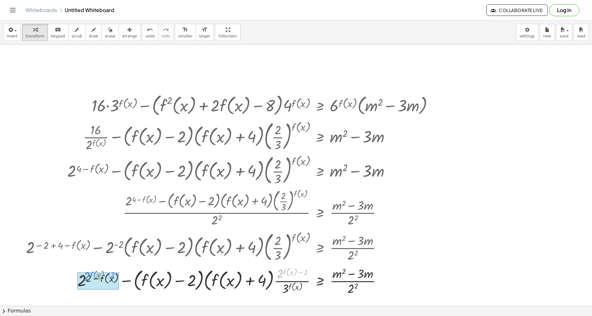
drag, startPoint x: 280, startPoint y: 276, endPoint x: 113, endPoint y: 284, distance: 166.9
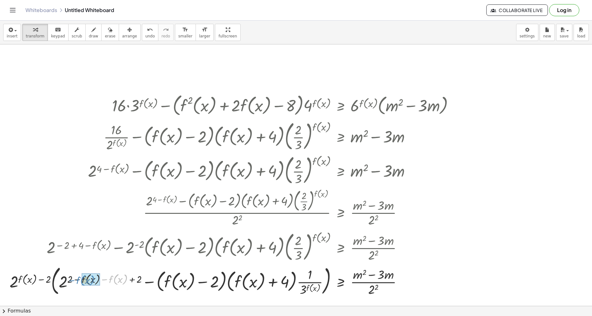
drag, startPoint x: 113, startPoint y: 279, endPoint x: 98, endPoint y: 285, distance: 15.2
click at [80, 280] on div at bounding box center [234, 281] width 456 height 34
drag, startPoint x: 138, startPoint y: 280, endPoint x: 135, endPoint y: 282, distance: 3.9
click at [94, 280] on div at bounding box center [246, 281] width 434 height 34
click at [101, 279] on div at bounding box center [246, 281] width 434 height 34
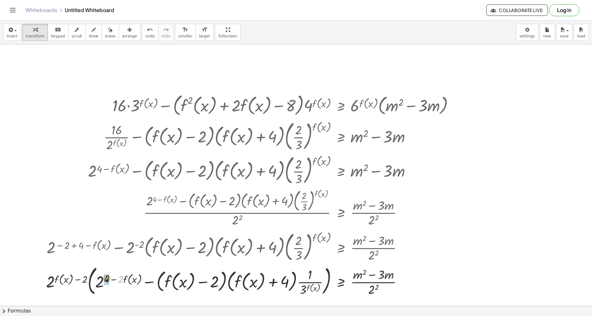
drag, startPoint x: 121, startPoint y: 281, endPoint x: 106, endPoint y: 279, distance: 15.0
drag, startPoint x: 91, startPoint y: 284, endPoint x: 93, endPoint y: 297, distance: 13.9
click at [93, 297] on div at bounding box center [247, 281] width 429 height 34
drag, startPoint x: 105, startPoint y: 288, endPoint x: 121, endPoint y: 288, distance: 15.9
click at [121, 288] on div at bounding box center [251, 281] width 424 height 34
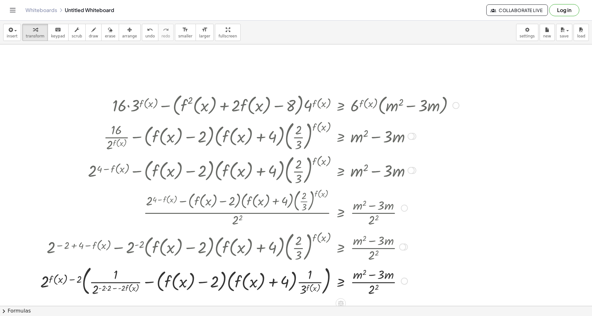
click at [119, 290] on div at bounding box center [249, 281] width 425 height 34
click at [123, 290] on div at bounding box center [249, 281] width 425 height 34
drag, startPoint x: 120, startPoint y: 290, endPoint x: 115, endPoint y: 290, distance: 5.1
click at [109, 289] on div at bounding box center [251, 281] width 422 height 34
click at [113, 290] on div at bounding box center [251, 281] width 422 height 34
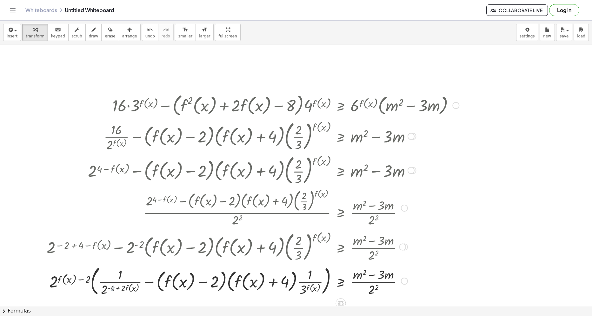
click at [111, 289] on div at bounding box center [253, 281] width 419 height 34
drag, startPoint x: 122, startPoint y: 290, endPoint x: 111, endPoint y: 290, distance: 10.8
drag, startPoint x: 118, startPoint y: 289, endPoint x: 102, endPoint y: 288, distance: 16.9
click at [102, 288] on div at bounding box center [249, 281] width 427 height 34
drag, startPoint x: 108, startPoint y: 291, endPoint x: 124, endPoint y: 282, distance: 18.2
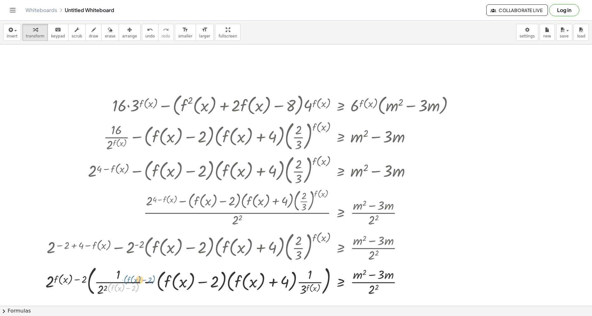
click at [124, 282] on div at bounding box center [252, 281] width 420 height 34
drag, startPoint x: 105, startPoint y: 290, endPoint x: 98, endPoint y: 290, distance: 7.0
click at [98, 290] on div at bounding box center [252, 281] width 420 height 34
drag, startPoint x: 105, startPoint y: 289, endPoint x: 101, endPoint y: 291, distance: 4.7
click at [93, 292] on div at bounding box center [252, 281] width 420 height 34
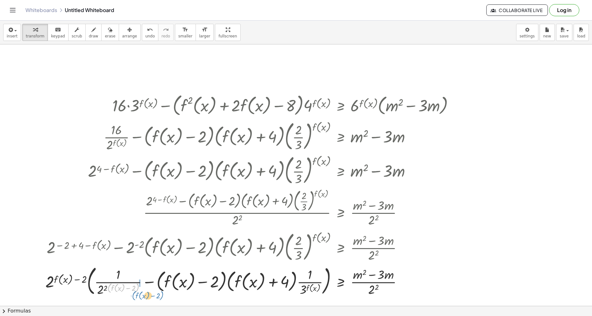
drag, startPoint x: 108, startPoint y: 290, endPoint x: 135, endPoint y: 298, distance: 28.4
click at [135, 298] on div at bounding box center [252, 281] width 420 height 34
click at [106, 290] on div at bounding box center [249, 280] width 425 height 35
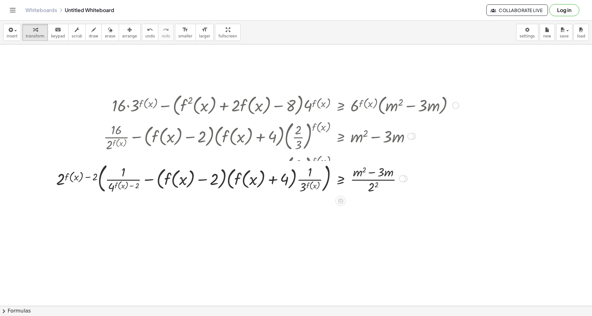
drag, startPoint x: 403, startPoint y: 283, endPoint x: 397, endPoint y: 180, distance: 103.7
click at [341, 179] on div "f ( , x ) − ( + f ( , x ) − 2 ) ( + f ( , x ) + 4 ) · 3 ≥ + m 2 − · 3 · m · ( )…" at bounding box center [341, 179] width 0 height 0
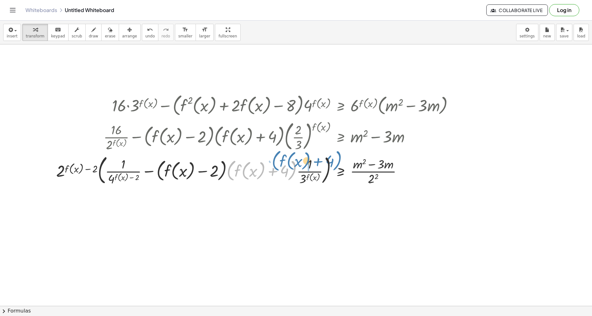
drag, startPoint x: 229, startPoint y: 178, endPoint x: 274, endPoint y: 169, distance: 46.2
click at [274, 169] on div at bounding box center [257, 170] width 409 height 34
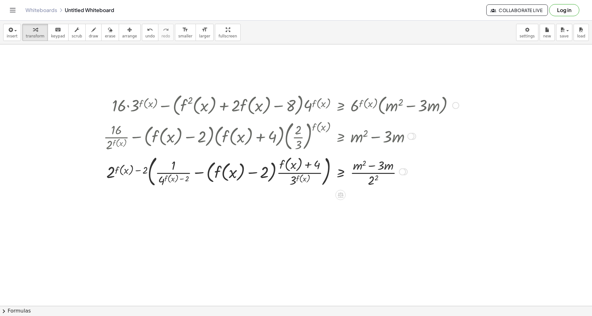
drag, startPoint x: 406, startPoint y: 207, endPoint x: 406, endPoint y: 172, distance: 34.9
click at [406, 172] on div at bounding box center [404, 172] width 7 height 7
click at [150, 175] on div at bounding box center [282, 170] width 362 height 36
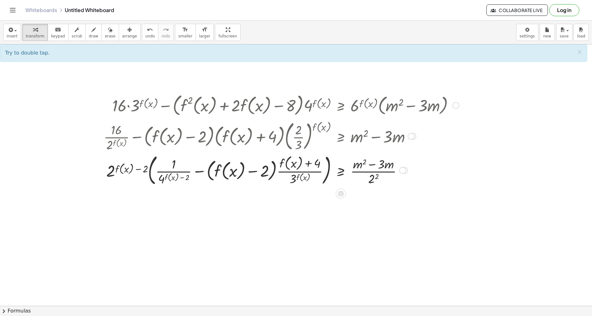
click at [150, 175] on div at bounding box center [282, 170] width 362 height 36
click at [148, 177] on div at bounding box center [282, 170] width 362 height 36
drag, startPoint x: 108, startPoint y: 174, endPoint x: 155, endPoint y: 166, distance: 47.7
click at [155, 166] on div at bounding box center [282, 170] width 362 height 36
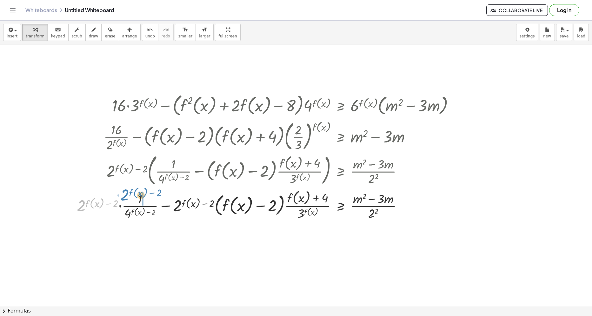
drag, startPoint x: 82, startPoint y: 205, endPoint x: 124, endPoint y: 194, distance: 44.2
click at [124, 194] on div at bounding box center [268, 205] width 389 height 34
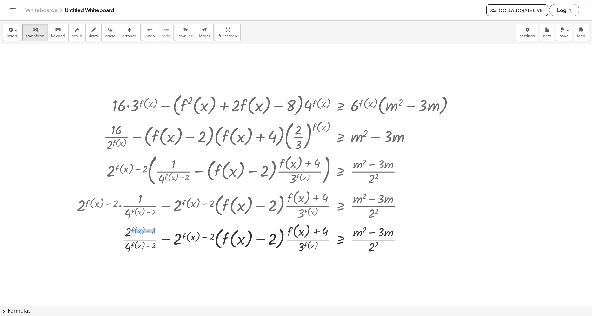
drag, startPoint x: 132, startPoint y: 229, endPoint x: 155, endPoint y: 235, distance: 23.3
click at [155, 234] on div at bounding box center [268, 239] width 389 height 34
drag, startPoint x: 151, startPoint y: 232, endPoint x: 168, endPoint y: 220, distance: 20.3
click at [341, 106] on div "+ · 16 · 3 f ( , x ) − · ( + f ( , x ) 2 + · 2 · f ( , x ) − 8 ) · 4 f ( , x ) …" at bounding box center [341, 106] width 0 height 0
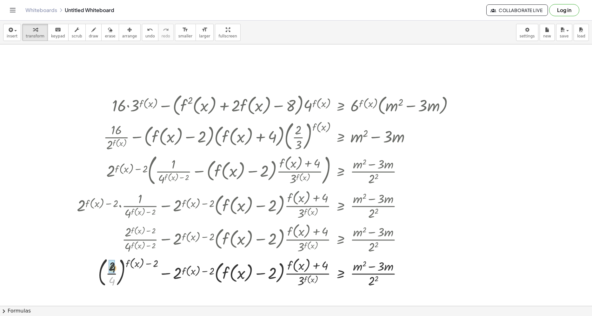
drag, startPoint x: 114, startPoint y: 281, endPoint x: 115, endPoint y: 267, distance: 14.3
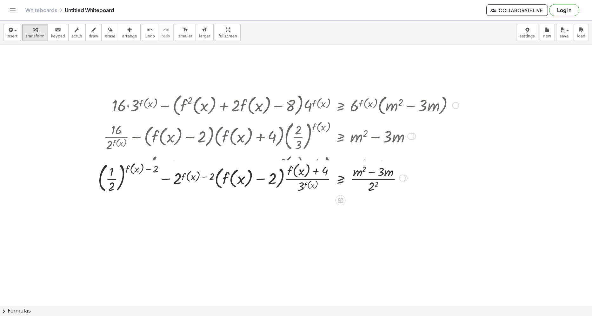
drag, startPoint x: 405, startPoint y: 273, endPoint x: 415, endPoint y: 178, distance: 95.5
click at [341, 178] on div "− ( + f ( , x ) − 2 ) ( + f ( , x ) + 4 ) · 3 ≥ + m 2 − · 3 · m · ( ) · 2 2 + ·…" at bounding box center [341, 178] width 0 height 0
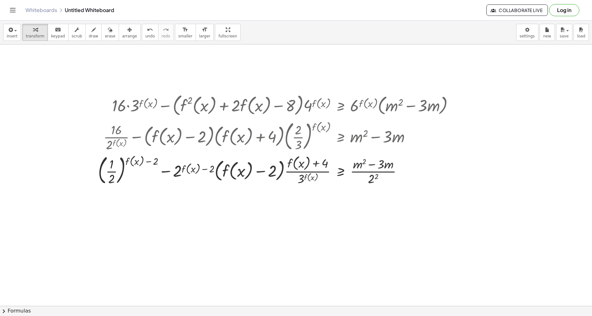
drag, startPoint x: 52, startPoint y: 37, endPoint x: 107, endPoint y: 315, distance: 283.3
click at [52, 37] on span "keypad" at bounding box center [58, 36] width 14 height 4
click at [176, 171] on div at bounding box center [194, 172] width 42 height 18
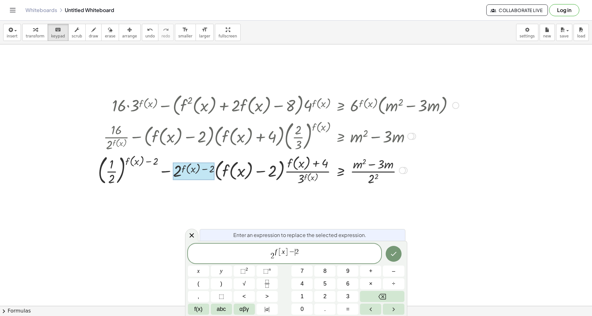
click at [299, 252] on span "2 f [ x ] − ​ 2" at bounding box center [285, 254] width 194 height 13
click at [194, 235] on icon at bounding box center [192, 236] width 8 height 8
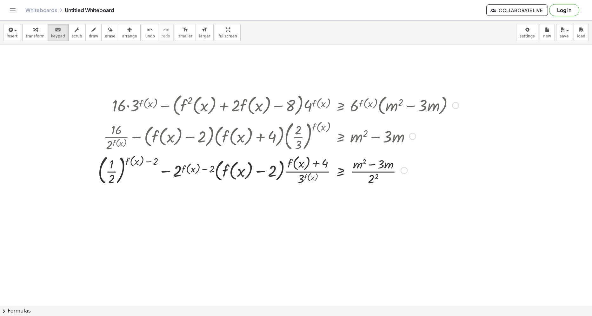
click at [411, 137] on div at bounding box center [412, 136] width 7 height 7
click at [425, 128] on span "Go back to this line" at bounding box center [443, 126] width 38 height 5
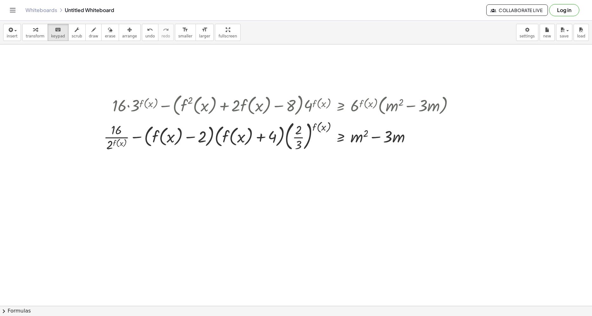
drag, startPoint x: 28, startPoint y: 37, endPoint x: 96, endPoint y: 183, distance: 160.1
click at [28, 37] on span "transform" at bounding box center [35, 36] width 19 height 4
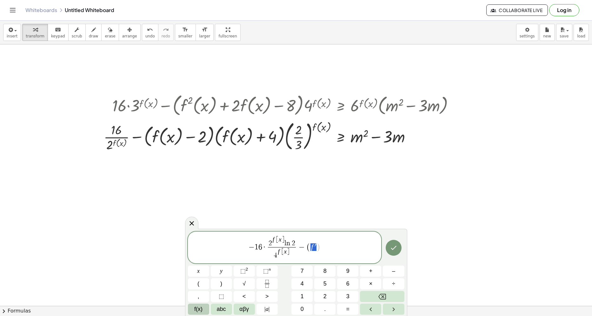
click at [199, 310] on span "f(x)" at bounding box center [198, 309] width 8 height 9
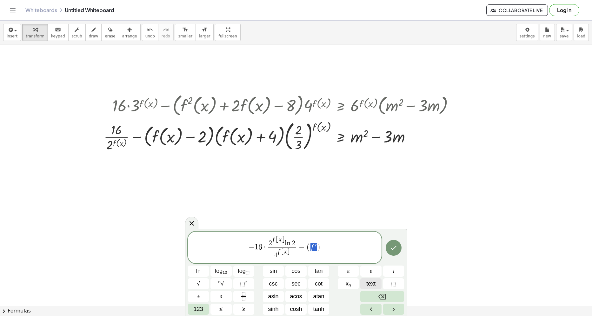
click at [370, 286] on span "text" at bounding box center [370, 284] width 9 height 9
click at [316, 246] on span ")" at bounding box center [318, 247] width 4 height 9
click at [380, 282] on button "text" at bounding box center [370, 284] width 21 height 11
click at [366, 245] on span ")" at bounding box center [367, 247] width 4 height 11
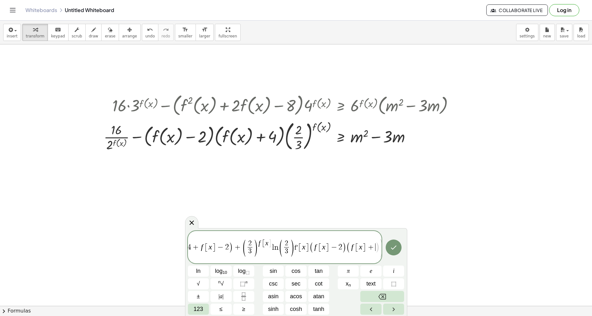
scroll to position [0, 158]
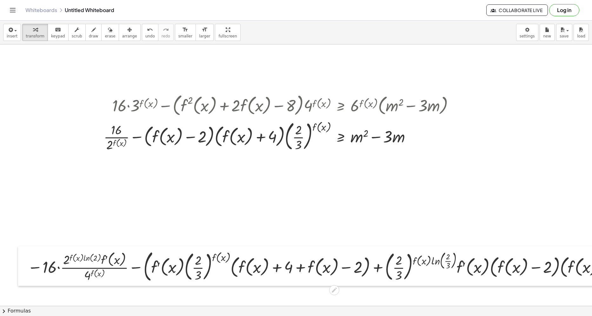
drag, startPoint x: 97, startPoint y: 211, endPoint x: 42, endPoint y: 269, distance: 79.8
click at [19, 271] on div at bounding box center [23, 266] width 10 height 40
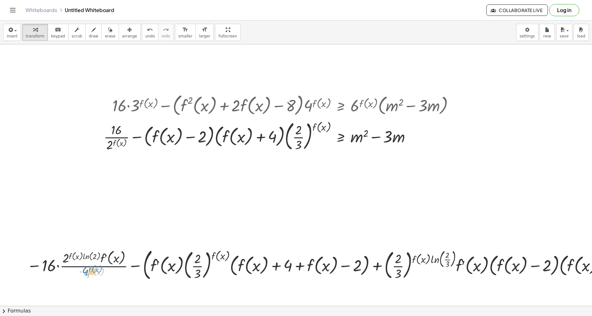
click at [86, 272] on div at bounding box center [337, 264] width 626 height 37
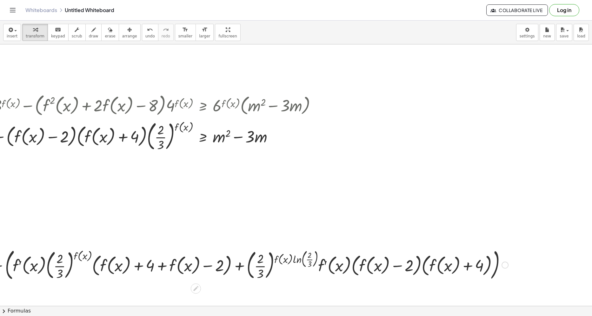
click at [502, 266] on div at bounding box center [505, 265] width 7 height 7
click at [517, 247] on li "Fix a mistake" at bounding box center [544, 247] width 54 height 10
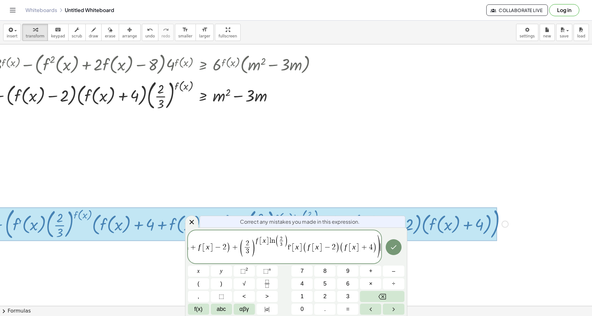
scroll to position [56, 143]
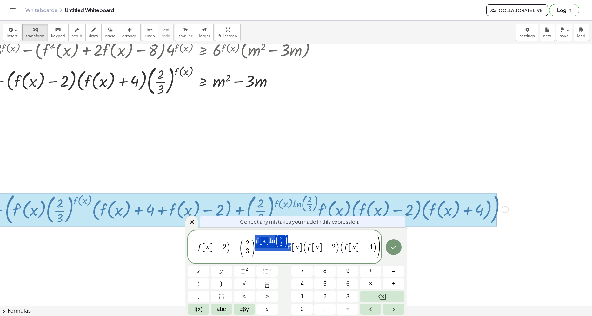
drag, startPoint x: 289, startPoint y: 240, endPoint x: 275, endPoint y: 240, distance: 14.0
click at [275, 240] on span "f′ [ x ] ( 2 3 ​ ) f [ x ] ( f [ x ] + 4 + f [ x ] − 2 ) + ( 2 3 ​ ) f [ x ] l …" at bounding box center [244, 246] width 266 height 21
drag, startPoint x: 270, startPoint y: 242, endPoint x: 283, endPoint y: 242, distance: 13.4
drag, startPoint x: 240, startPoint y: 240, endPoint x: 232, endPoint y: 244, distance: 9.1
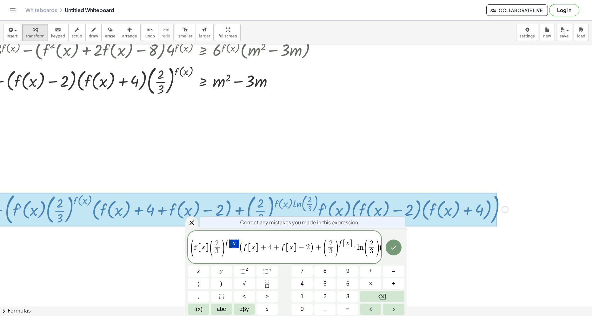
click at [235, 249] on span "f′ [ x ] ( 2 3 ​ ) f [ x ] ( f [ x ] + 4 + f [ x ] − 2 ) + ( 2 3 ​ ) f [ x ] · …" at bounding box center [331, 248] width 275 height 17
drag, startPoint x: 235, startPoint y: 239, endPoint x: 221, endPoint y: 238, distance: 14.0
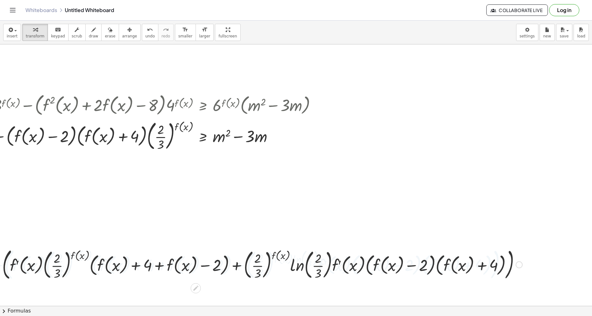
scroll to position [0, 143]
drag, startPoint x: 246, startPoint y: 306, endPoint x: 115, endPoint y: 293, distance: 131.8
click at [115, 293] on div "insert select one: Math Expression Function Text Youtube Video Graphing Geometr…" at bounding box center [296, 169] width 592 height 296
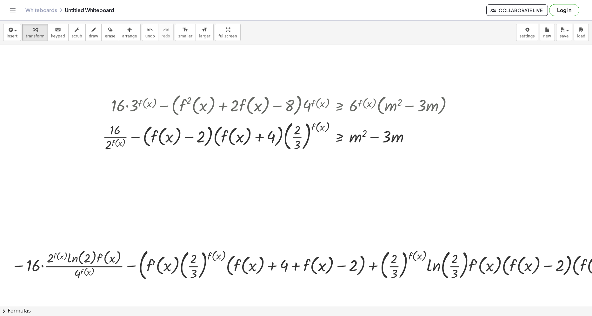
scroll to position [0, 0]
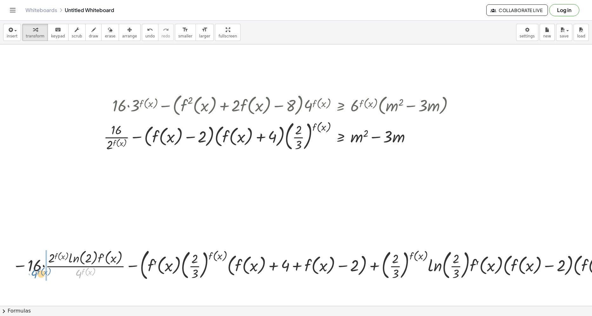
drag, startPoint x: 78, startPoint y: 276, endPoint x: 33, endPoint y: 276, distance: 44.5
click at [33, 276] on div at bounding box center [337, 264] width 654 height 37
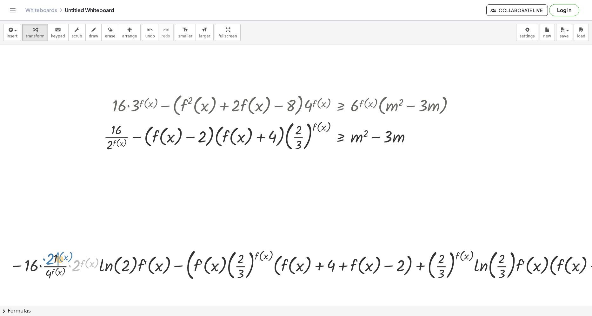
drag, startPoint x: 76, startPoint y: 268, endPoint x: 50, endPoint y: 262, distance: 26.9
click at [50, 262] on div at bounding box center [357, 264] width 703 height 37
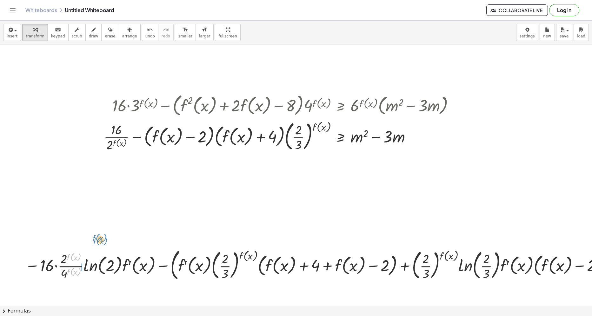
drag, startPoint x: 70, startPoint y: 256, endPoint x: 97, endPoint y: 240, distance: 30.8
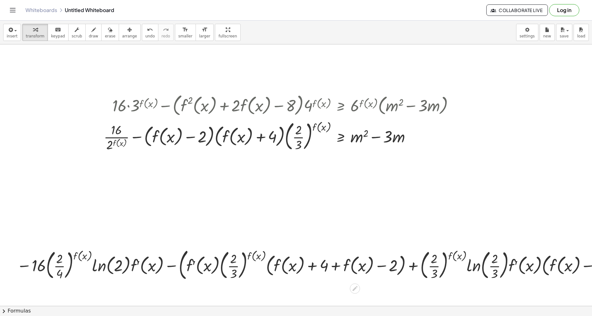
click at [61, 266] on div at bounding box center [358, 264] width 689 height 37
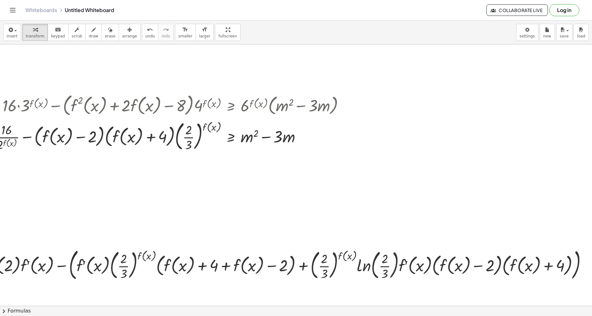
scroll to position [0, 110]
drag, startPoint x: 227, startPoint y: 267, endPoint x: 164, endPoint y: 264, distance: 62.6
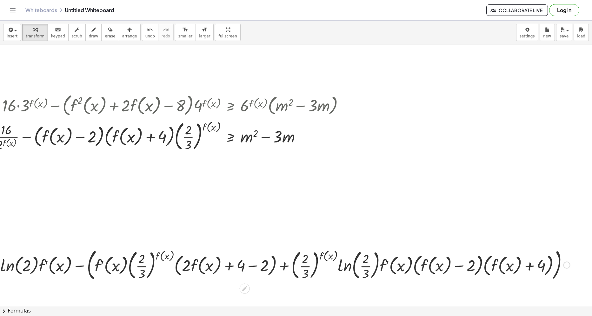
click at [258, 269] on div at bounding box center [248, 264] width 652 height 37
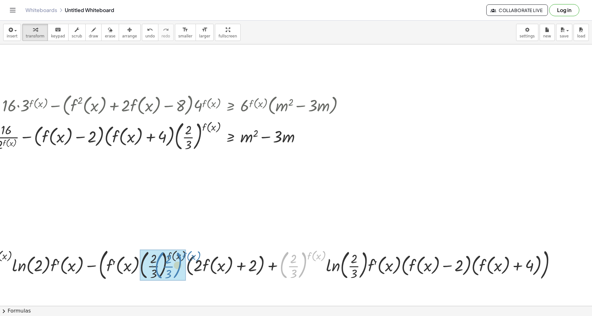
drag, startPoint x: 305, startPoint y: 266, endPoint x: 179, endPoint y: 267, distance: 125.4
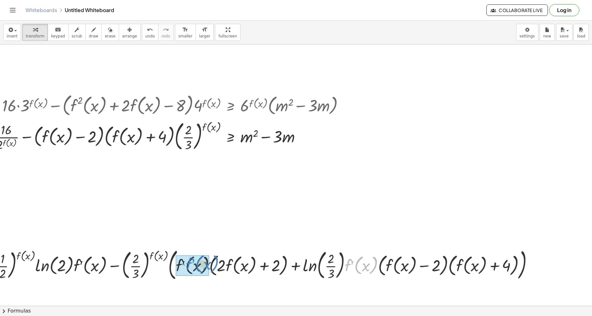
drag, startPoint x: 354, startPoint y: 269, endPoint x: 195, endPoint y: 268, distance: 159.1
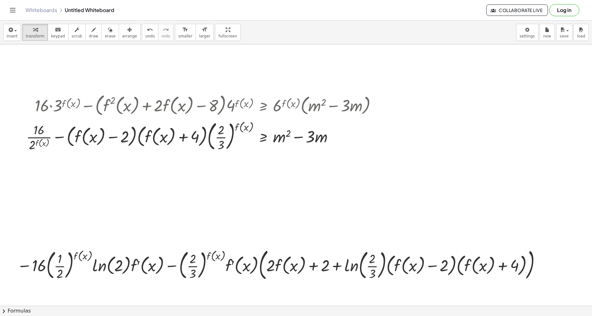
scroll to position [0, 78]
drag, startPoint x: 239, startPoint y: 271, endPoint x: 145, endPoint y: 271, distance: 94.3
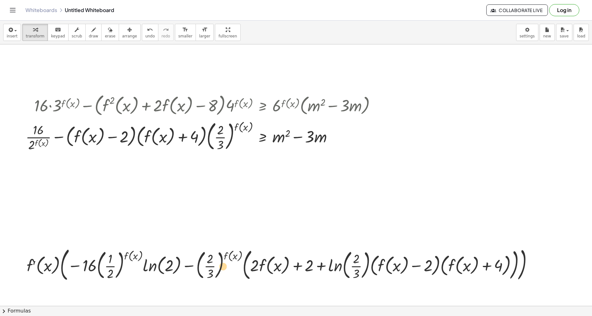
drag, startPoint x: 216, startPoint y: 271, endPoint x: 220, endPoint y: 272, distance: 3.7
click at [220, 272] on div at bounding box center [283, 264] width 518 height 39
drag, startPoint x: 358, startPoint y: 272, endPoint x: 390, endPoint y: 284, distance: 34.7
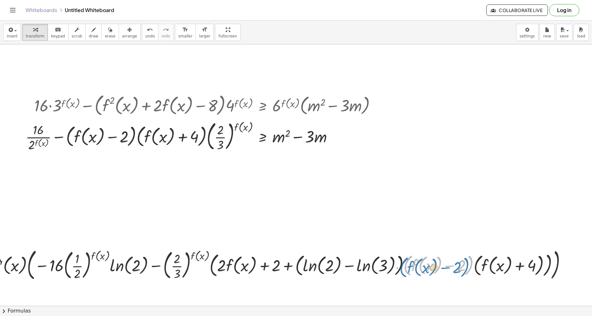
drag, startPoint x: 406, startPoint y: 270, endPoint x: 404, endPoint y: 272, distance: 3.4
click at [404, 272] on div at bounding box center [282, 264] width 584 height 37
drag, startPoint x: 373, startPoint y: 269, endPoint x: 381, endPoint y: 270, distance: 8.7
click at [381, 270] on div at bounding box center [282, 264] width 584 height 37
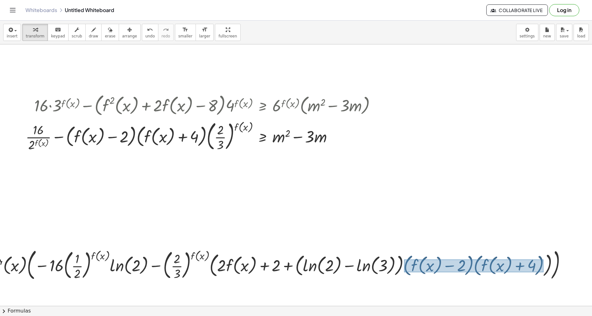
drag, startPoint x: 404, startPoint y: 260, endPoint x: 544, endPoint y: 272, distance: 140.0
click at [544, 272] on div at bounding box center [282, 264] width 584 height 37
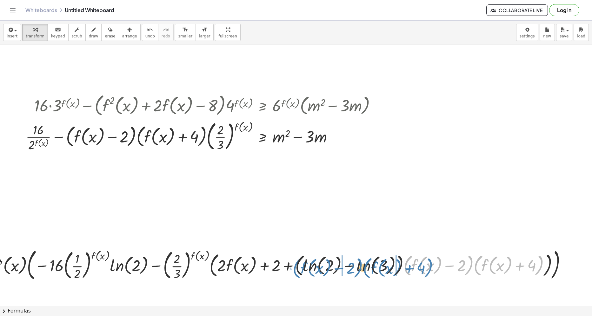
drag, startPoint x: 477, startPoint y: 268, endPoint x: 366, endPoint y: 271, distance: 110.9
click at [366, 271] on div at bounding box center [282, 264] width 584 height 37
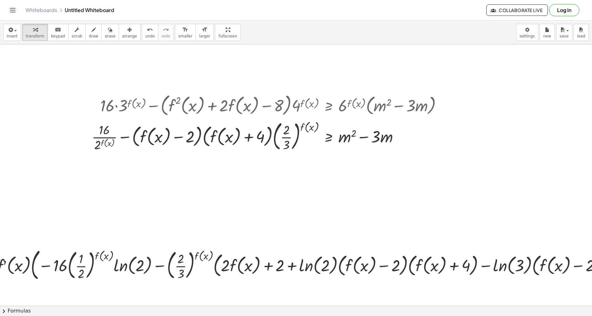
scroll to position [0, 0]
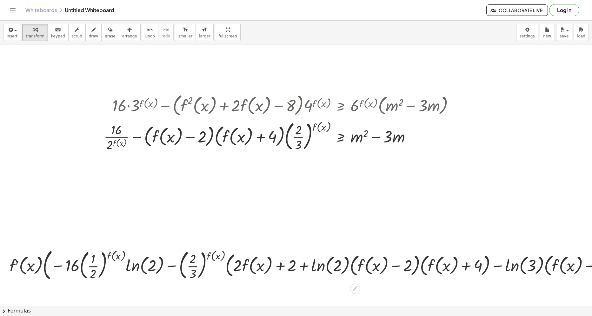
click at [229, 269] on div at bounding box center [360, 264] width 709 height 37
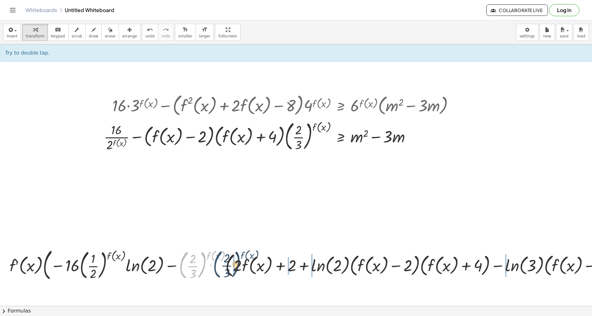
drag, startPoint x: 205, startPoint y: 268, endPoint x: 239, endPoint y: 267, distance: 34.0
click at [239, 267] on div at bounding box center [360, 264] width 709 height 37
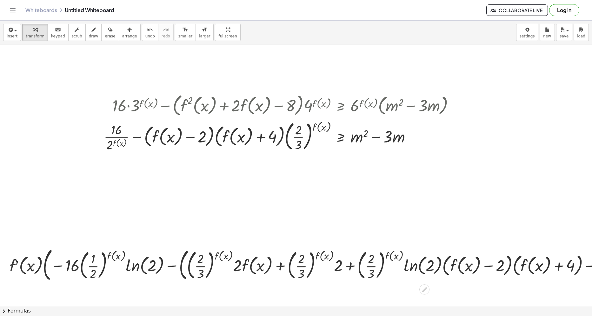
drag, startPoint x: 184, startPoint y: 275, endPoint x: 186, endPoint y: 279, distance: 4.4
click at [184, 275] on div at bounding box center [430, 264] width 848 height 39
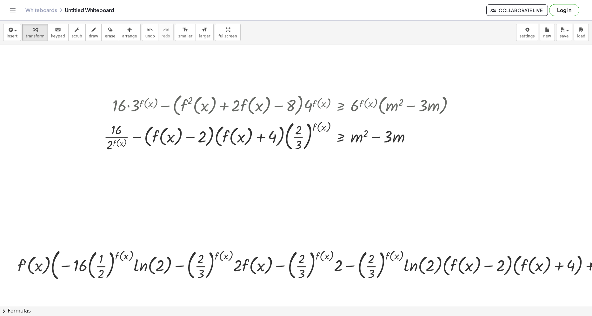
drag, startPoint x: 209, startPoint y: 300, endPoint x: 297, endPoint y: 300, distance: 87.7
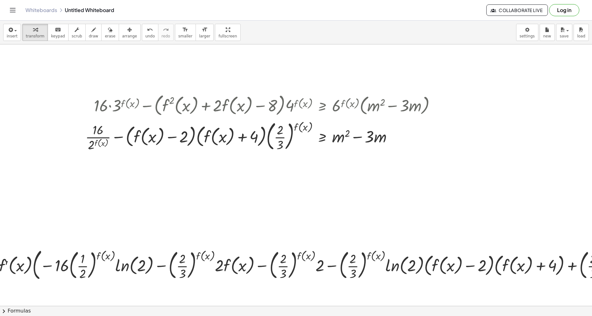
scroll to position [0, 17]
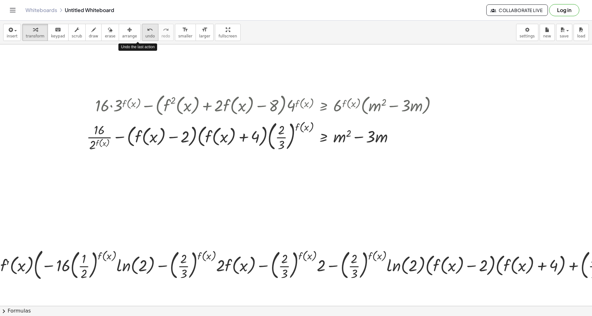
click at [142, 36] on button "undo undo" at bounding box center [150, 32] width 17 height 17
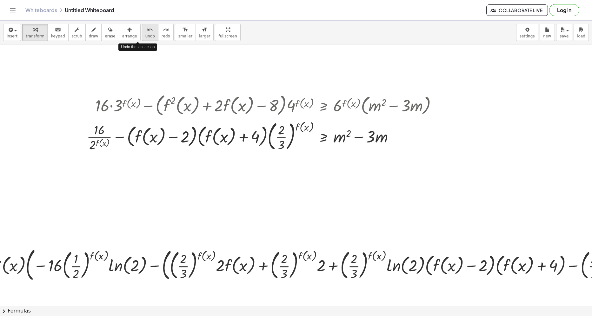
click at [142, 36] on button "undo undo" at bounding box center [150, 32] width 17 height 17
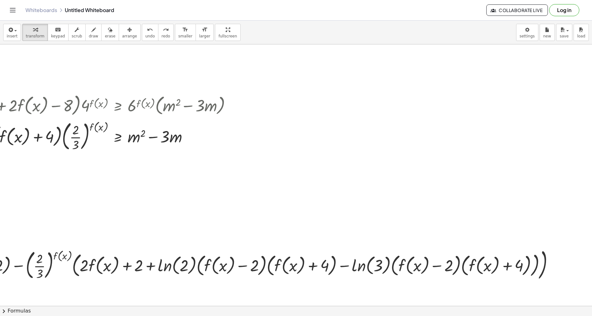
scroll to position [0, 226]
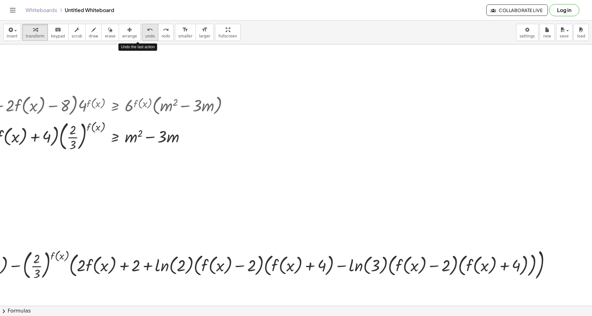
click at [145, 35] on span "undo" at bounding box center [150, 36] width 10 height 4
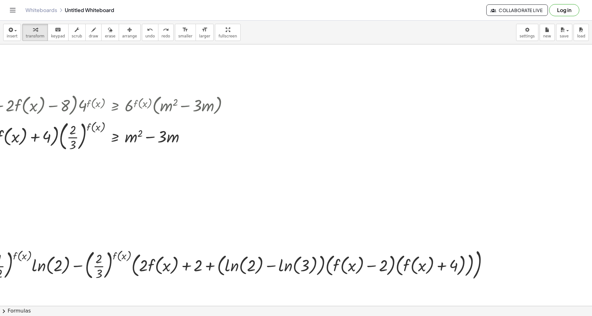
scroll to position [0, 0]
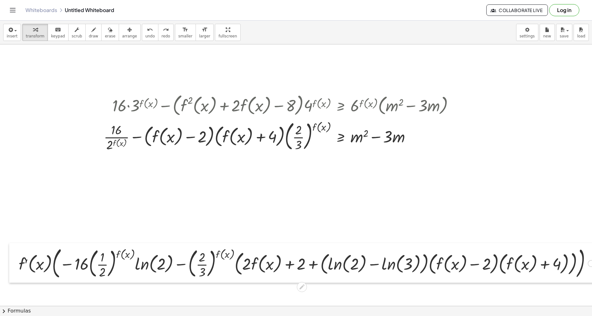
drag, startPoint x: 133, startPoint y: 267, endPoint x: 10, endPoint y: 265, distance: 122.6
click at [10, 265] on div at bounding box center [14, 263] width 10 height 40
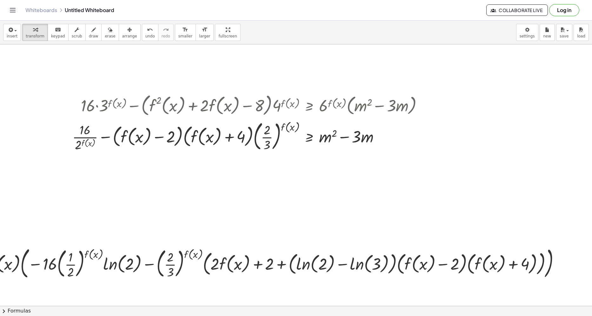
scroll to position [0, 30]
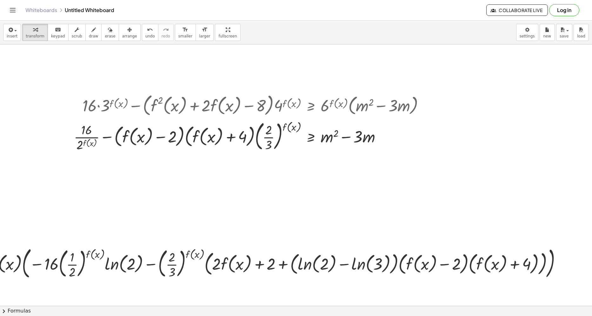
drag, startPoint x: 66, startPoint y: 307, endPoint x: 53, endPoint y: 302, distance: 14.5
click at [53, 296] on div "insert select one: Math Expression Function Text Youtube Video Graphing Geometr…" at bounding box center [296, 169] width 592 height 296
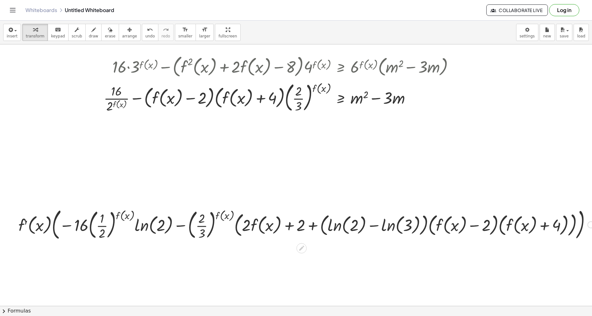
scroll to position [32, 0]
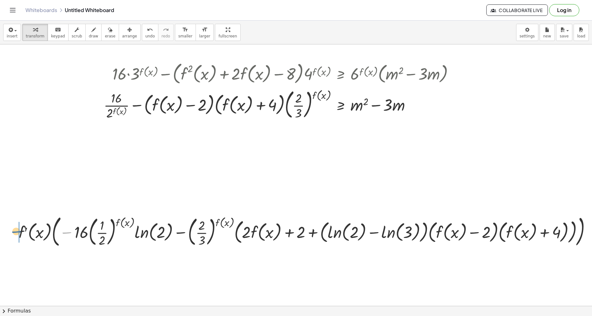
drag, startPoint x: 64, startPoint y: 234, endPoint x: 13, endPoint y: 232, distance: 51.1
click at [13, 232] on div "− · 16 · · 2 f ( , x ) · ln ( , 2 ) · f′ ( , x ) · 4 f ( , x ) − ( + · f′ ( , x…" at bounding box center [305, 232] width 592 height 40
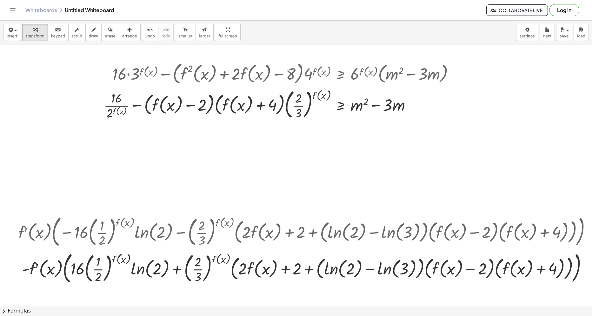
scroll to position [32, 167]
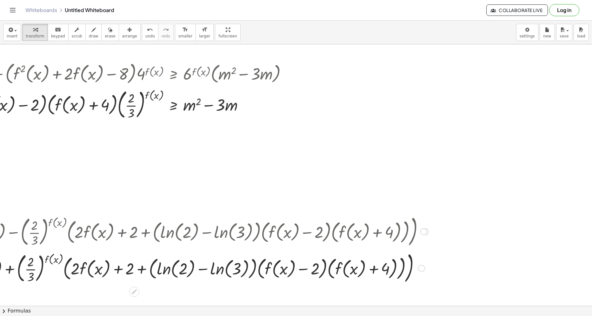
drag, startPoint x: 423, startPoint y: 269, endPoint x: 424, endPoint y: 239, distance: 29.9
click at [425, 265] on div at bounding box center [421, 268] width 7 height 7
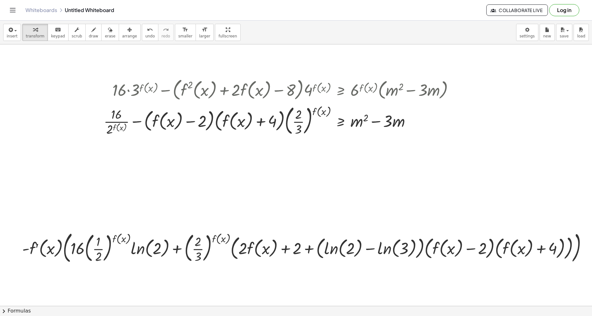
scroll to position [0, 0]
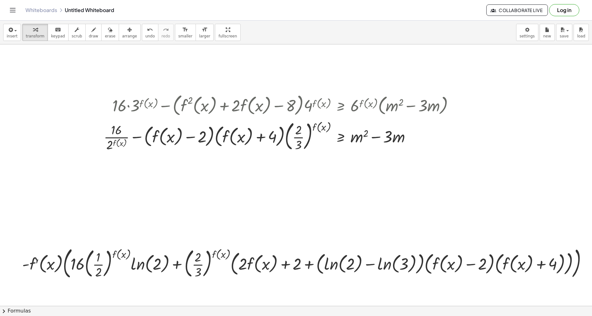
click at [130, 34] on div "insert select one: Math Expression Function Text Youtube Video Graphing Geometr…" at bounding box center [296, 33] width 592 height 24
drag, startPoint x: 133, startPoint y: 34, endPoint x: 135, endPoint y: 38, distance: 4.5
click at [145, 34] on span "undo" at bounding box center [150, 36] width 10 height 4
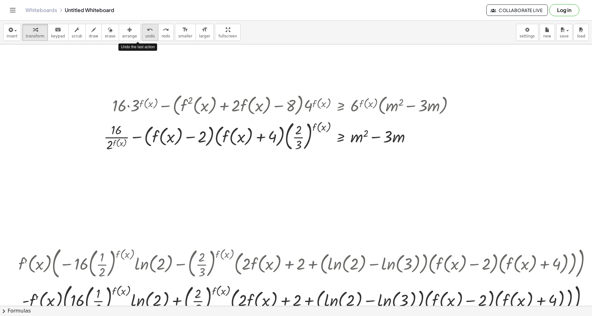
click at [145, 37] on span "undo" at bounding box center [150, 36] width 10 height 4
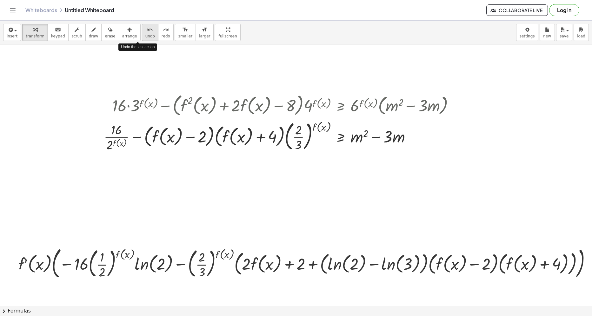
click at [145, 37] on span "undo" at bounding box center [150, 36] width 10 height 4
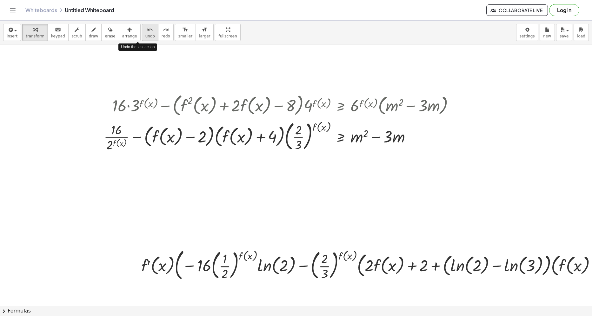
click at [145, 37] on span "undo" at bounding box center [150, 36] width 10 height 4
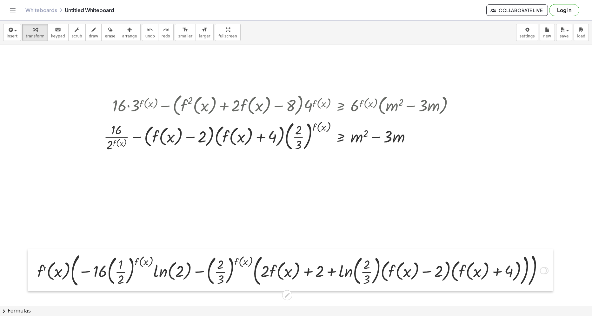
drag, startPoint x: 171, startPoint y: 263, endPoint x: 33, endPoint y: 269, distance: 137.6
click at [33, 269] on div at bounding box center [33, 270] width 10 height 42
drag, startPoint x: 86, startPoint y: 273, endPoint x: 38, endPoint y: 281, distance: 48.0
click at [32, 272] on div "− · 16 · · 2 f ( , x ) · ln ( , 2 ) · f′ ( , x ) · 4 f ( , x ) − ( + · f′ ( , x…" at bounding box center [291, 270] width 526 height 42
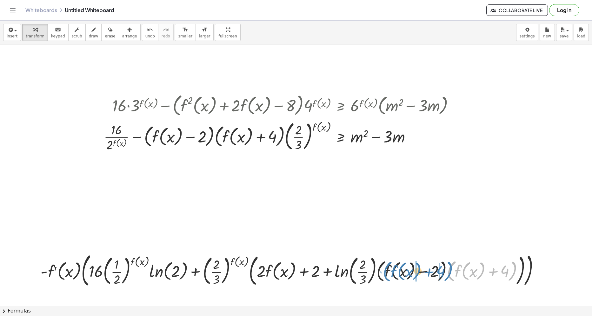
drag, startPoint x: 450, startPoint y: 272, endPoint x: 386, endPoint y: 272, distance: 64.2
click at [386, 272] on div at bounding box center [292, 270] width 510 height 39
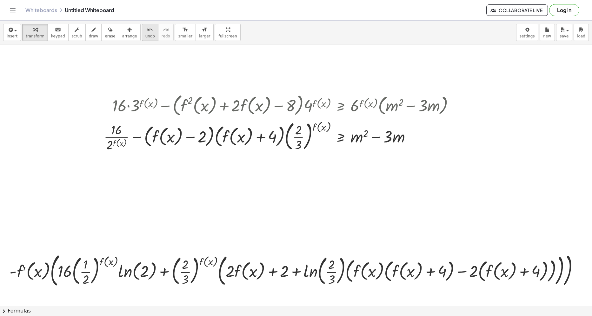
click at [145, 38] on span "undo" at bounding box center [150, 36] width 10 height 4
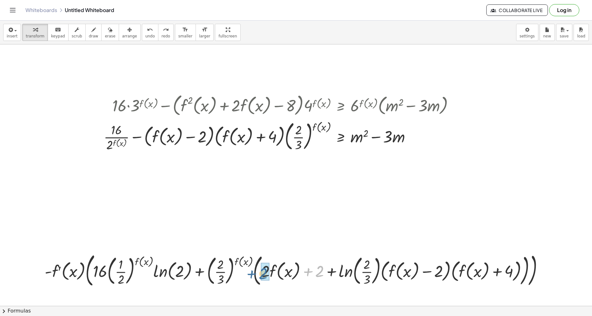
drag, startPoint x: 321, startPoint y: 268, endPoint x: 264, endPoint y: 270, distance: 56.6
